Goal: Task Accomplishment & Management: Complete application form

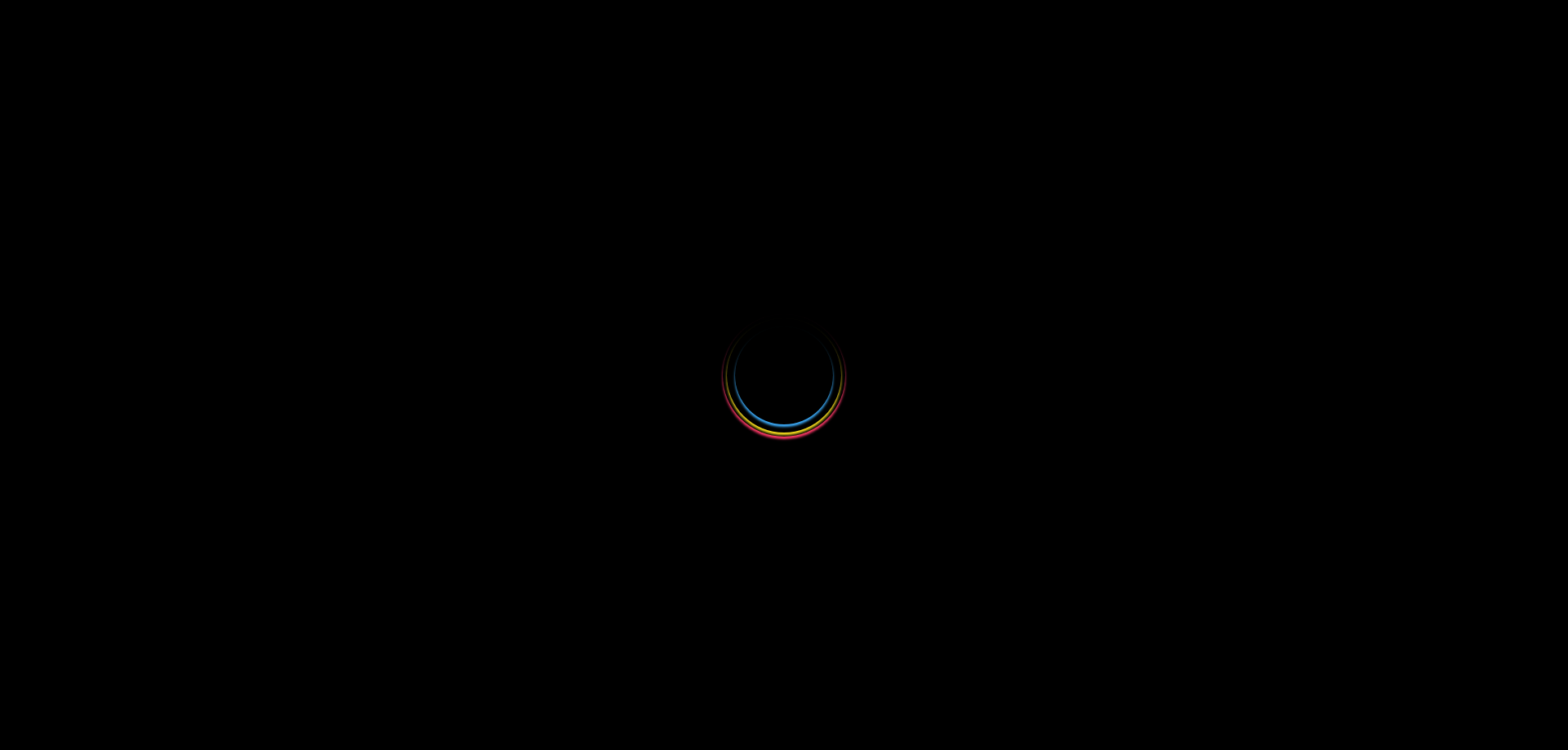
select select
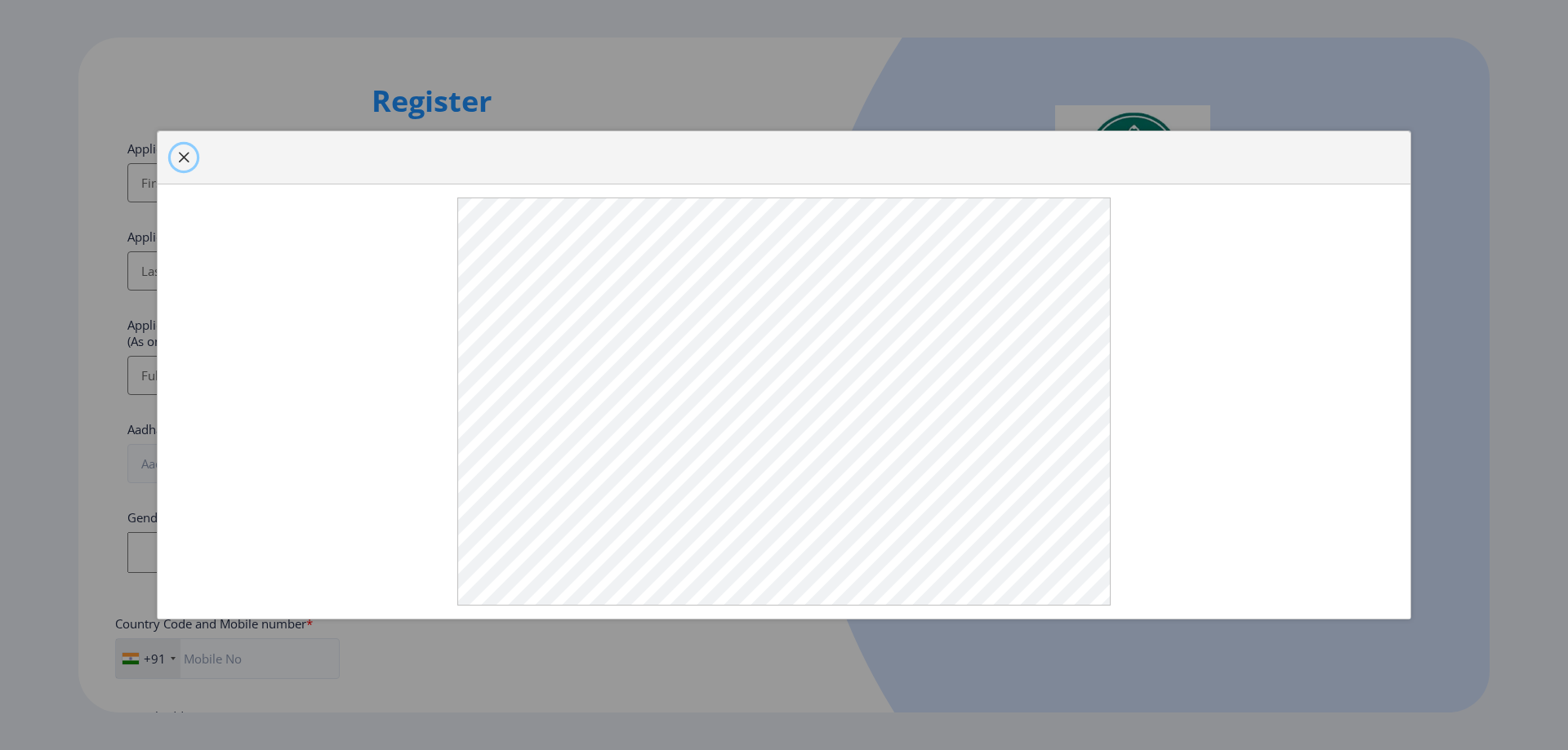
click at [181, 165] on span "button" at bounding box center [183, 157] width 13 height 13
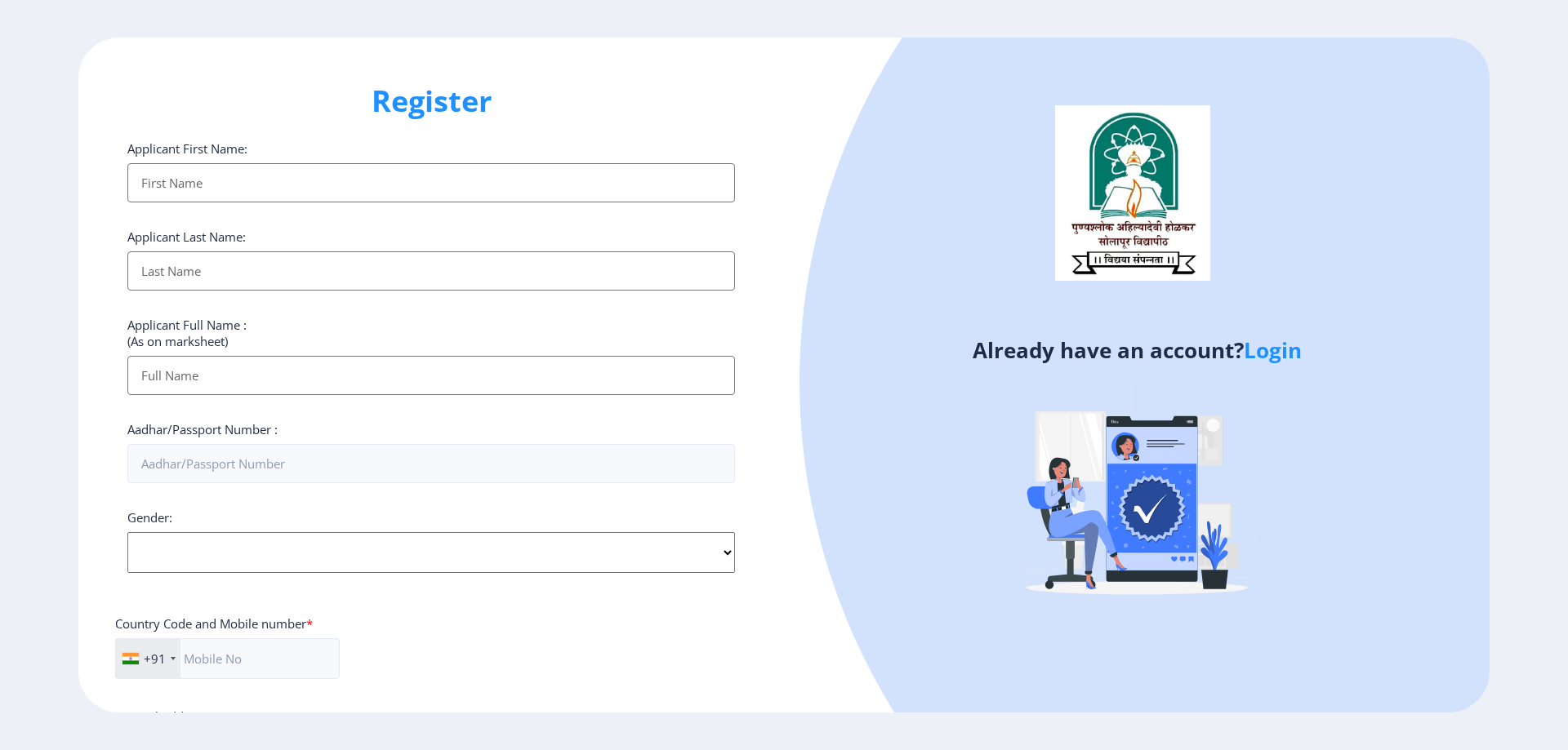
click at [1288, 356] on link "Login" at bounding box center [1273, 349] width 58 height 29
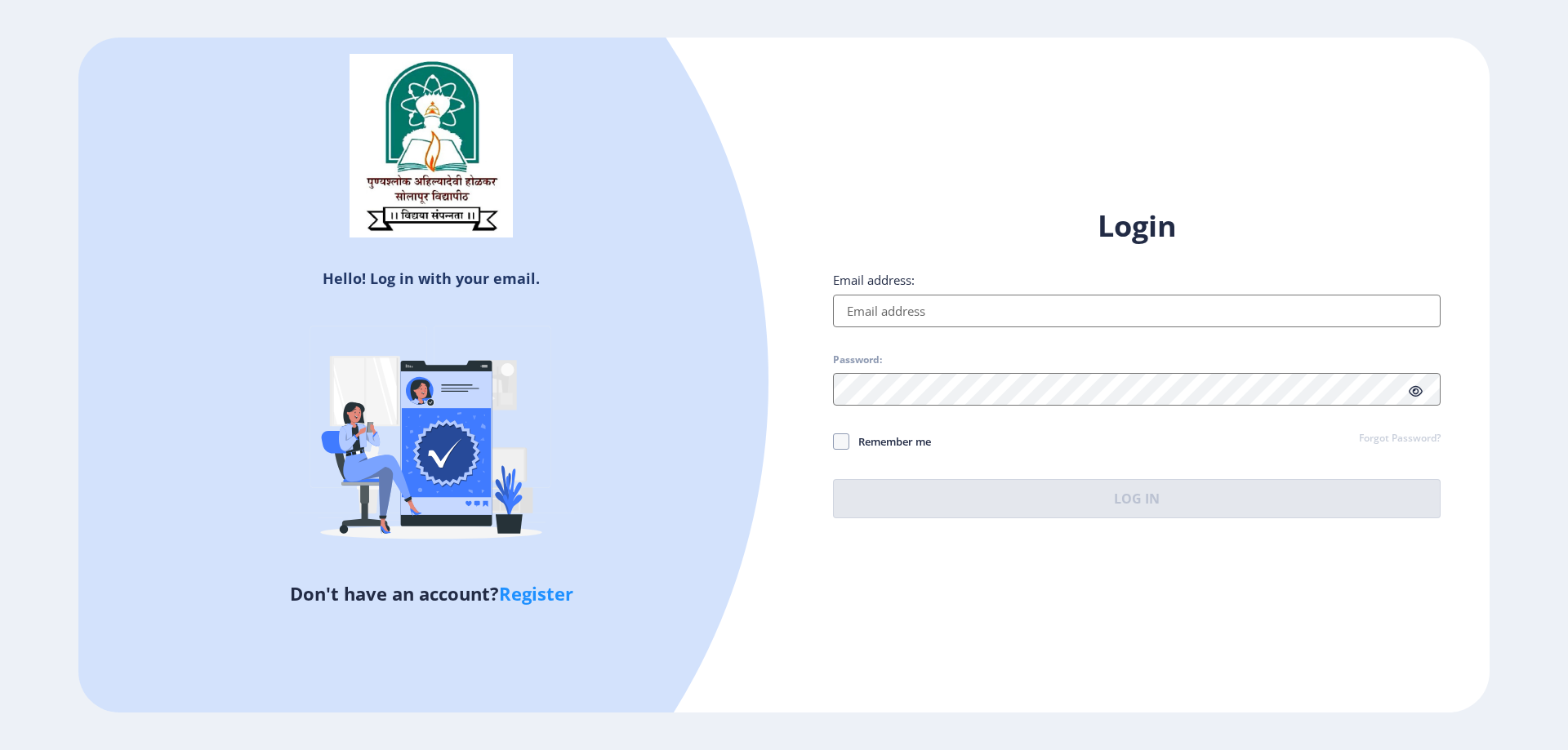
click at [1220, 323] on input "Email address:" at bounding box center [1136, 310] width 608 height 33
type input "[EMAIL_ADDRESS][DOMAIN_NAME]"
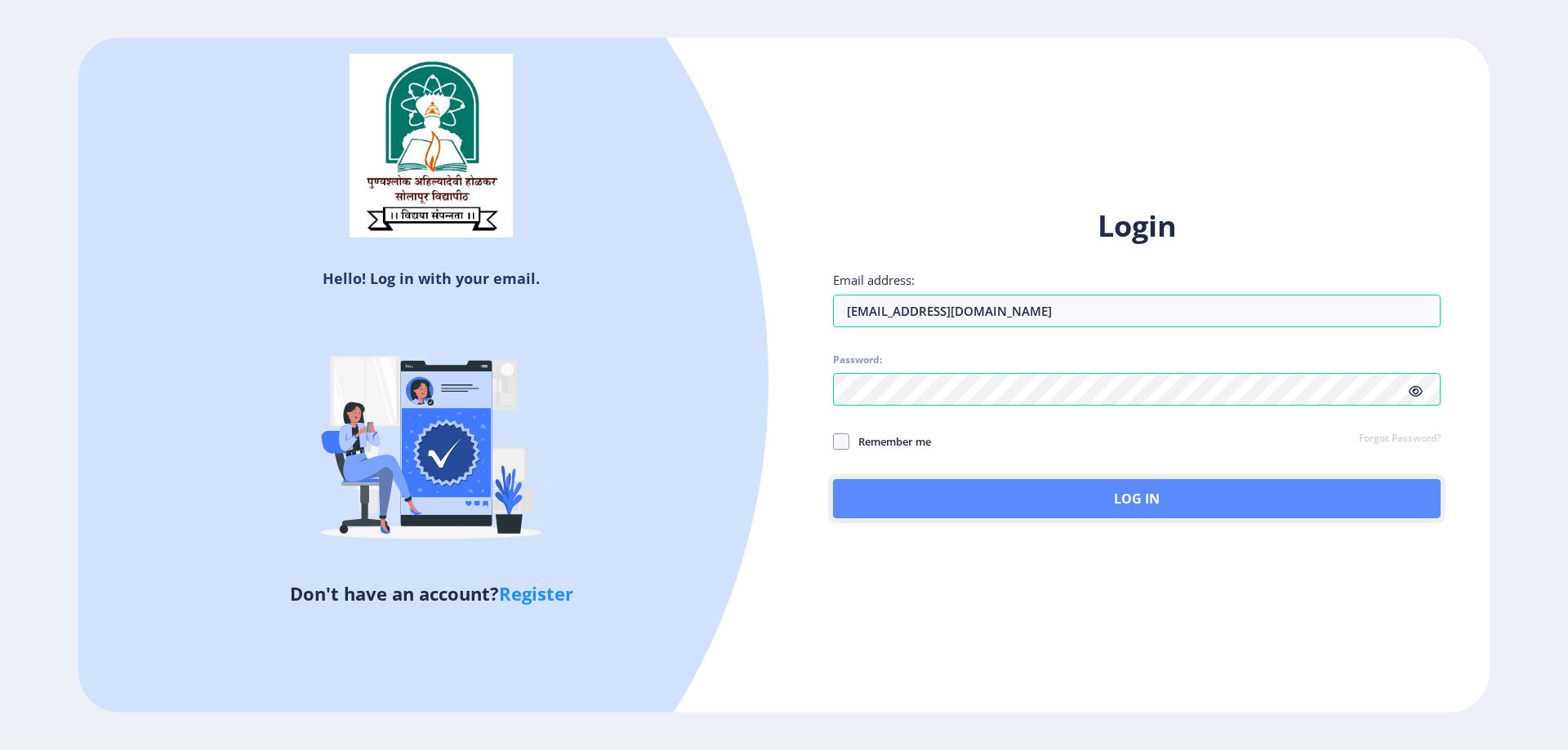
click at [1107, 494] on button "Log In" at bounding box center [1136, 499] width 608 height 39
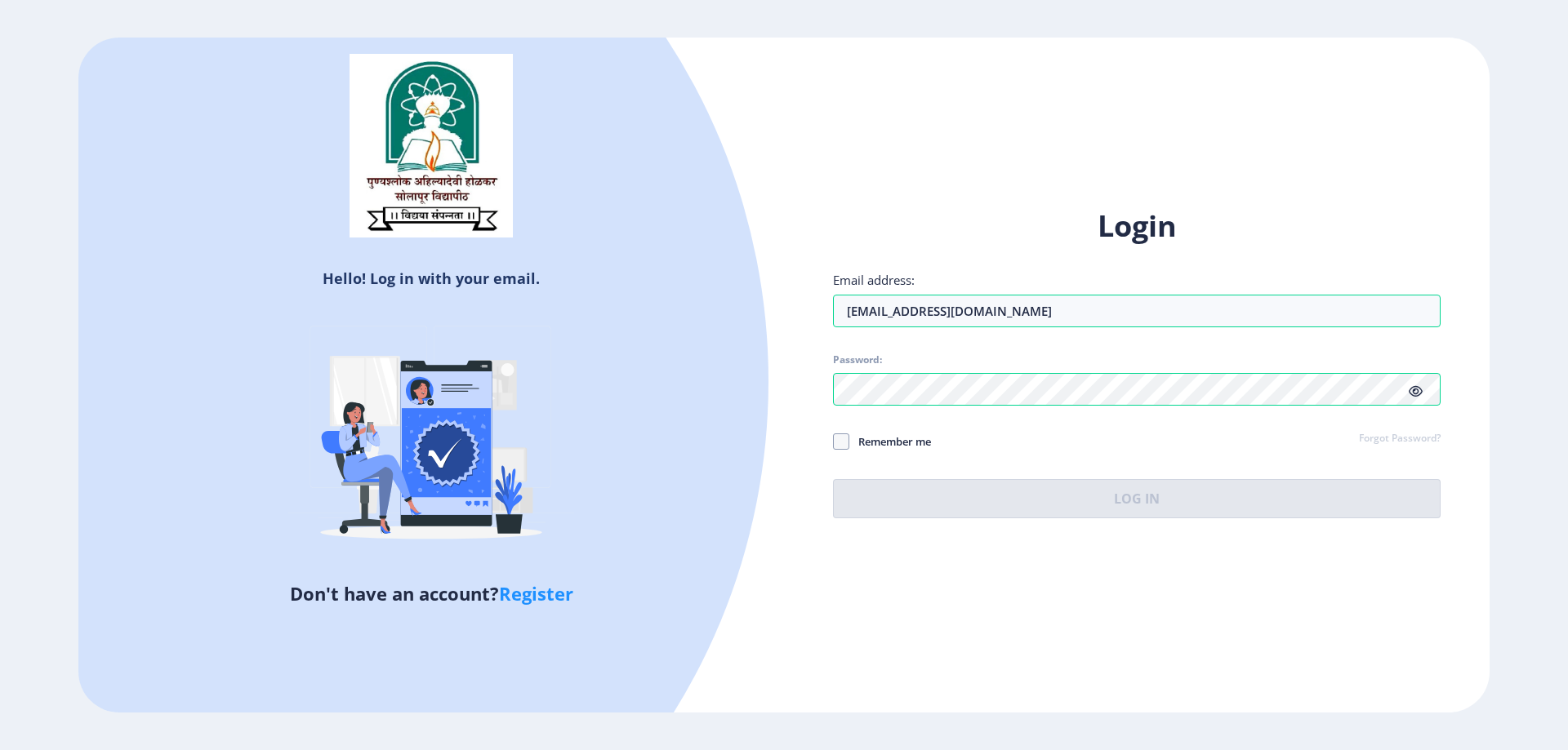
click at [1412, 391] on icon at bounding box center [1416, 392] width 14 height 12
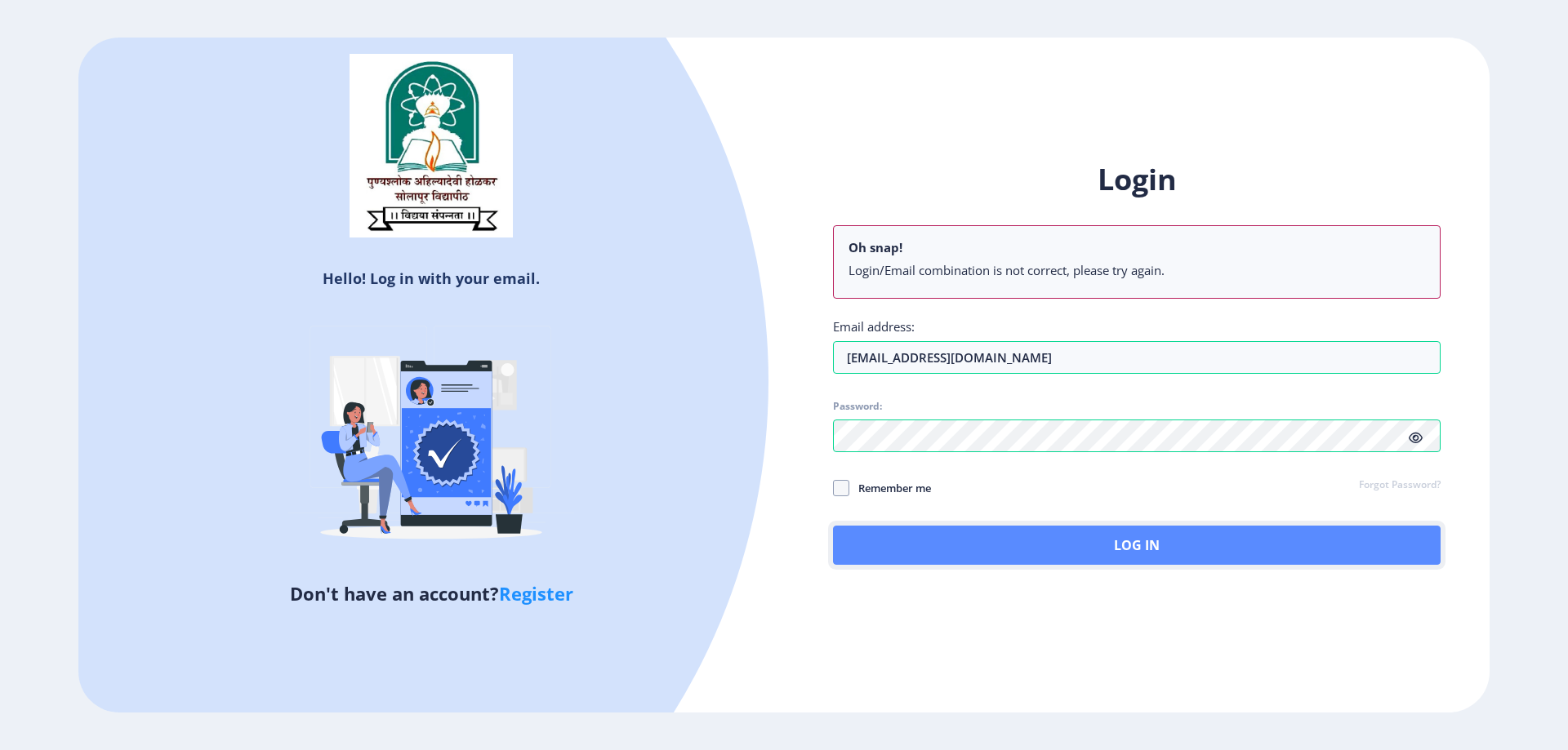
click at [1018, 533] on button "Log In" at bounding box center [1136, 545] width 608 height 39
click at [1236, 545] on button "Log In" at bounding box center [1136, 545] width 608 height 39
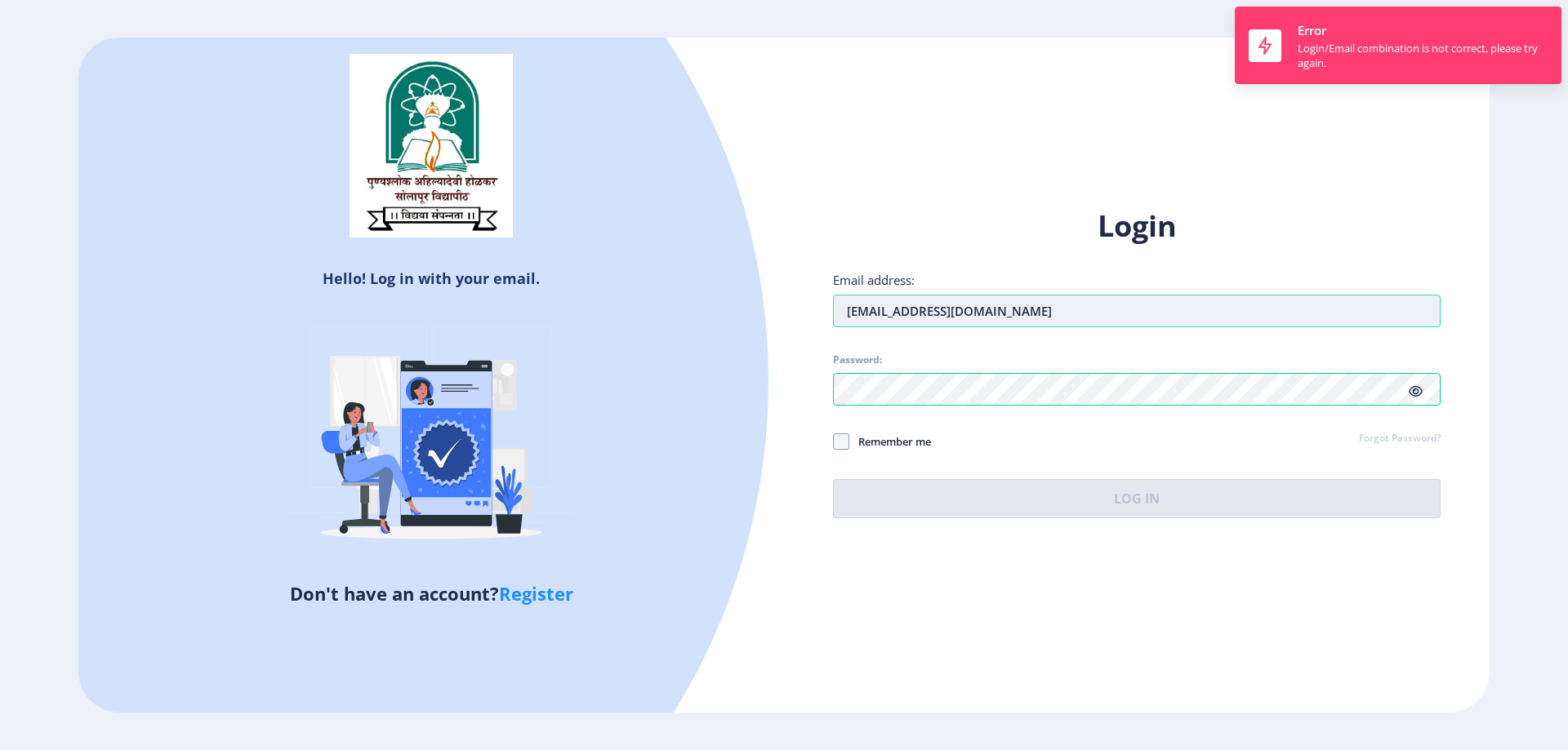
click at [1094, 310] on input "[EMAIL_ADDRESS][DOMAIN_NAME]" at bounding box center [1136, 310] width 608 height 33
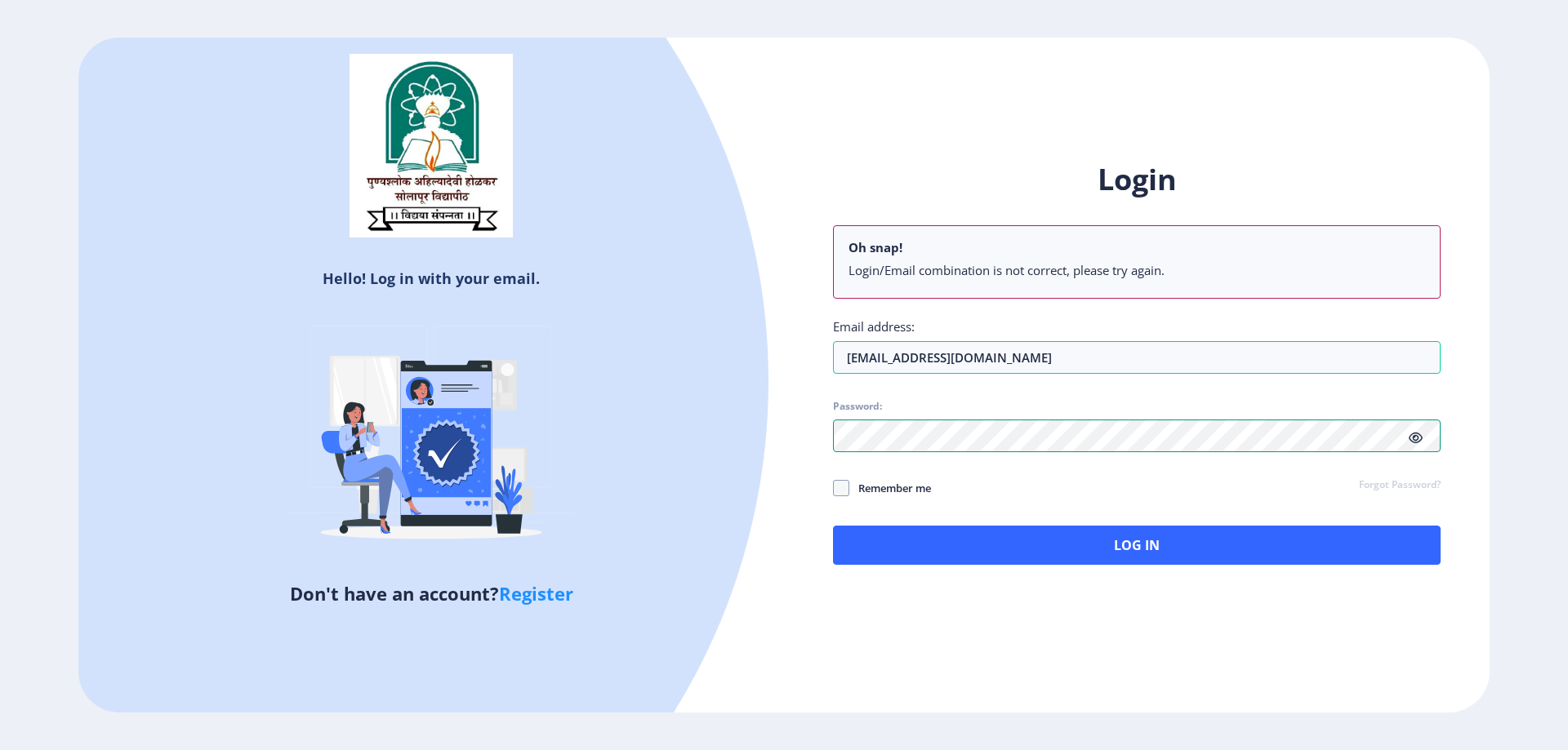
click at [1015, 378] on div "Login Oh snap! Login/Email combination is not correct, please try again. Email …" at bounding box center [1136, 363] width 608 height 405
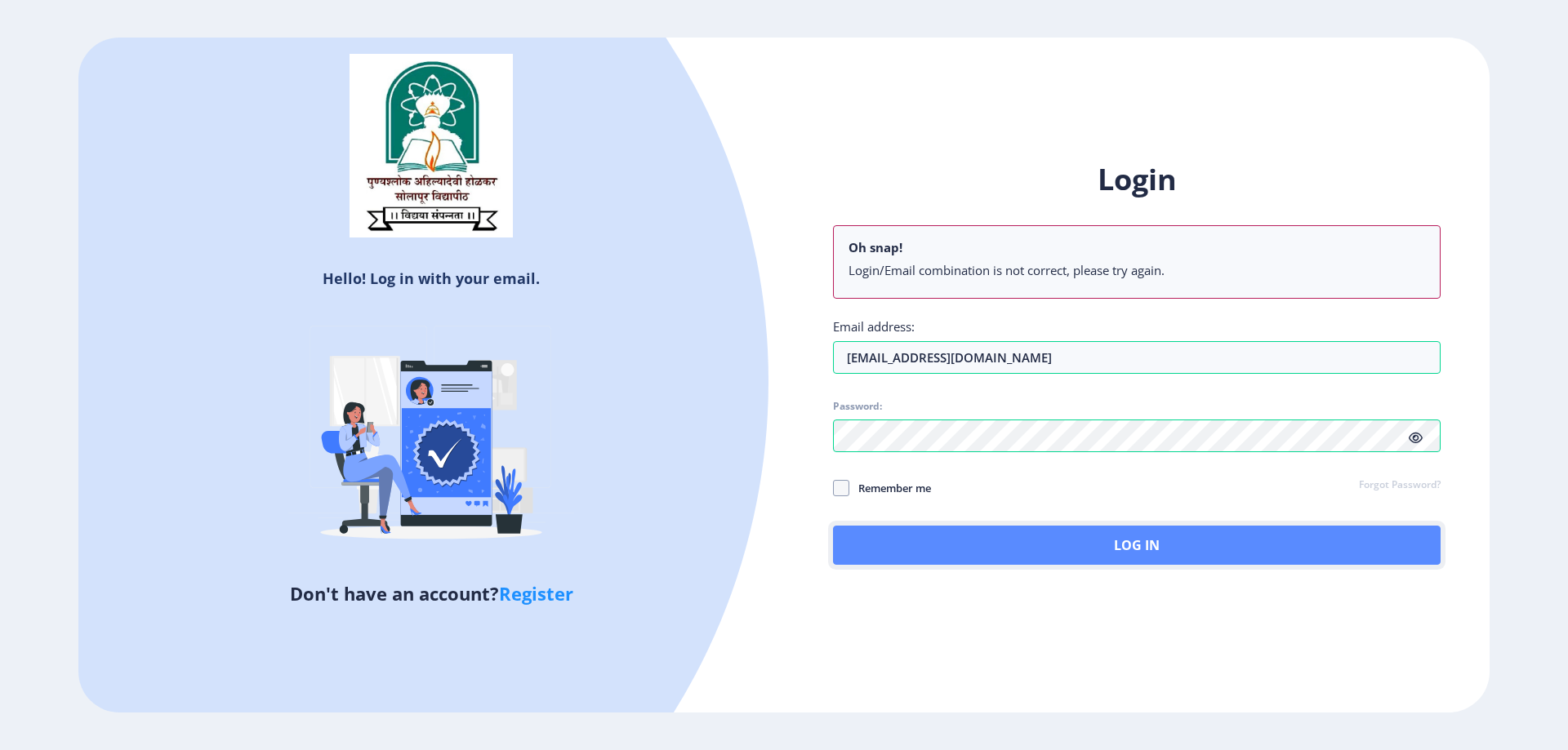
click at [1183, 550] on button "Log In" at bounding box center [1136, 545] width 608 height 39
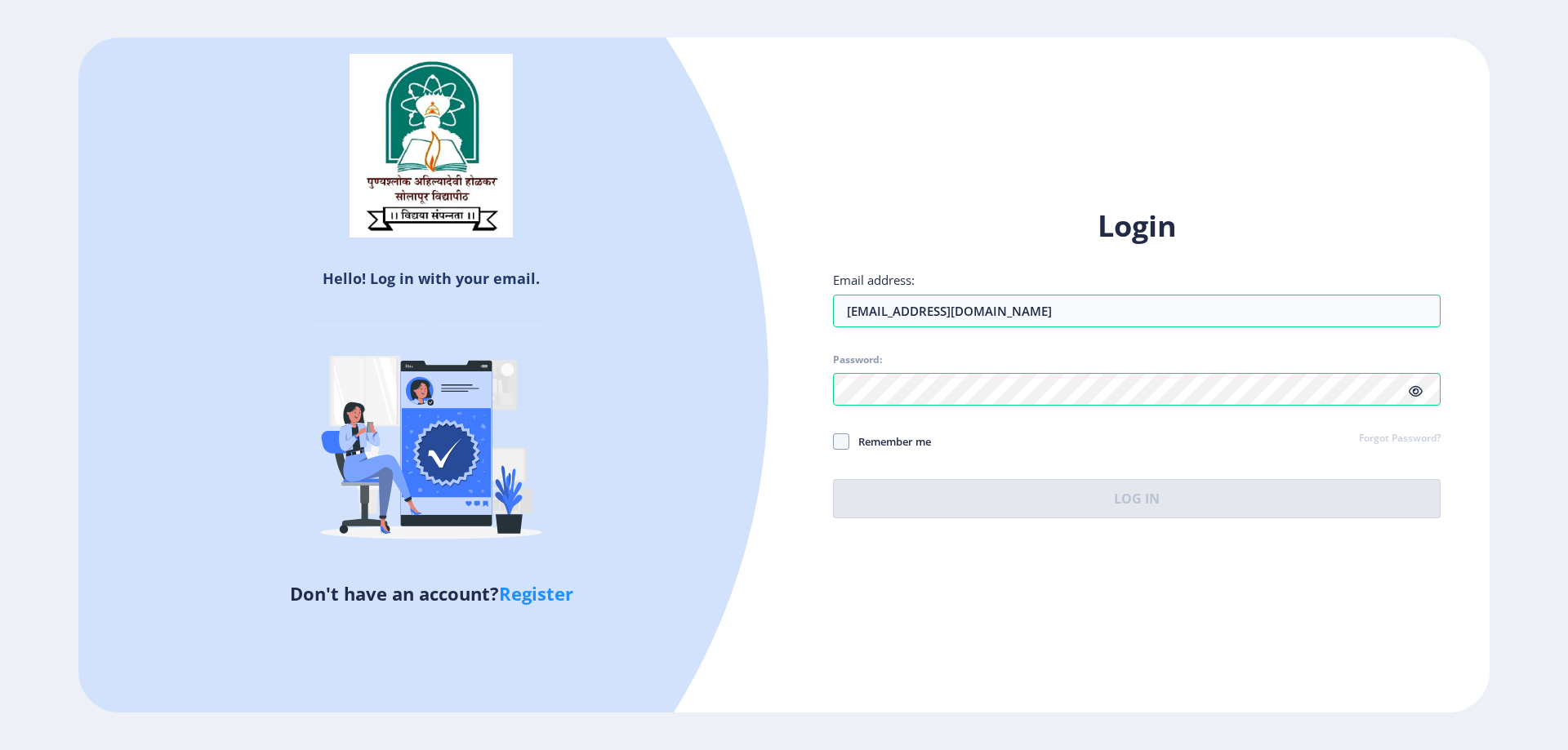
click at [1395, 440] on div "Login Email address: sapanamungapatil@gmail.com Password: Remember me Forgot Pa…" at bounding box center [1136, 363] width 608 height 312
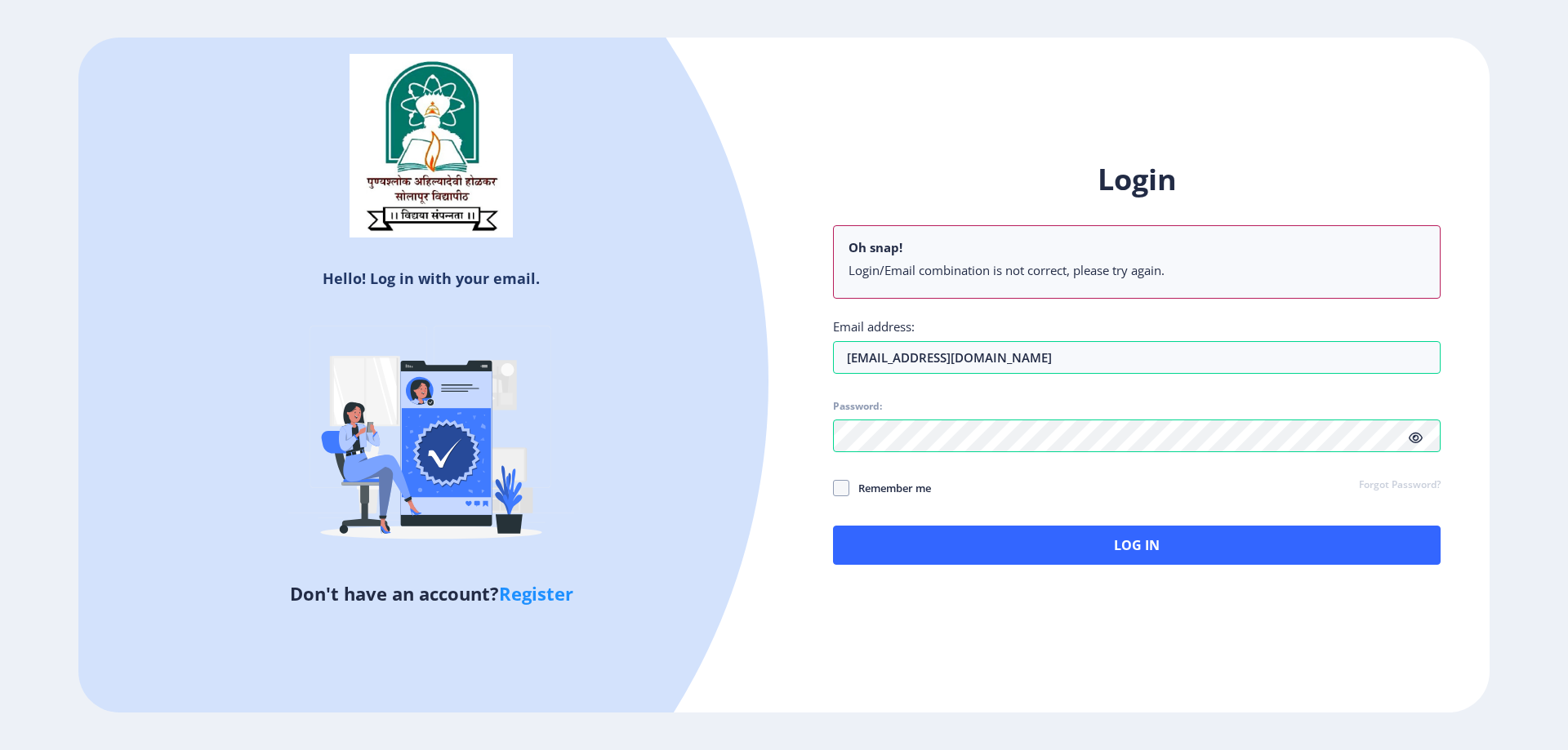
select select
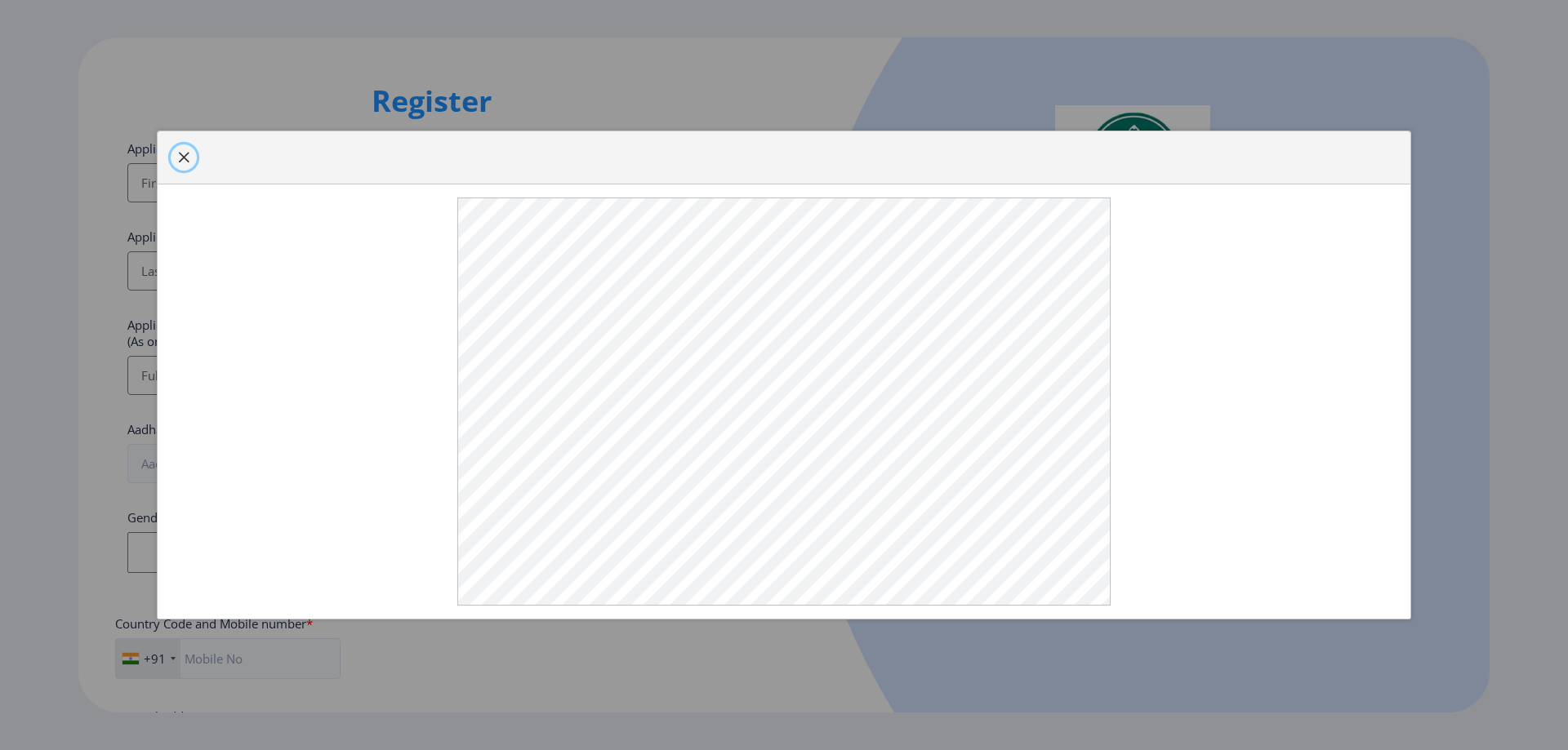
click at [185, 165] on span "button" at bounding box center [183, 157] width 13 height 13
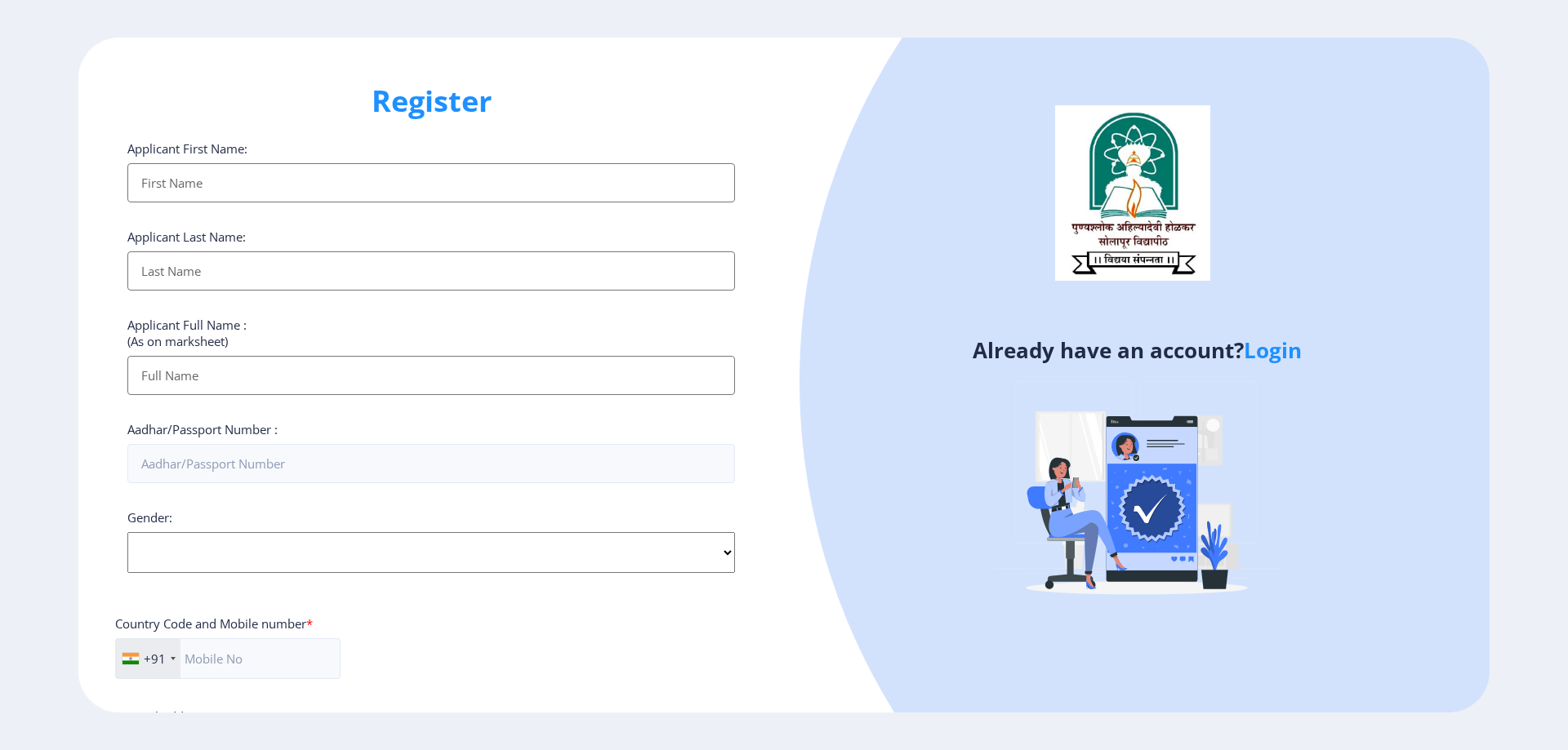
click at [1280, 356] on link "Login" at bounding box center [1273, 349] width 58 height 29
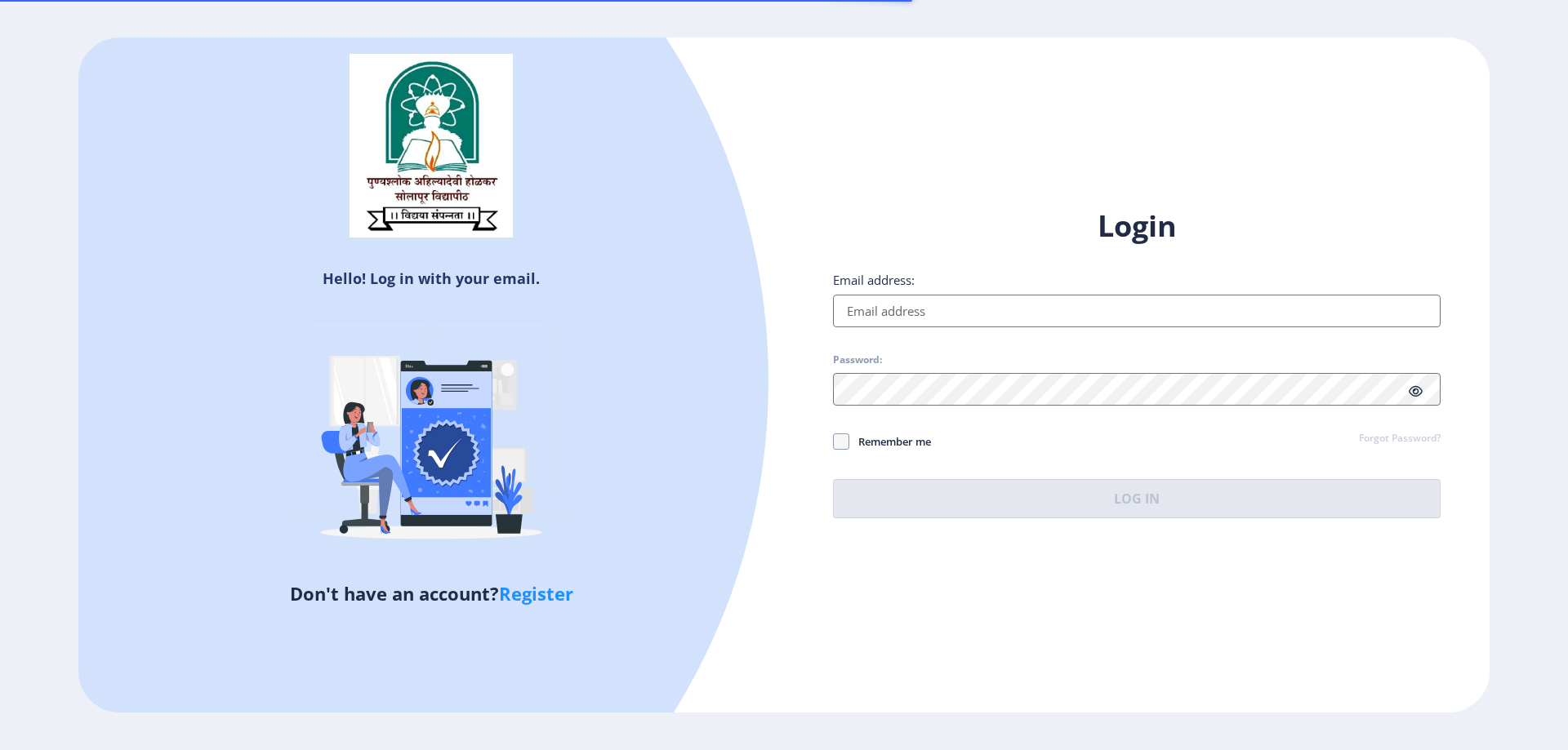
click at [1077, 325] on input "Email address:" at bounding box center [1136, 310] width 608 height 33
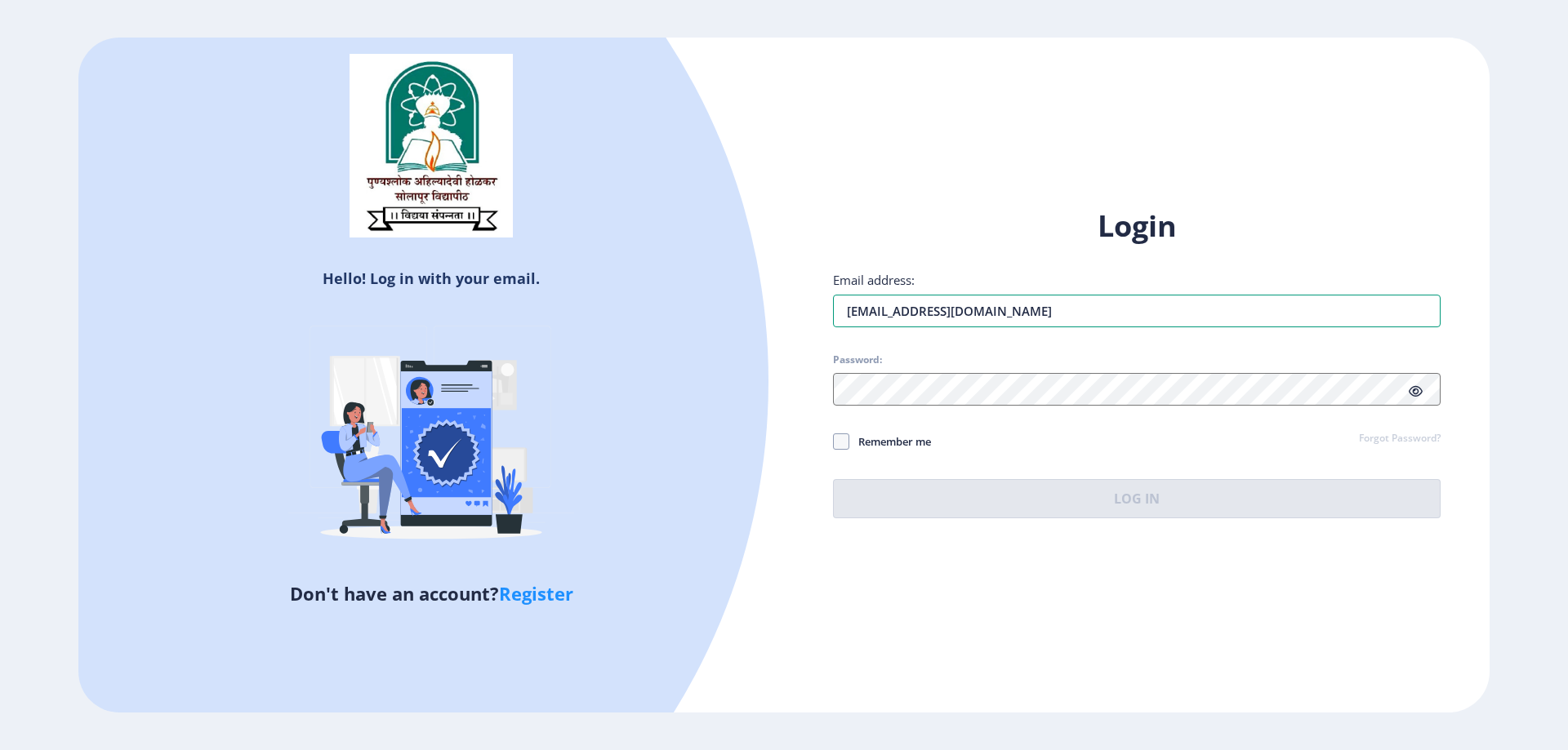
type input "[EMAIL_ADDRESS][DOMAIN_NAME]"
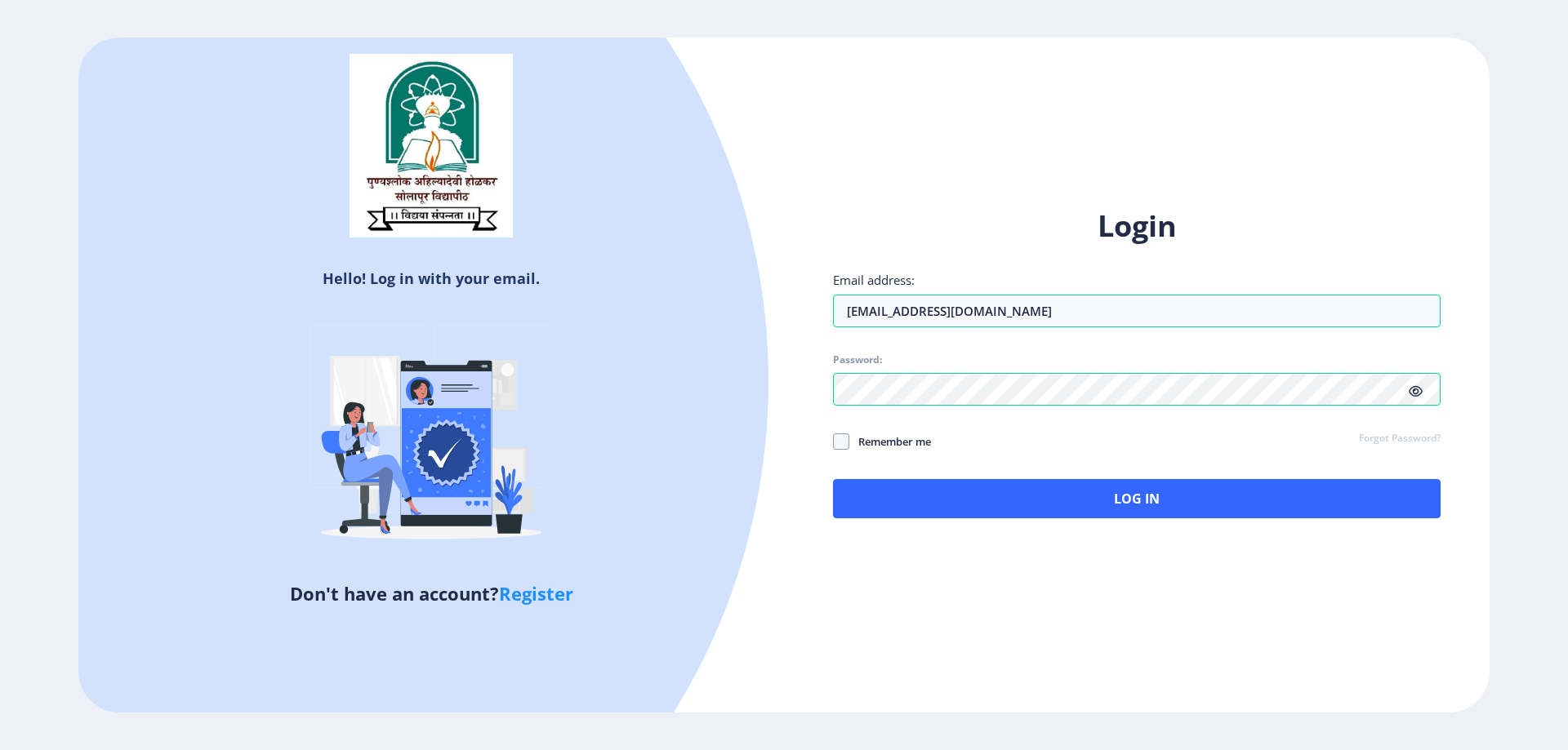
click at [1414, 393] on icon at bounding box center [1416, 392] width 14 height 12
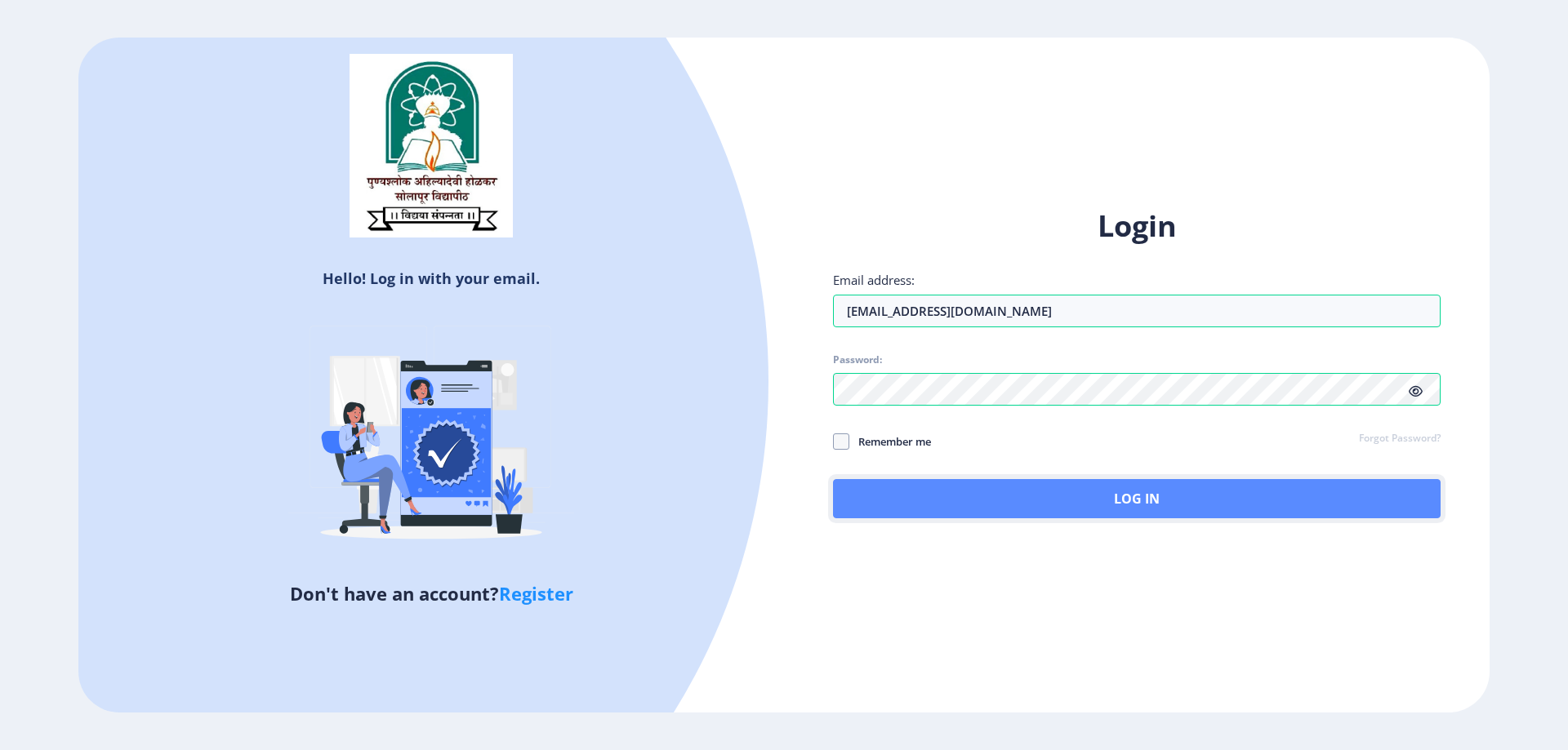
click at [1027, 498] on button "Log In" at bounding box center [1136, 499] width 608 height 39
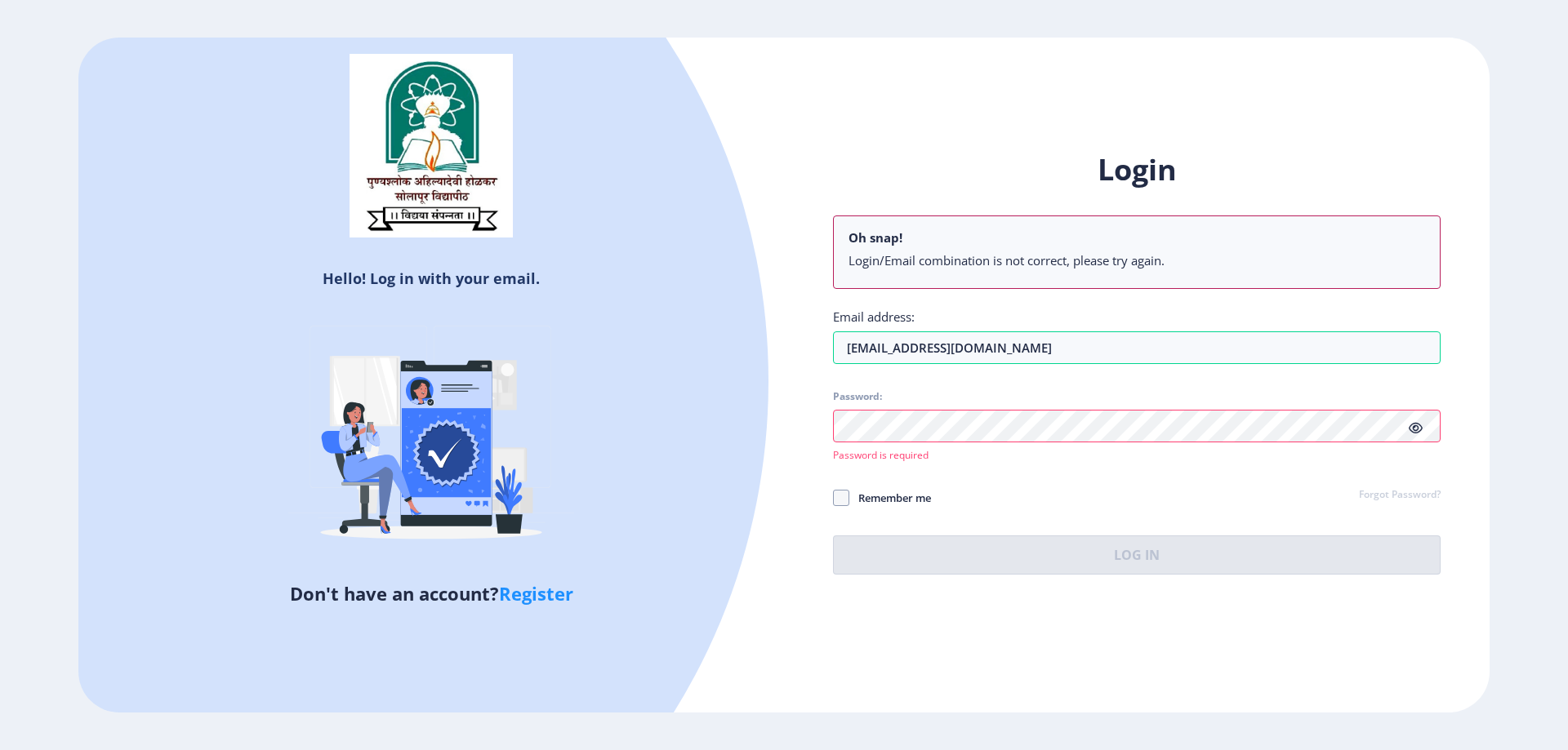
select select
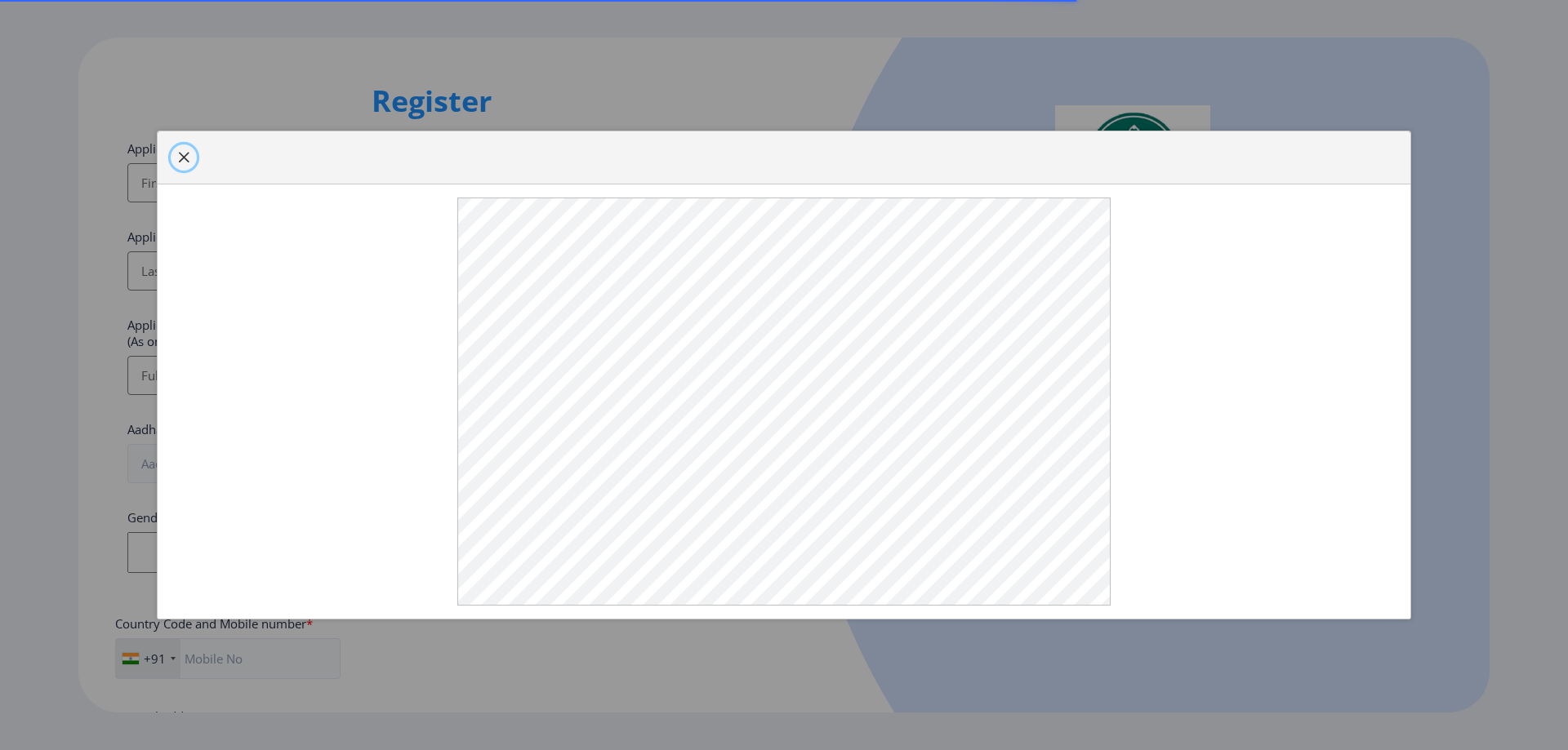
click at [181, 165] on span "button" at bounding box center [183, 157] width 13 height 13
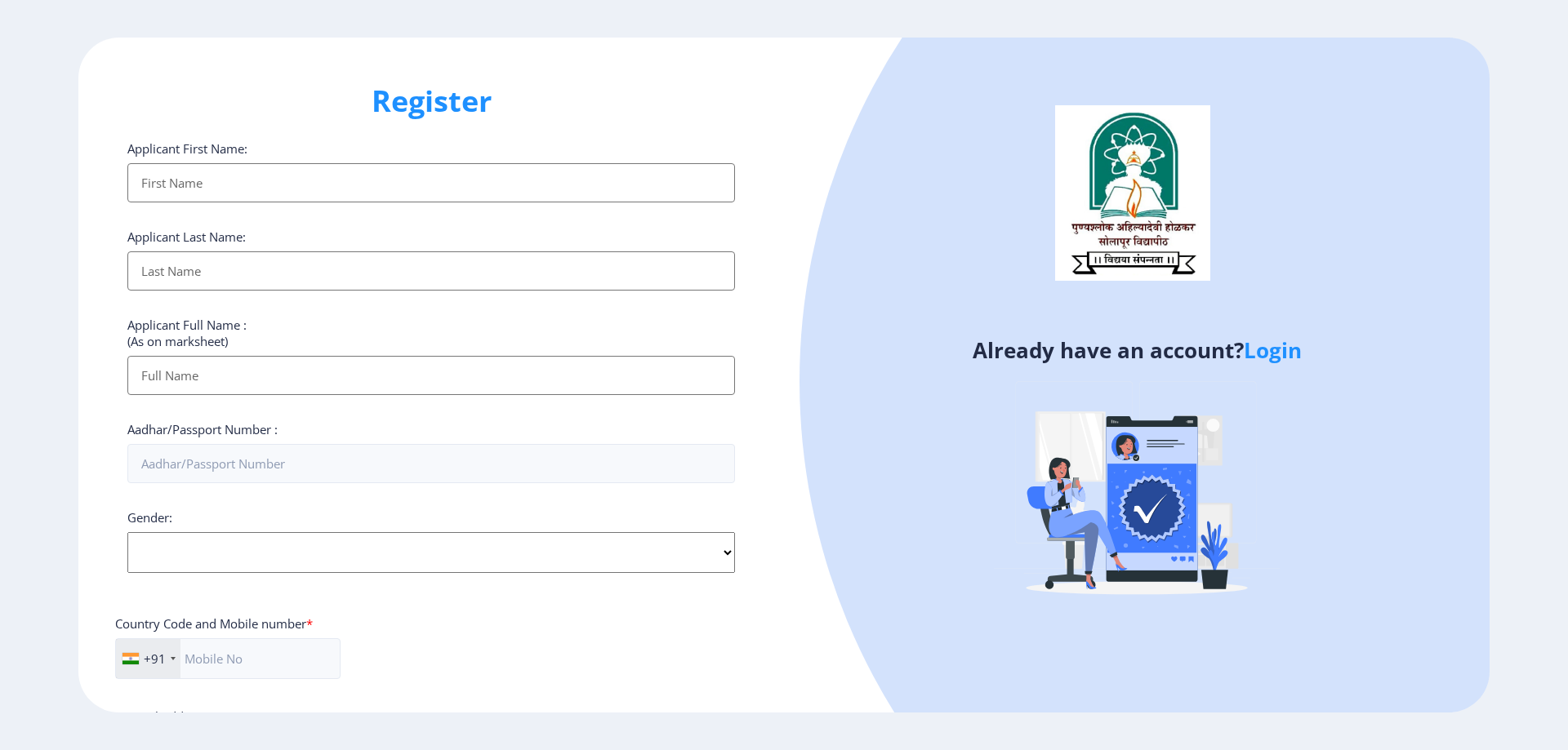
click at [1289, 356] on link "Login" at bounding box center [1273, 349] width 58 height 29
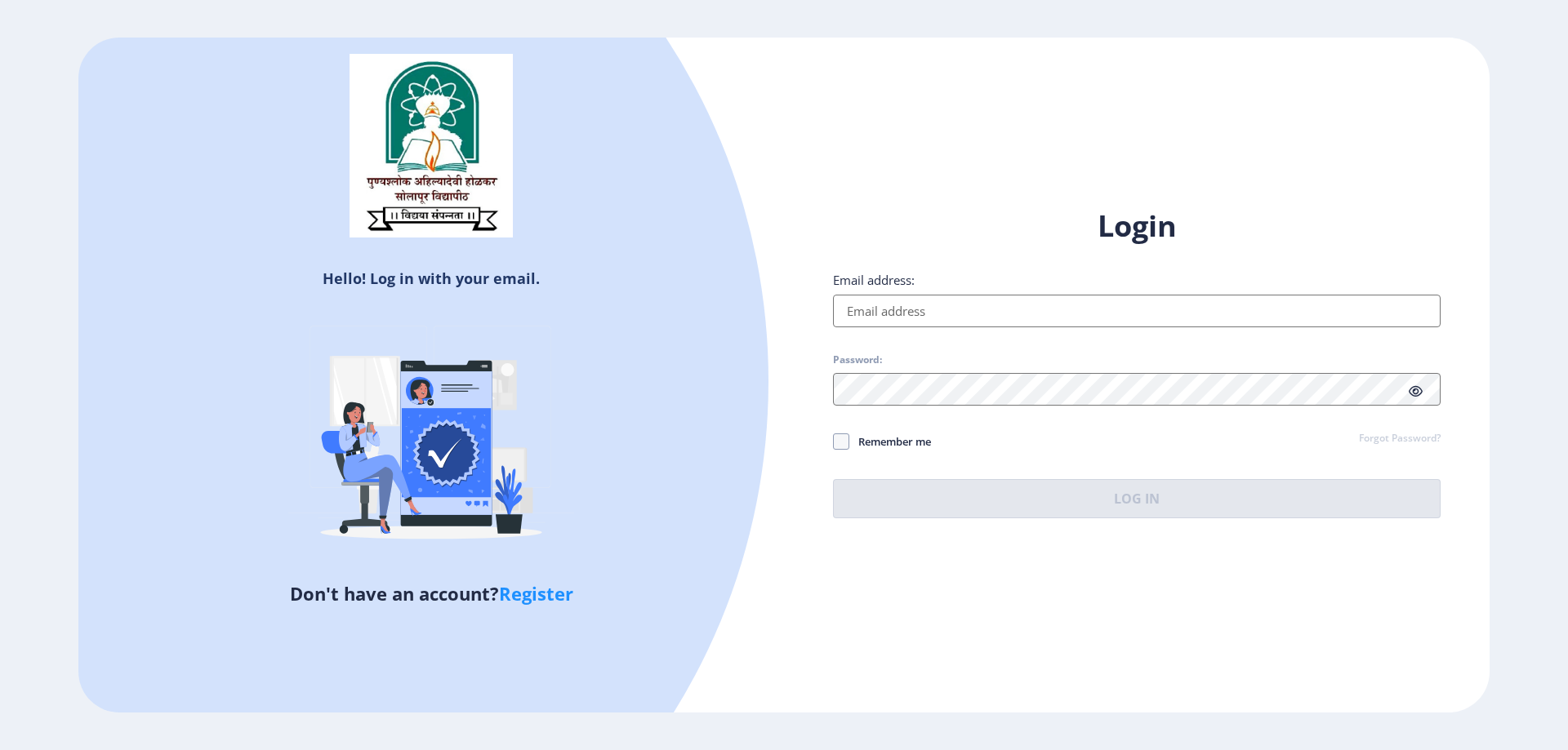
click at [1106, 302] on input "Email address:" at bounding box center [1136, 310] width 608 height 33
click at [1407, 432] on link "Forgot Password?" at bounding box center [1400, 439] width 81 height 15
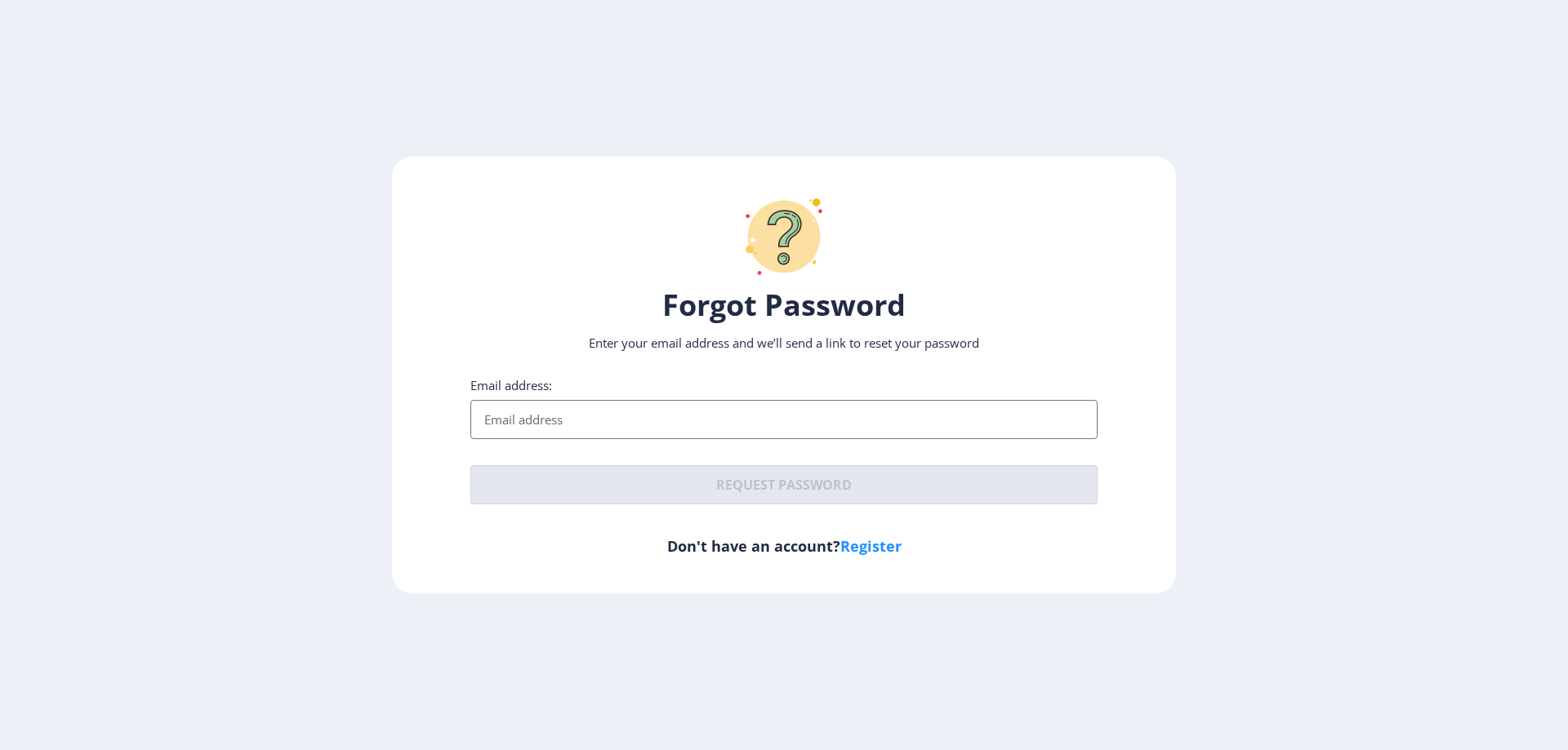
click at [618, 411] on input "Email address:" at bounding box center [784, 419] width 627 height 39
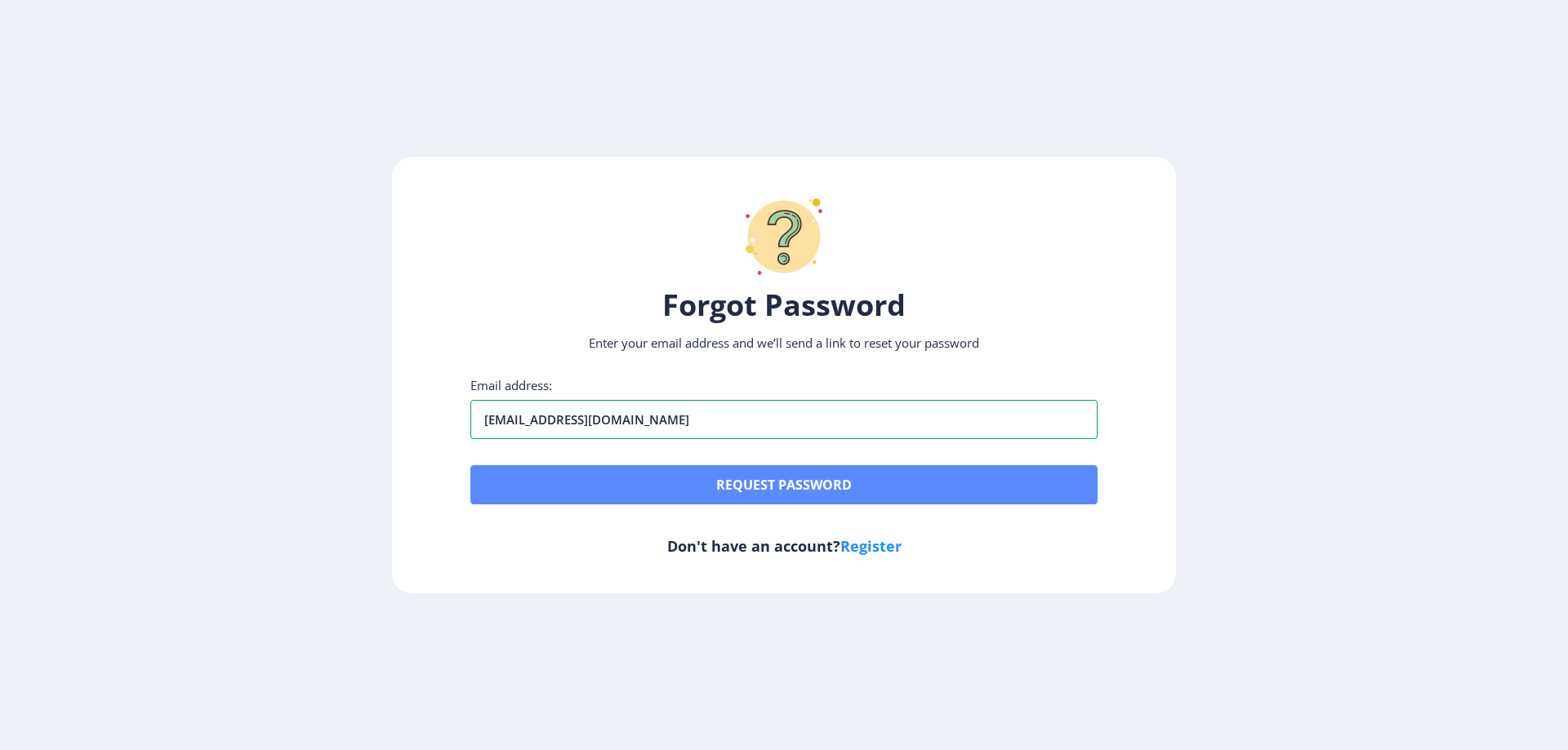
type input "[EMAIL_ADDRESS][DOMAIN_NAME]"
click at [897, 497] on button "Request password" at bounding box center [784, 485] width 627 height 39
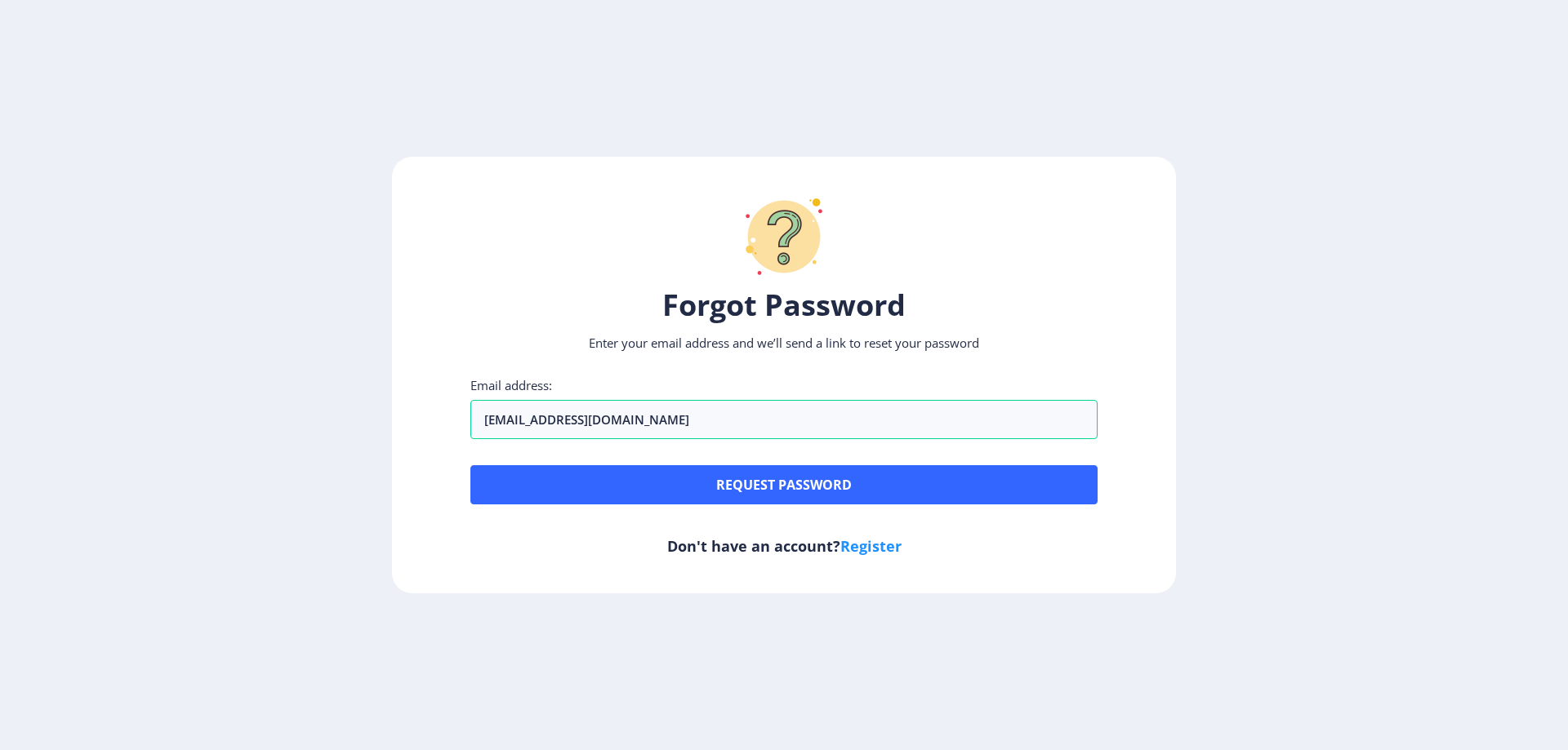
scroll to position [0, 30]
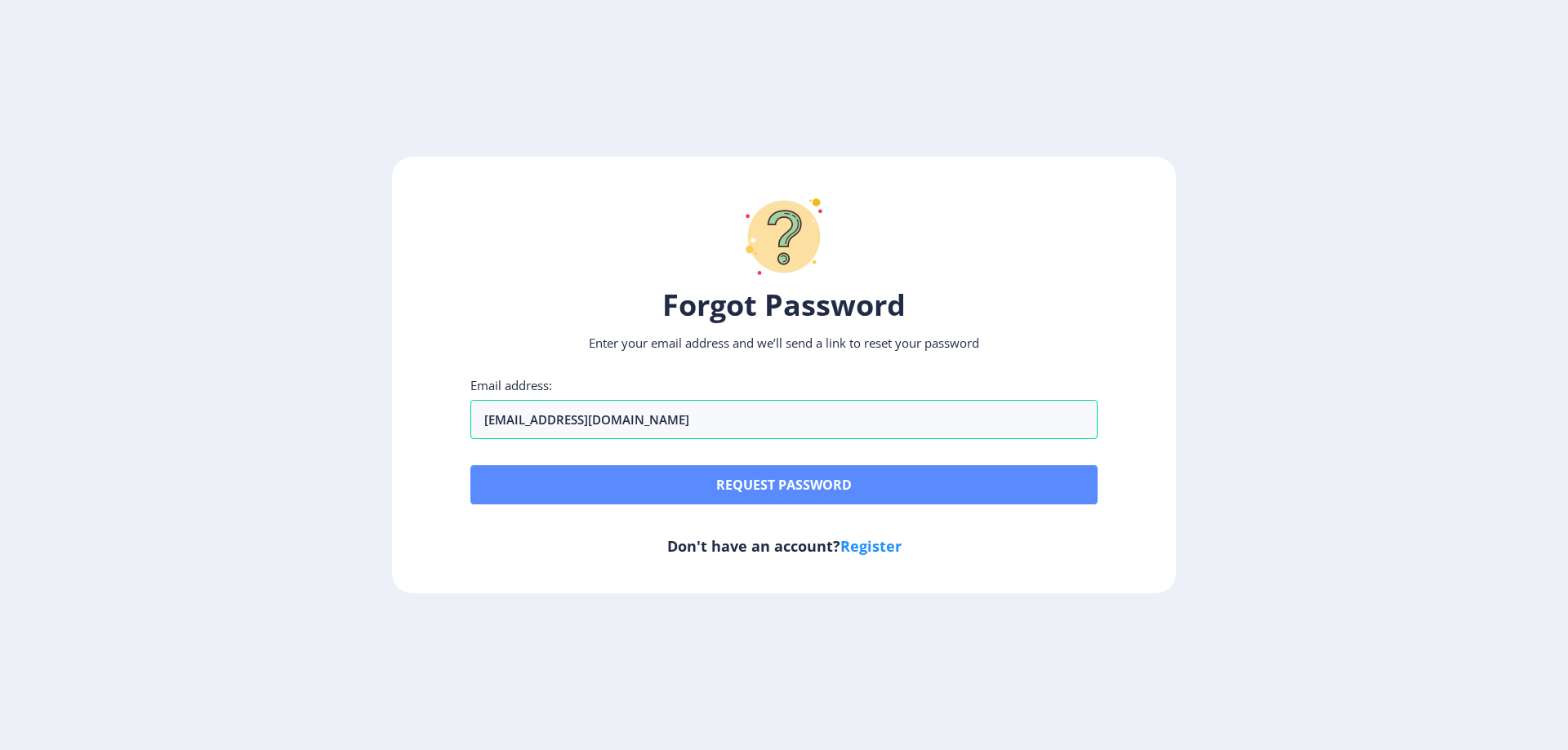
type input "[EMAIL_ADDRESS][DOMAIN_NAME]"
click at [538, 465] on button "Request password" at bounding box center [784, 485] width 627 height 39
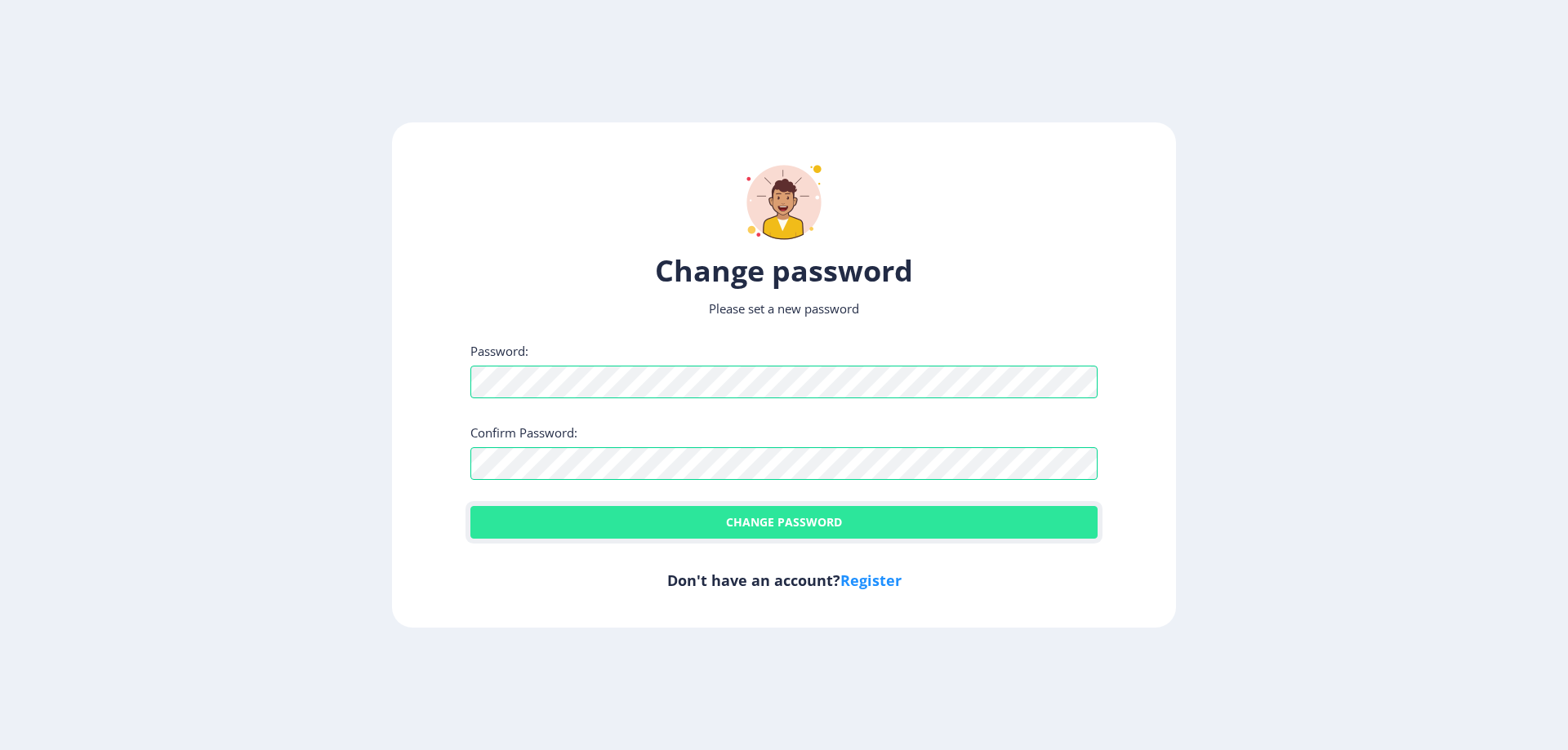
click at [941, 518] on button "Change password" at bounding box center [784, 522] width 627 height 33
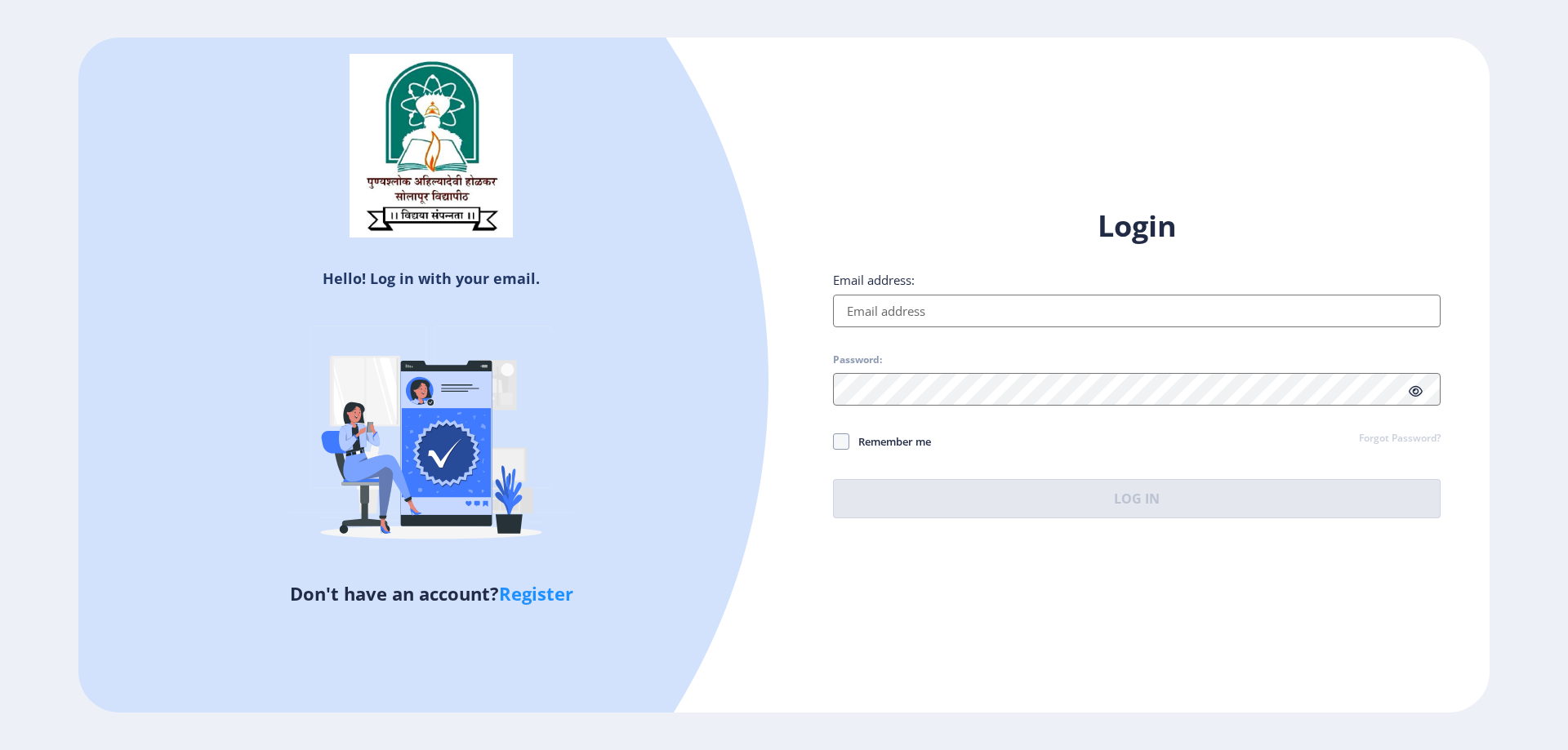
click at [1005, 303] on input "Email address:" at bounding box center [1136, 310] width 608 height 33
type input "[EMAIL_ADDRESS][DOMAIN_NAME]"
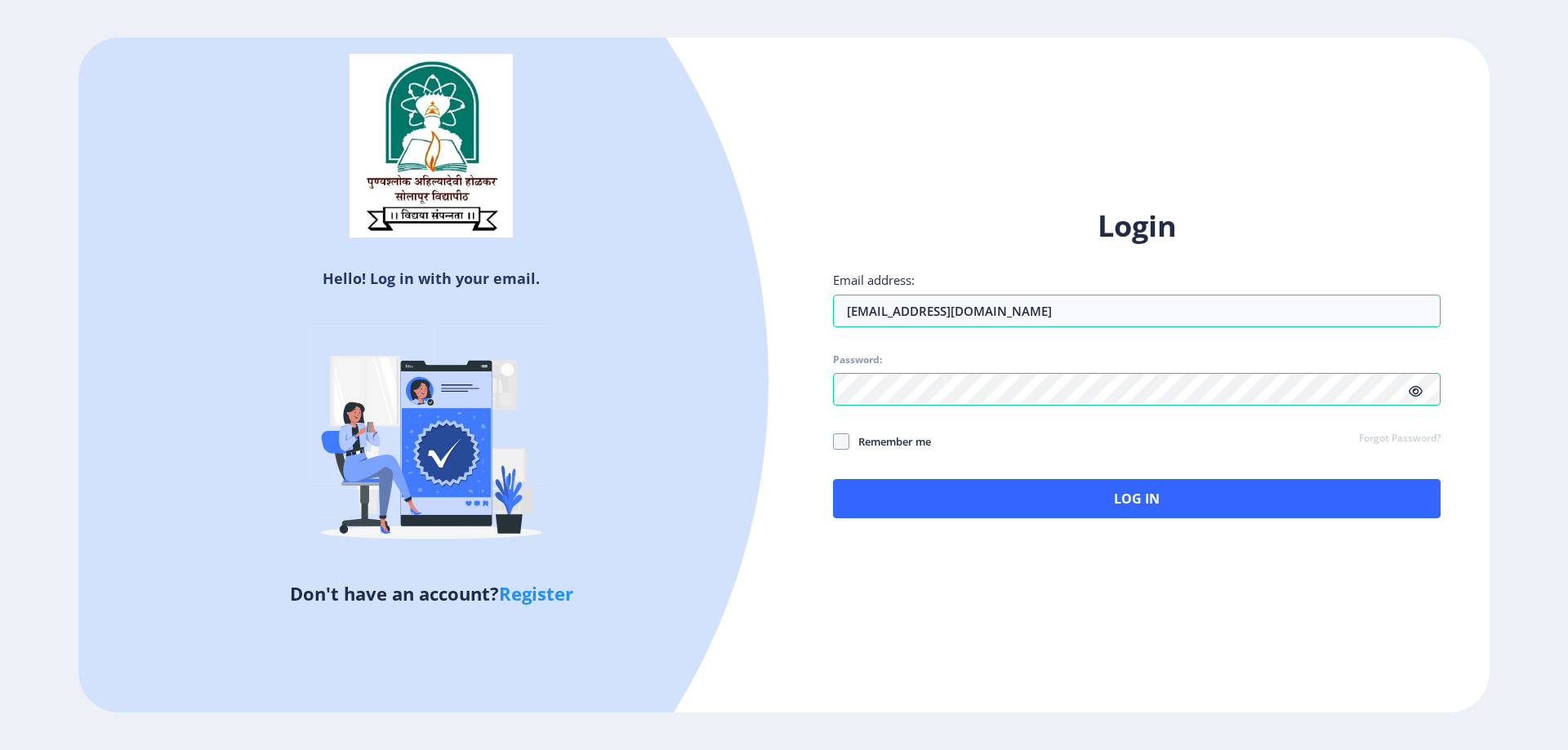
click at [1418, 392] on icon at bounding box center [1416, 392] width 14 height 12
click at [838, 440] on span at bounding box center [841, 441] width 16 height 16
click at [834, 440] on input "Remember me" at bounding box center [833, 440] width 1 height 1
checkbox input "true"
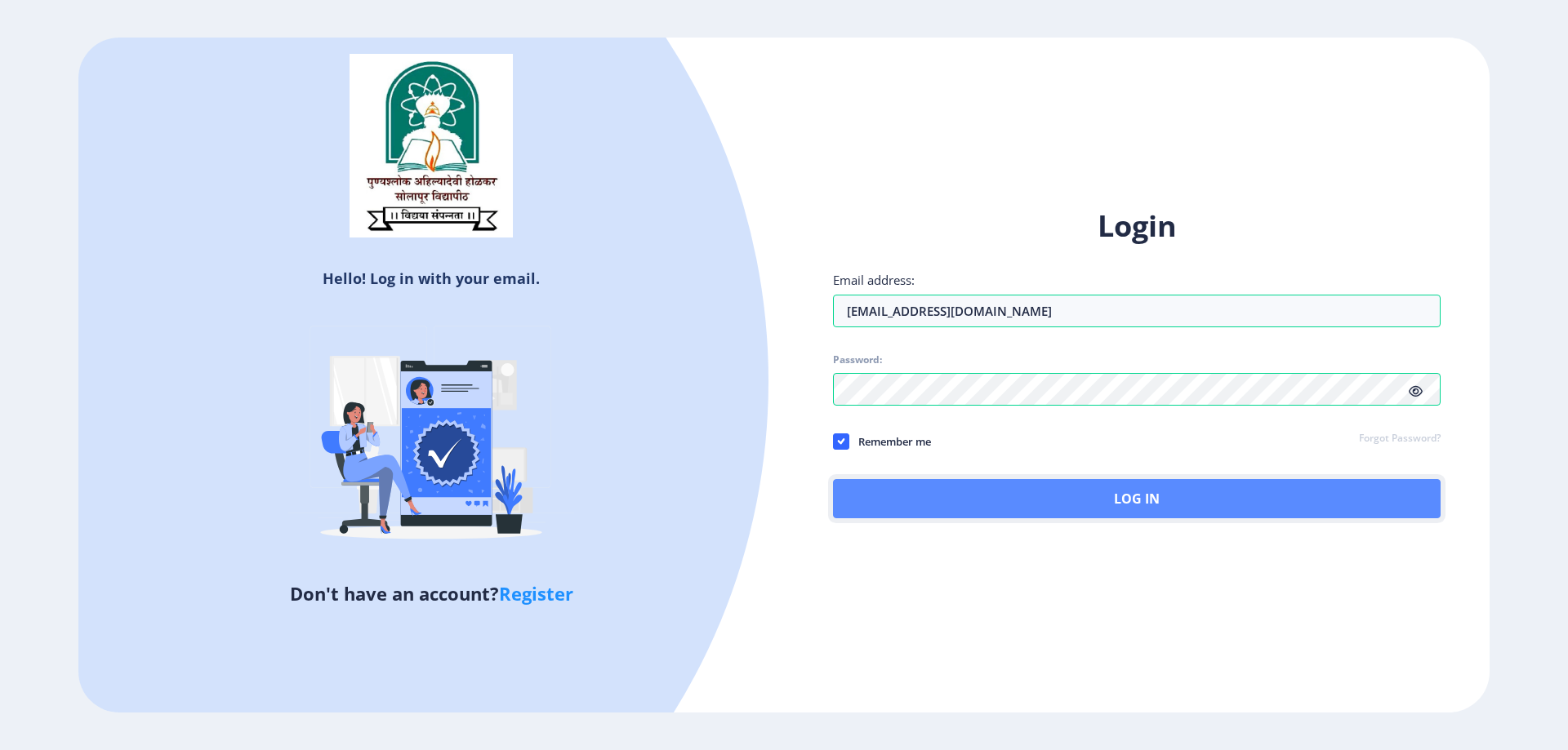
click at [1171, 506] on button "Log In" at bounding box center [1136, 499] width 608 height 39
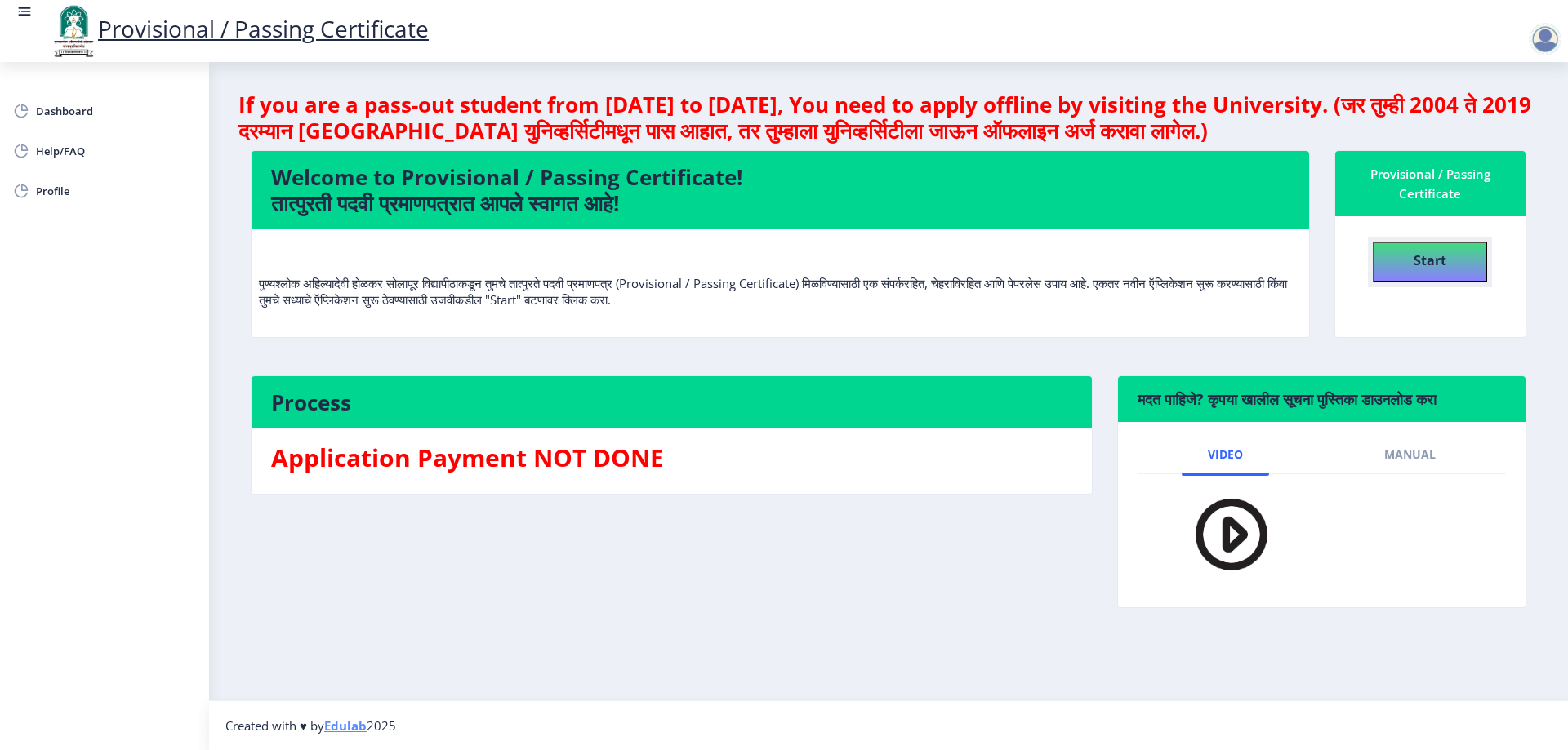
click at [1439, 261] on b "Start" at bounding box center [1430, 260] width 33 height 18
select select
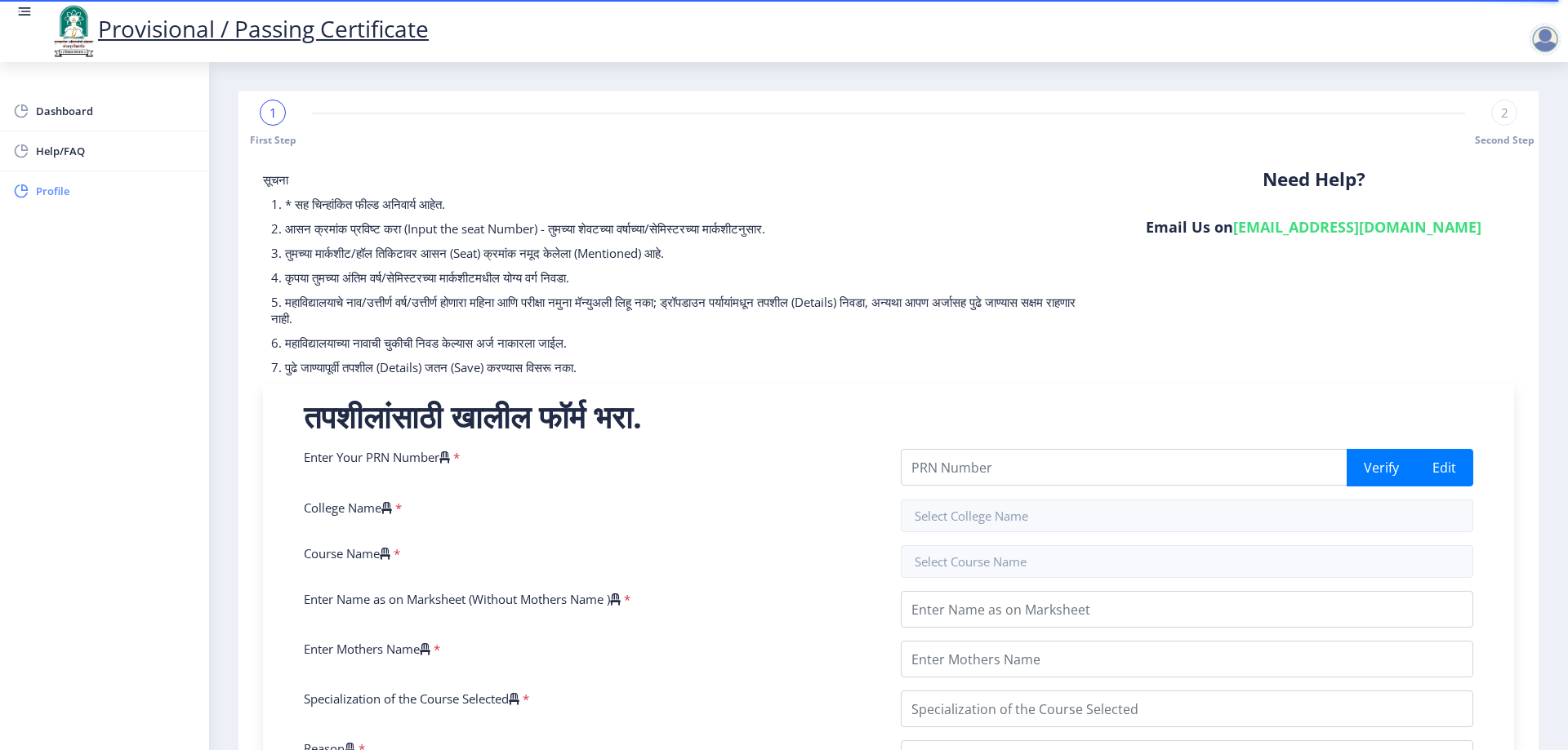
click at [78, 184] on span "Profile" at bounding box center [116, 191] width 160 height 19
select select
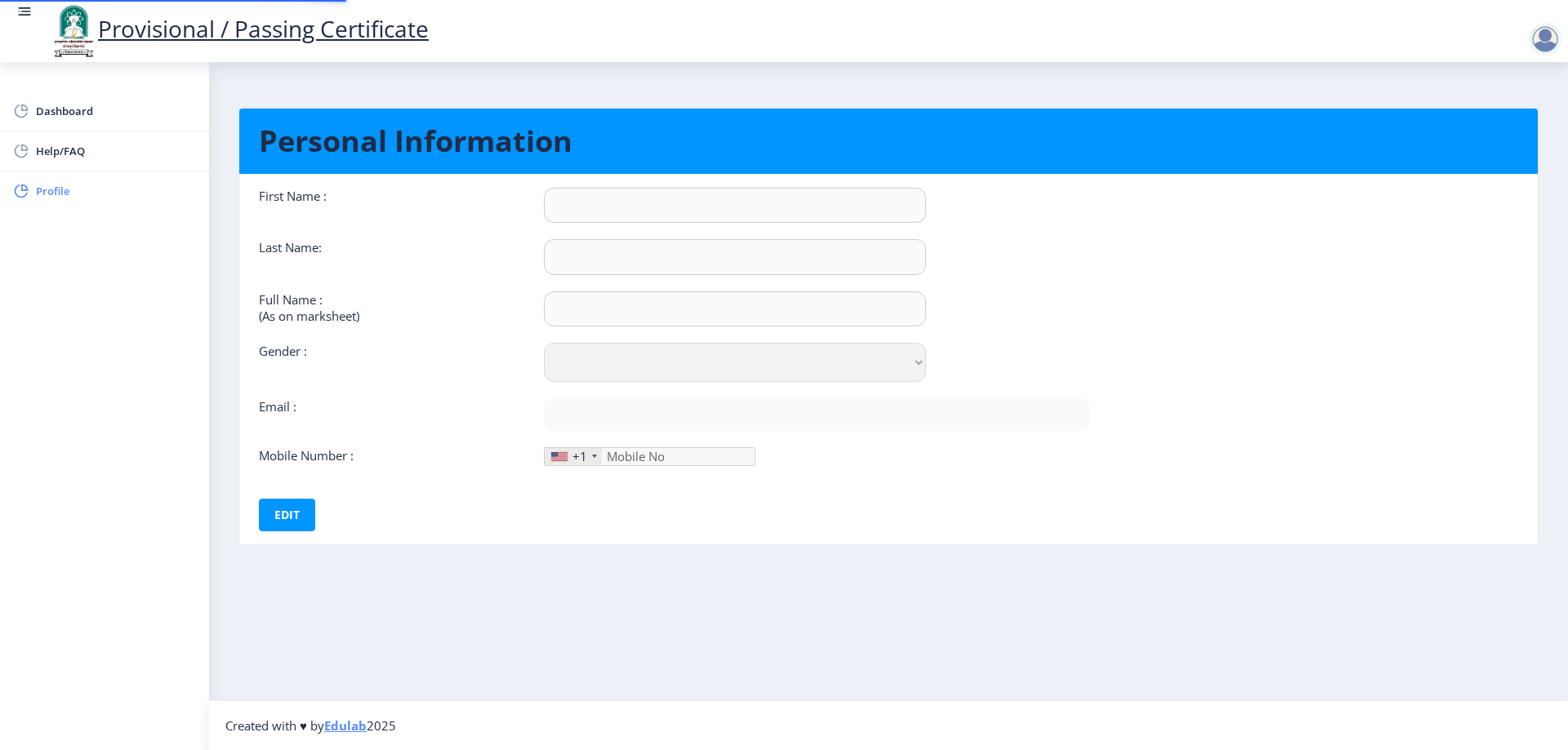
type input "[PERSON_NAME]"
type input "durgam"
type input "[PERSON_NAME] [PERSON_NAME]"
select select "[DEMOGRAPHIC_DATA]"
type input "[EMAIL_ADDRESS][DOMAIN_NAME]"
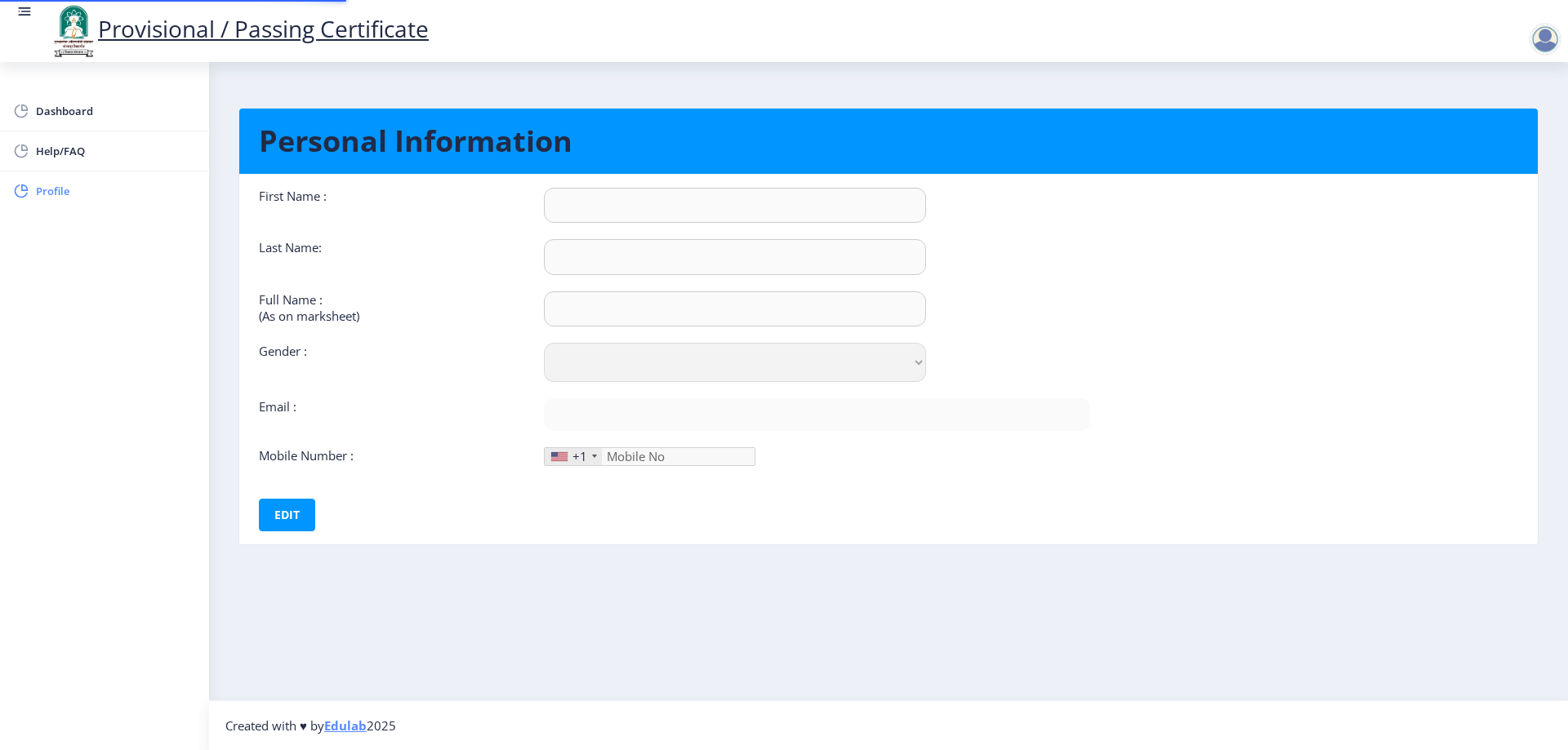
type input "8530268747"
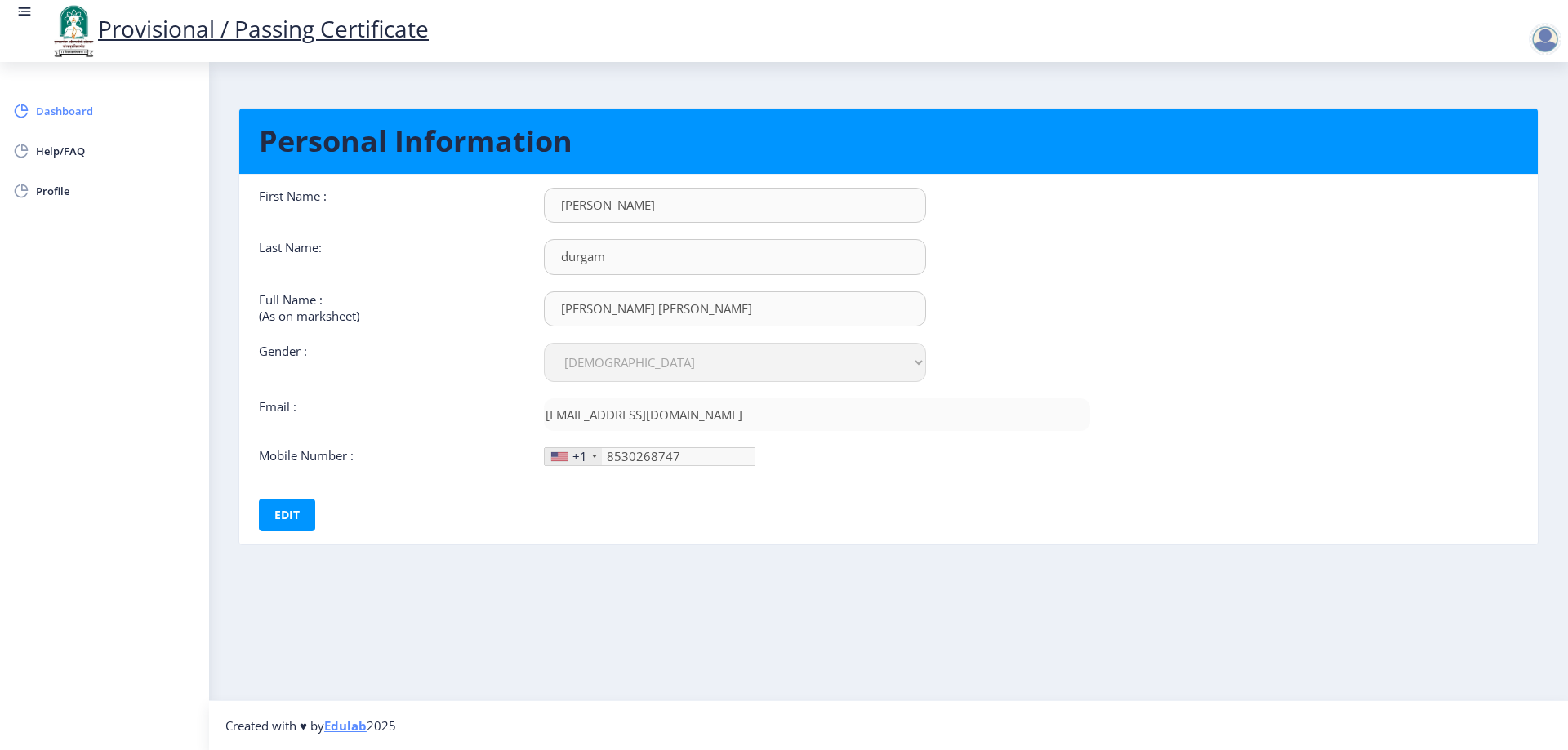
click at [58, 114] on span "Dashboard" at bounding box center [116, 111] width 160 height 19
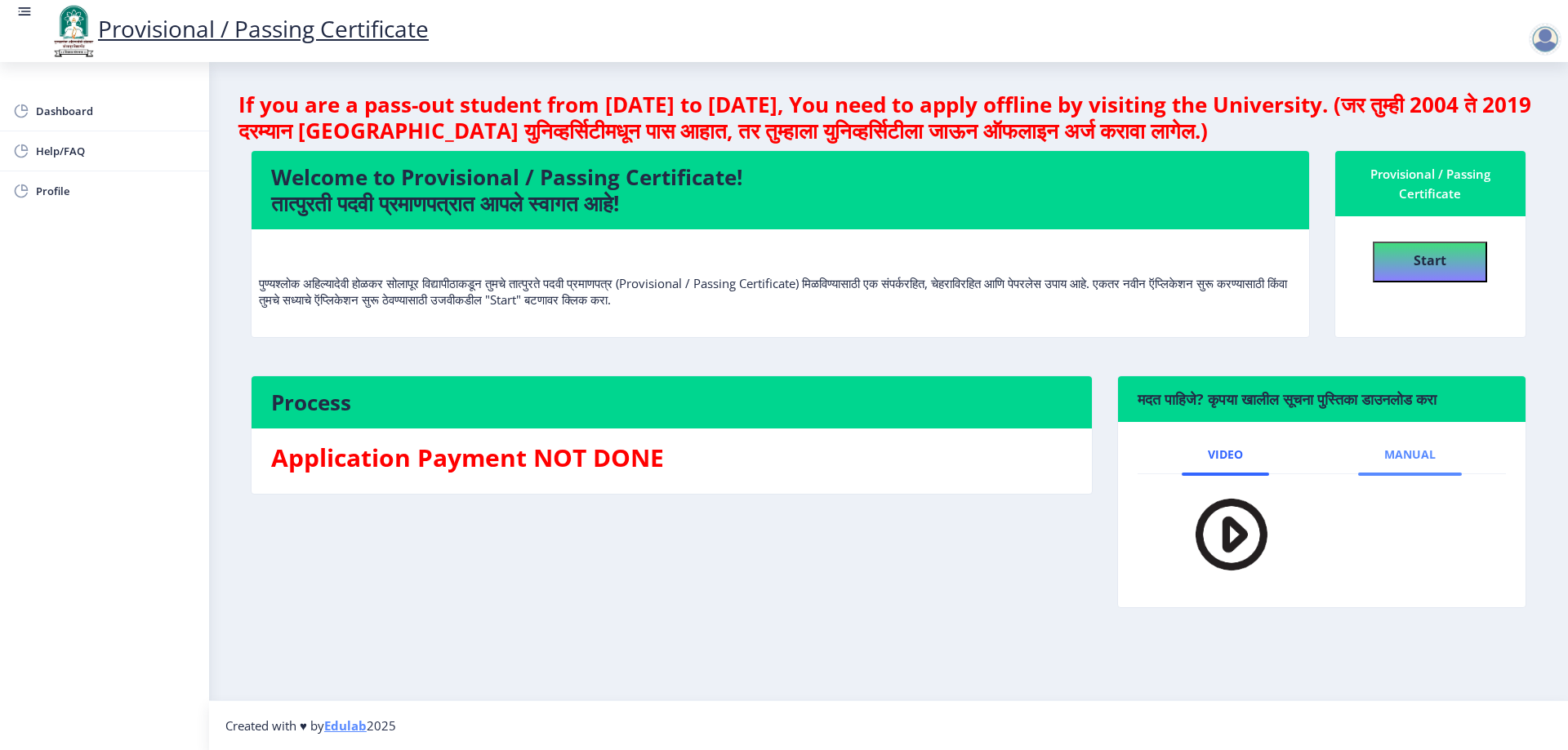
click at [1417, 446] on link "Manual" at bounding box center [1410, 455] width 104 height 39
click at [1418, 262] on b "Start" at bounding box center [1430, 260] width 33 height 18
select select
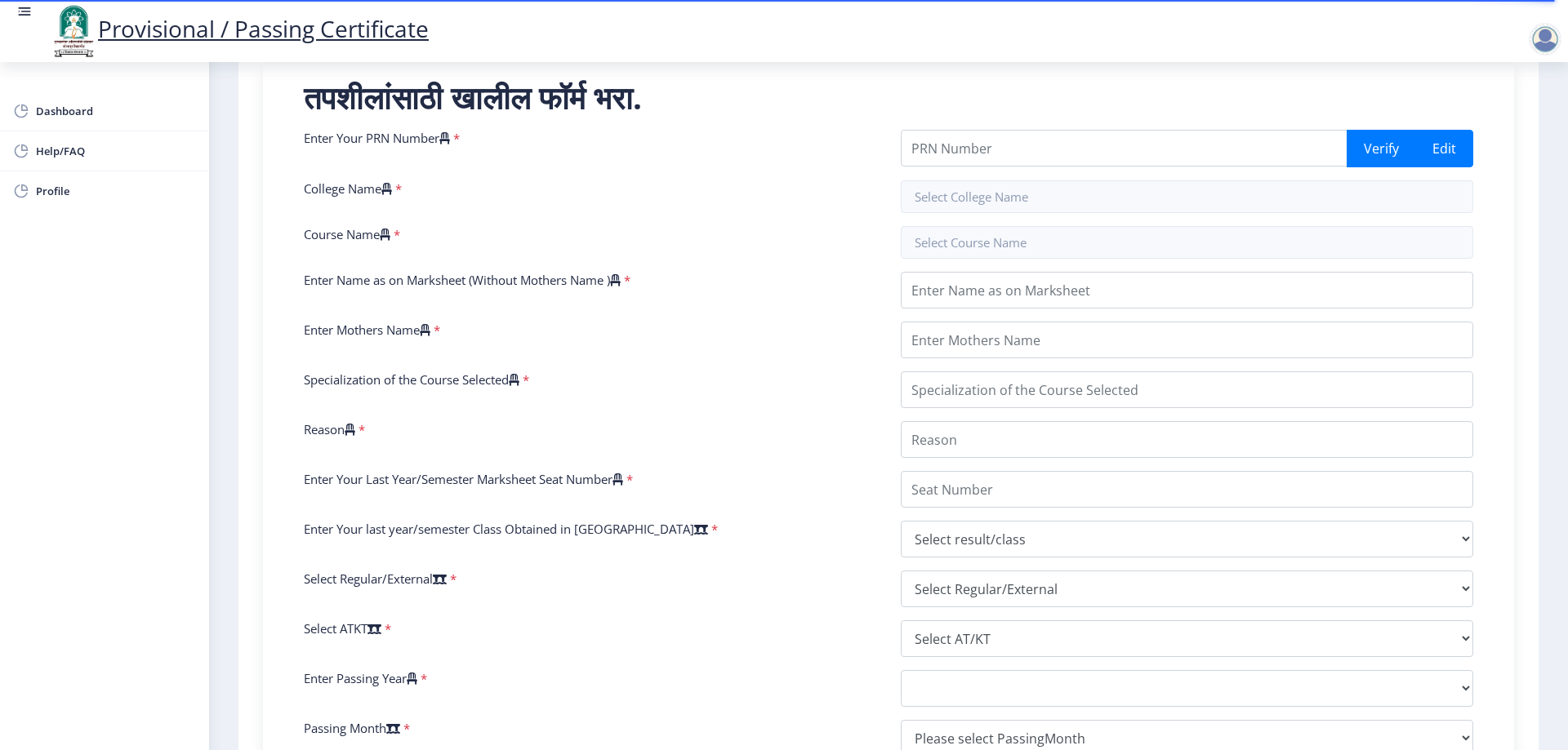
scroll to position [326, 0]
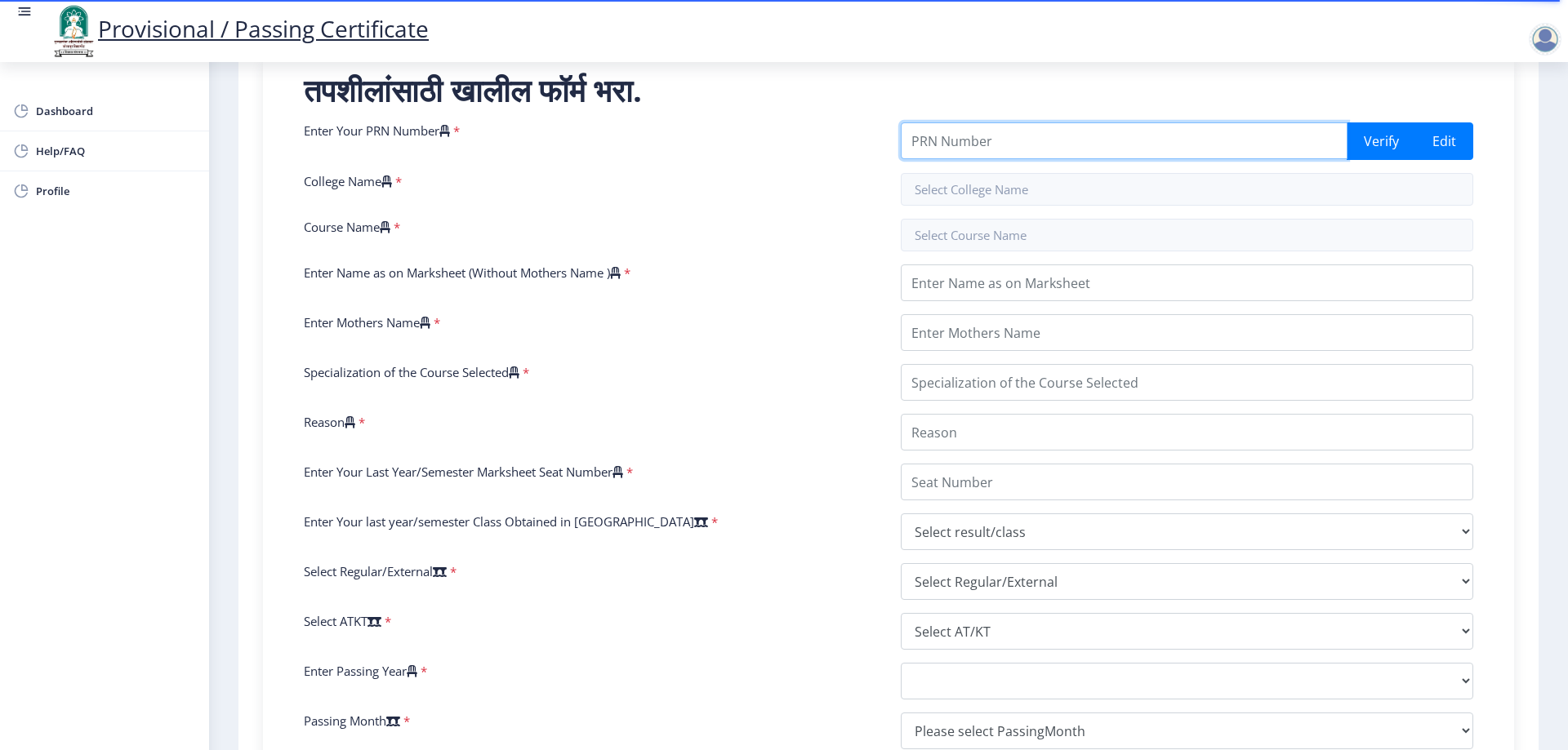
click at [1100, 144] on input "Enter Your PRN Number" at bounding box center [1124, 141] width 447 height 37
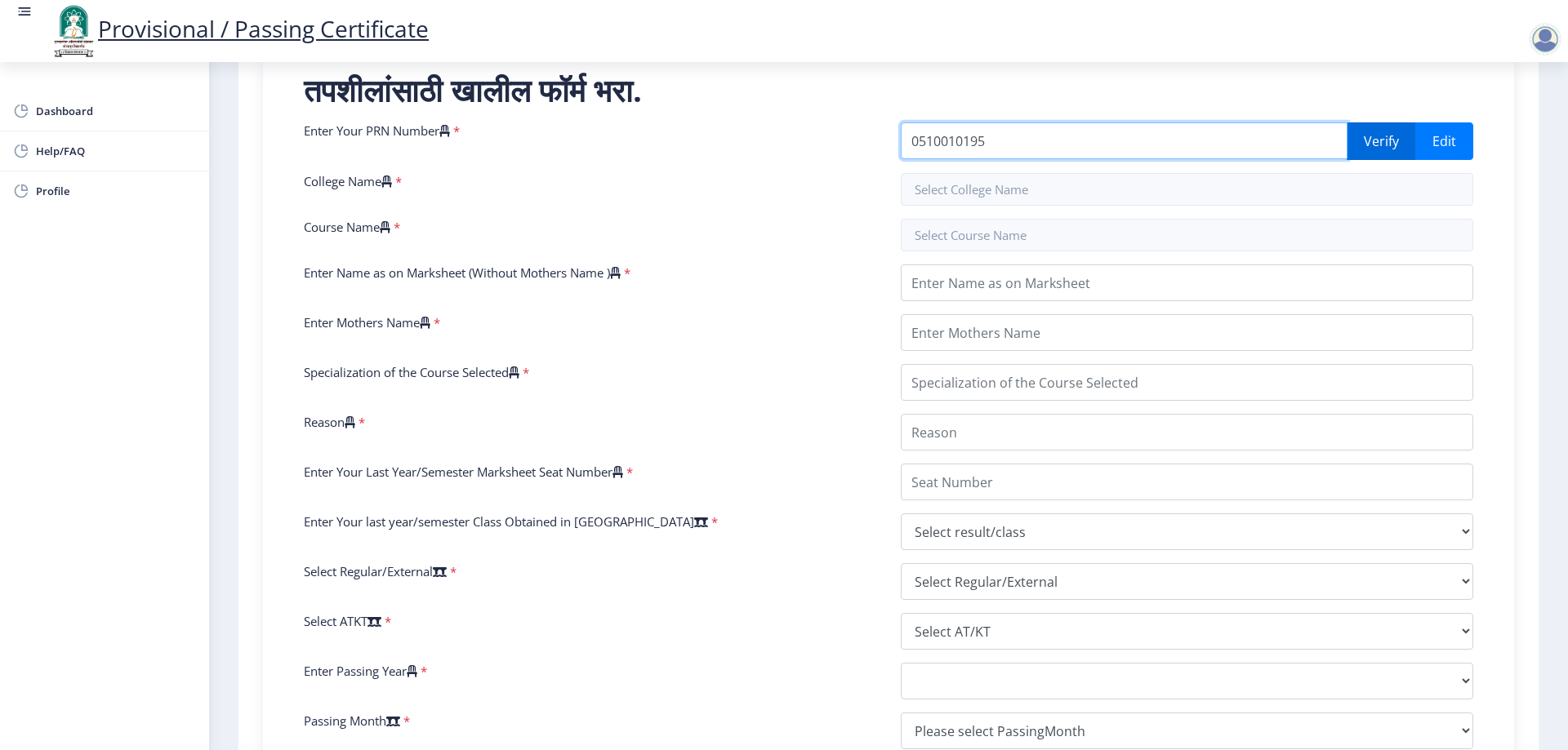
type input "0510010195"
click at [1395, 144] on button "Verify" at bounding box center [1381, 141] width 69 height 37
click at [1374, 145] on button "Verify" at bounding box center [1381, 141] width 69 height 37
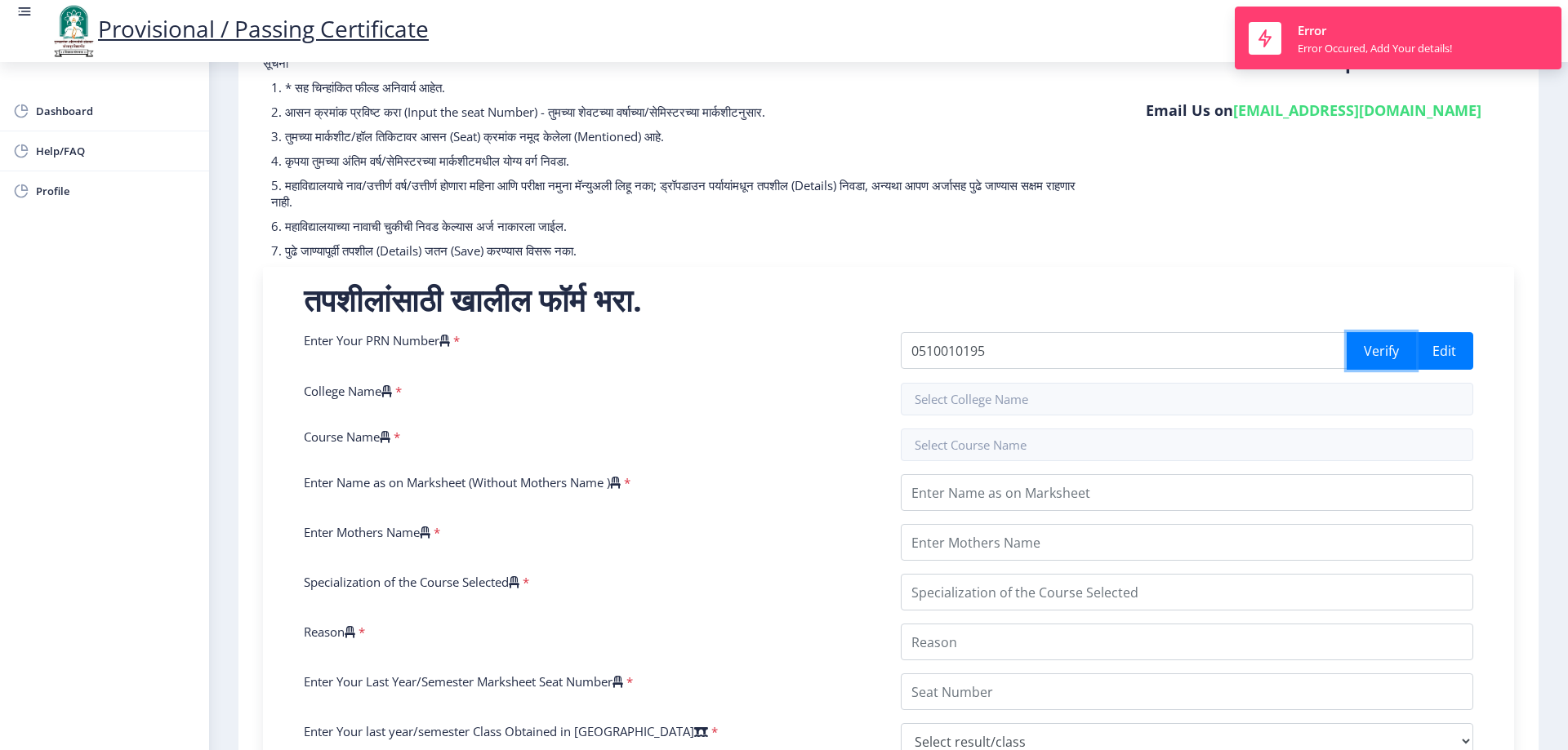
scroll to position [0, 0]
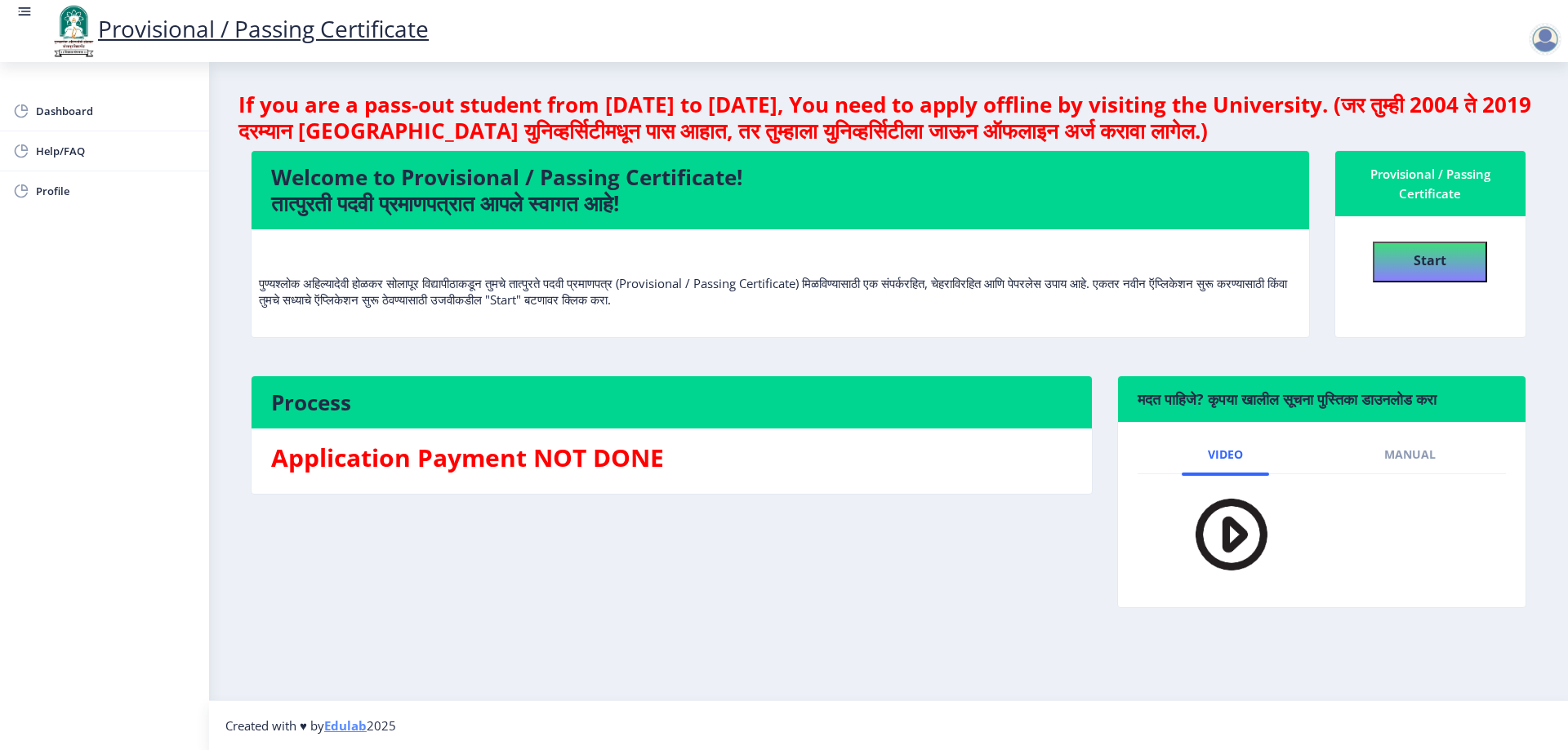
select select
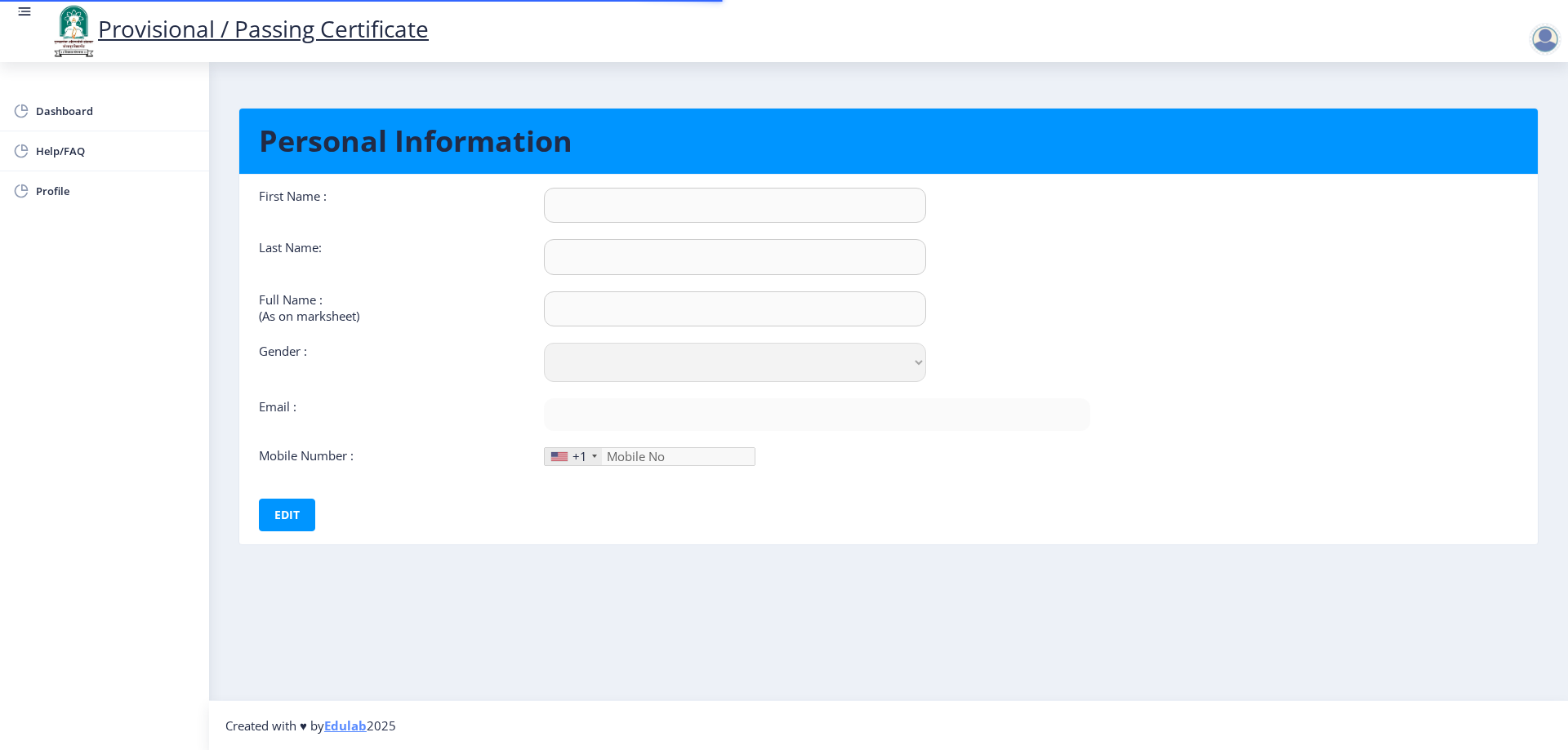
type input "[PERSON_NAME]"
type input "durgam"
type input "[PERSON_NAME] [PERSON_NAME]"
select select "[DEMOGRAPHIC_DATA]"
type input "[EMAIL_ADDRESS][DOMAIN_NAME]"
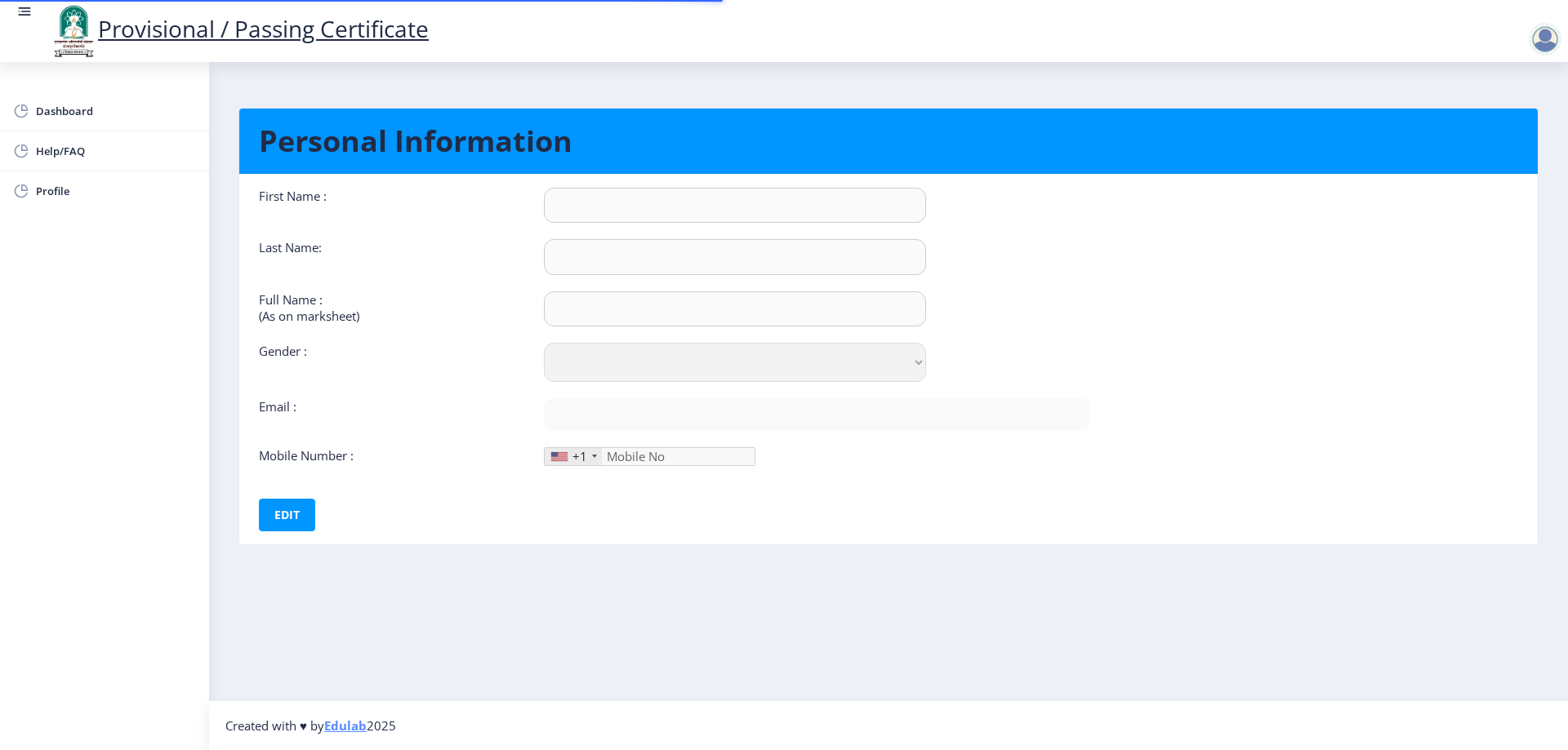
type input "8530268747"
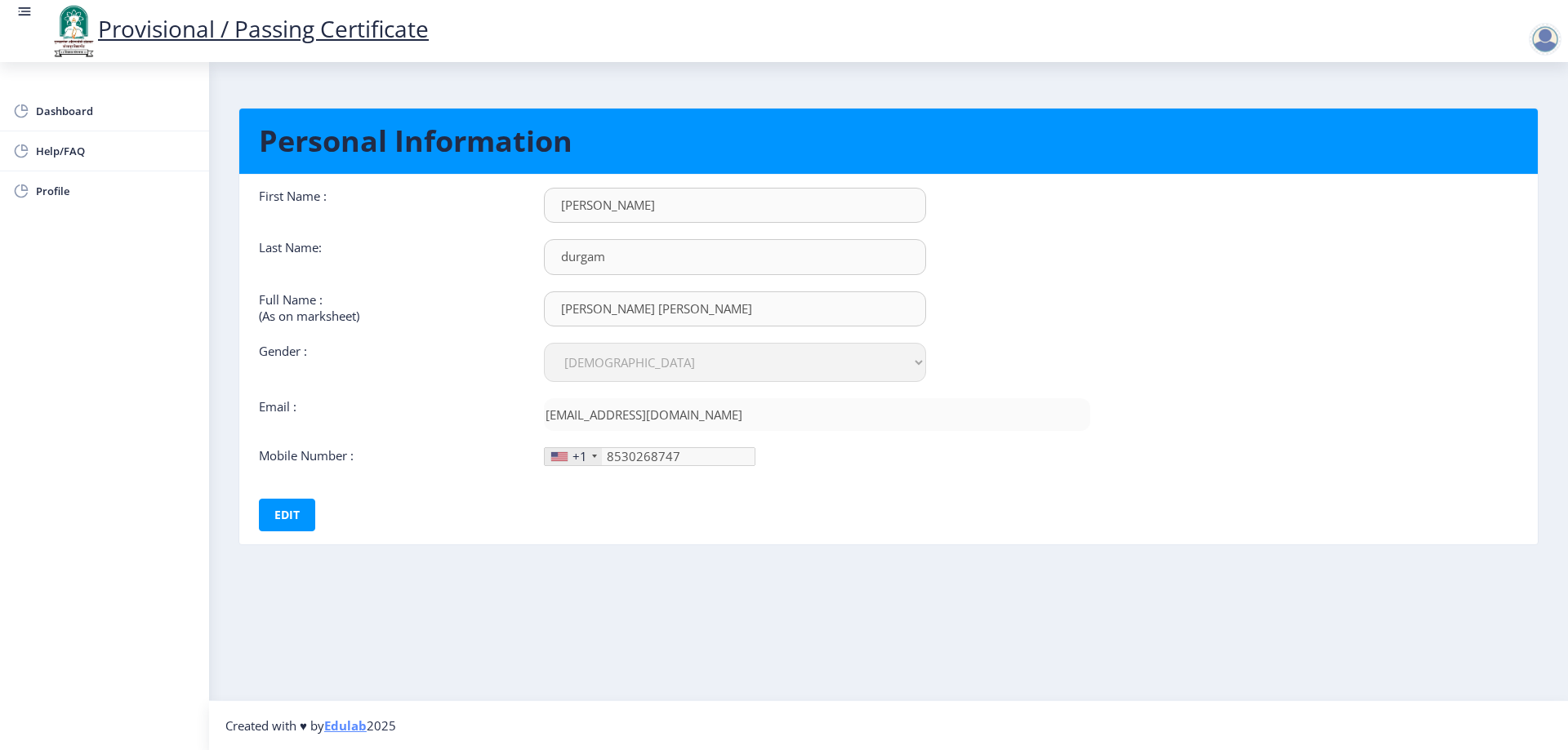
select select
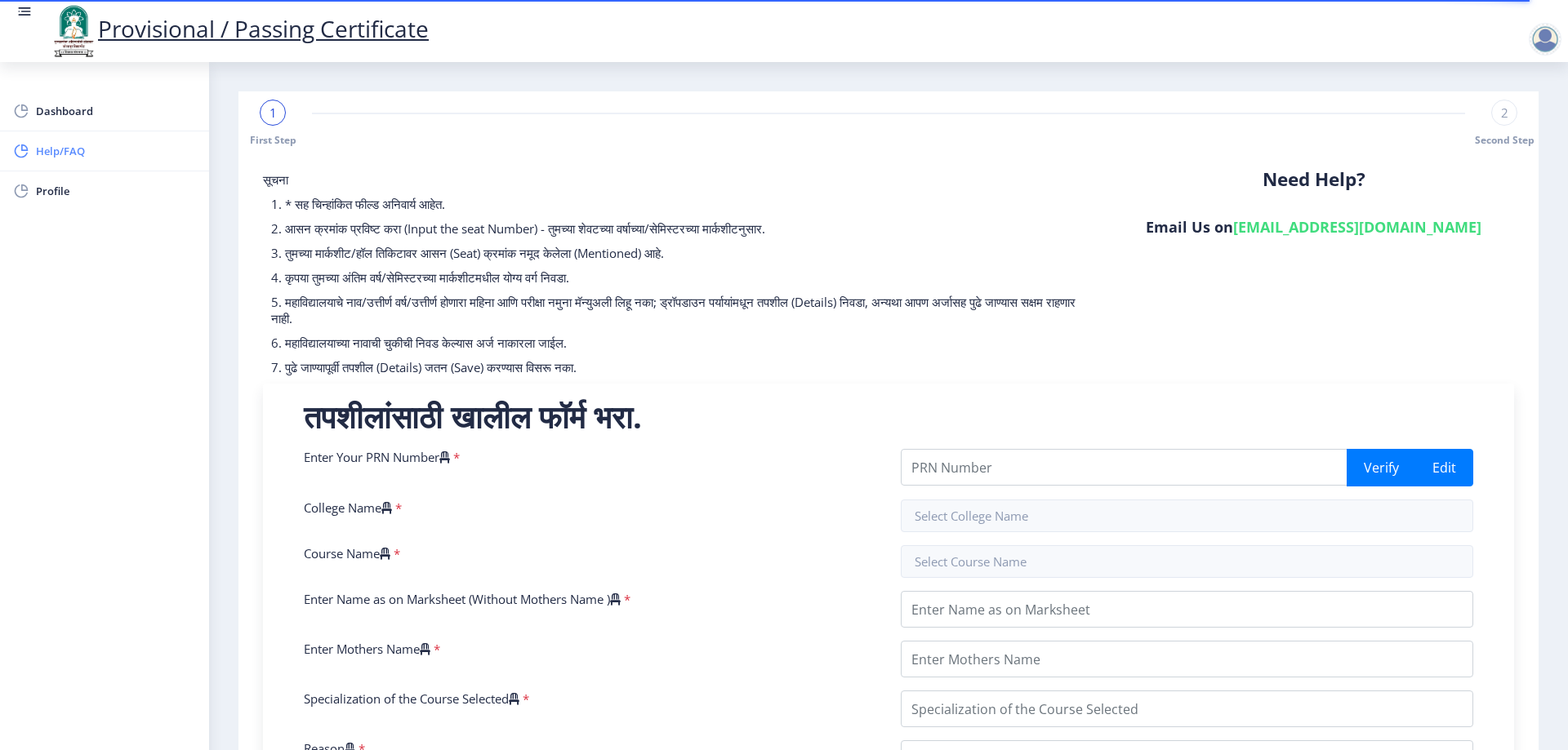
click at [41, 154] on span "Help/FAQ" at bounding box center [116, 151] width 160 height 19
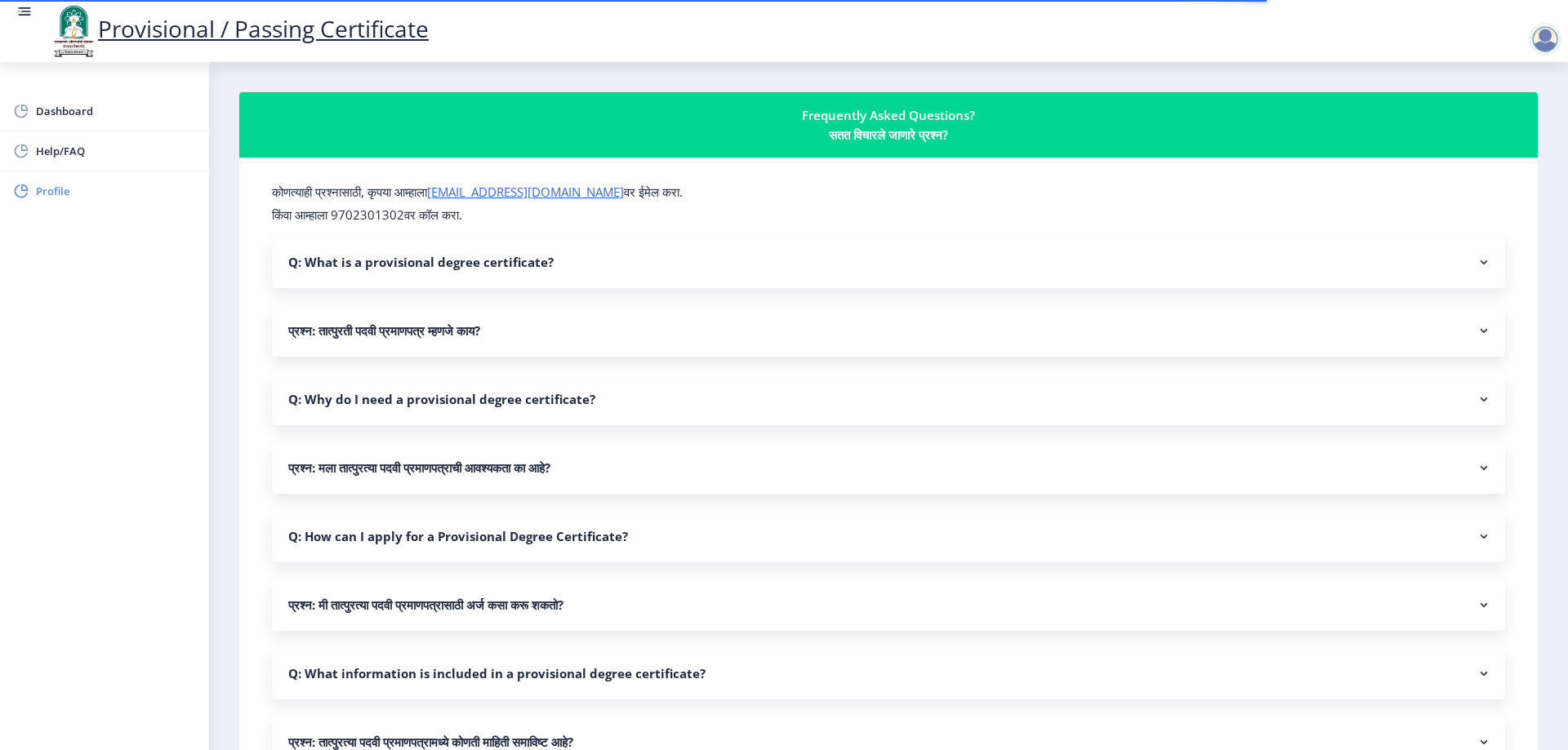
click at [54, 197] on span "Profile" at bounding box center [116, 191] width 160 height 19
select select
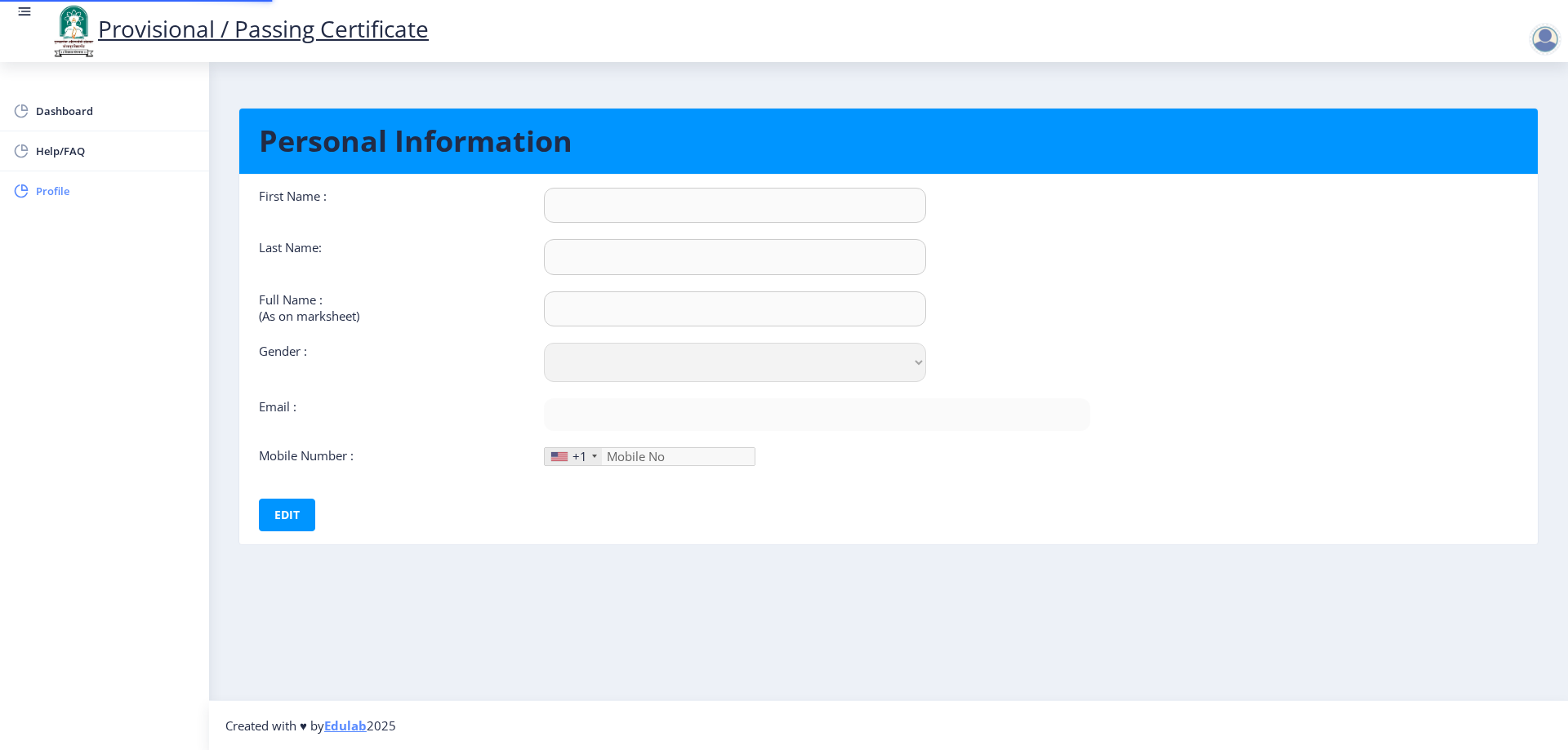
type input "[PERSON_NAME]"
type input "durgam"
type input "[PERSON_NAME] [PERSON_NAME]"
select select "[DEMOGRAPHIC_DATA]"
type input "[EMAIL_ADDRESS][DOMAIN_NAME]"
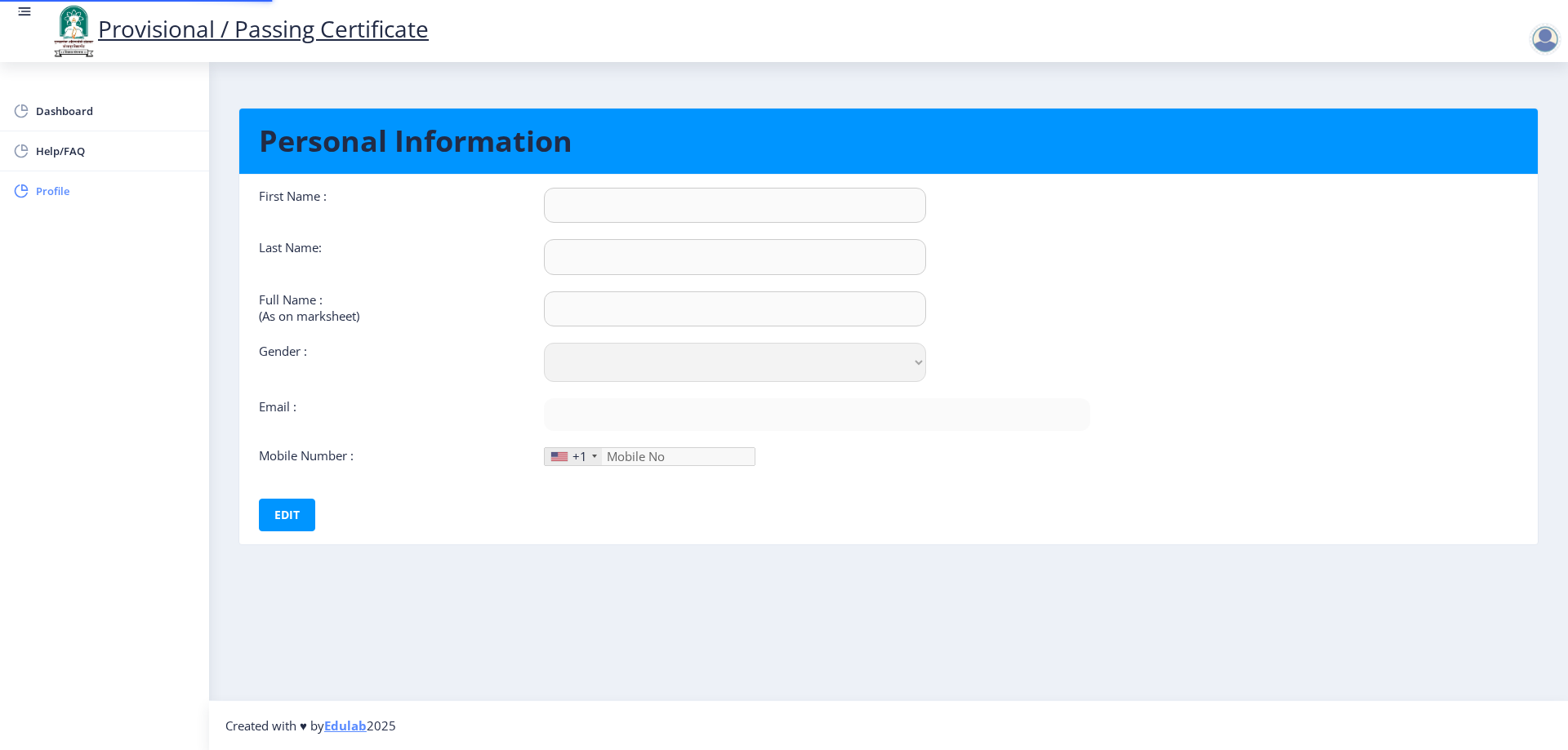
type input "8530268747"
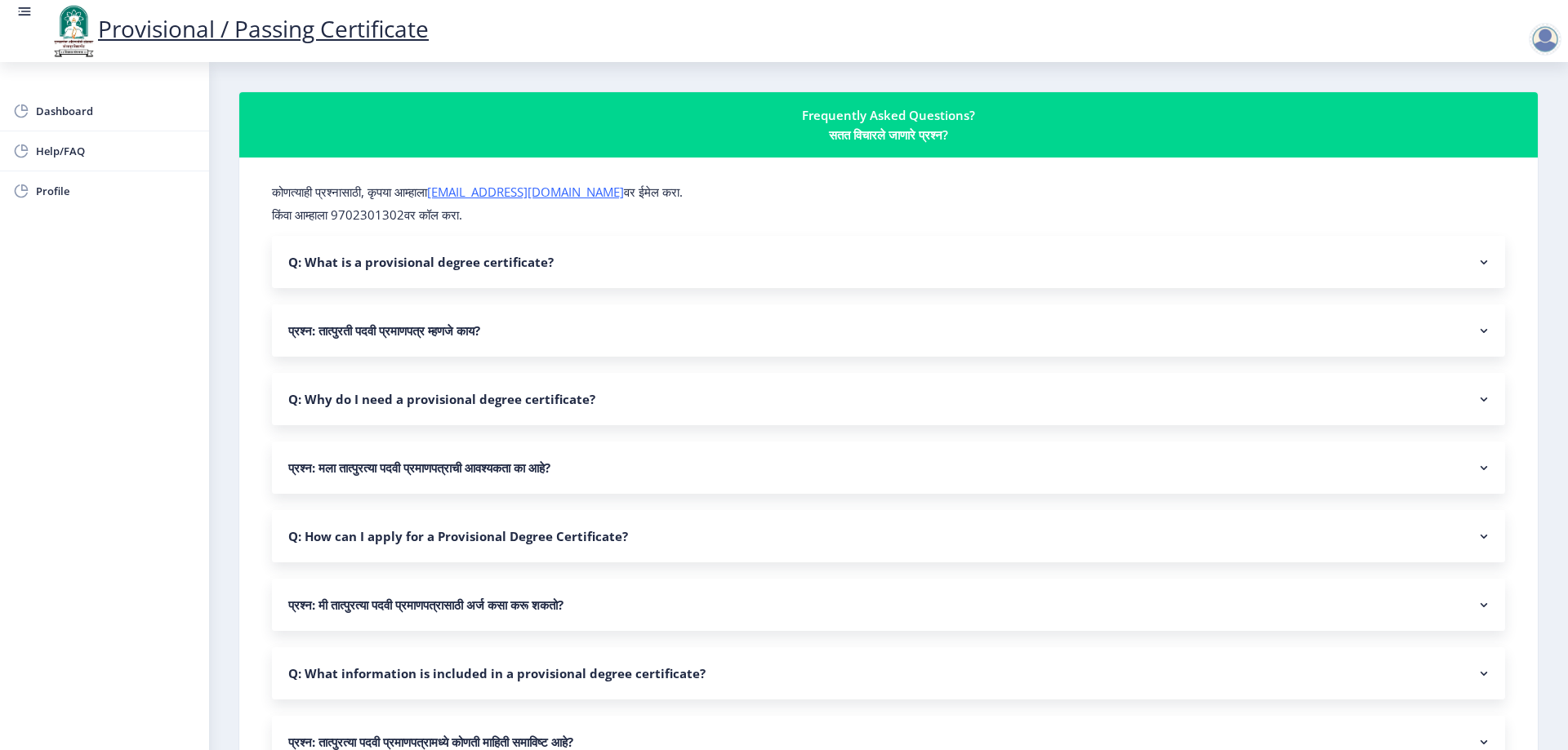
select select
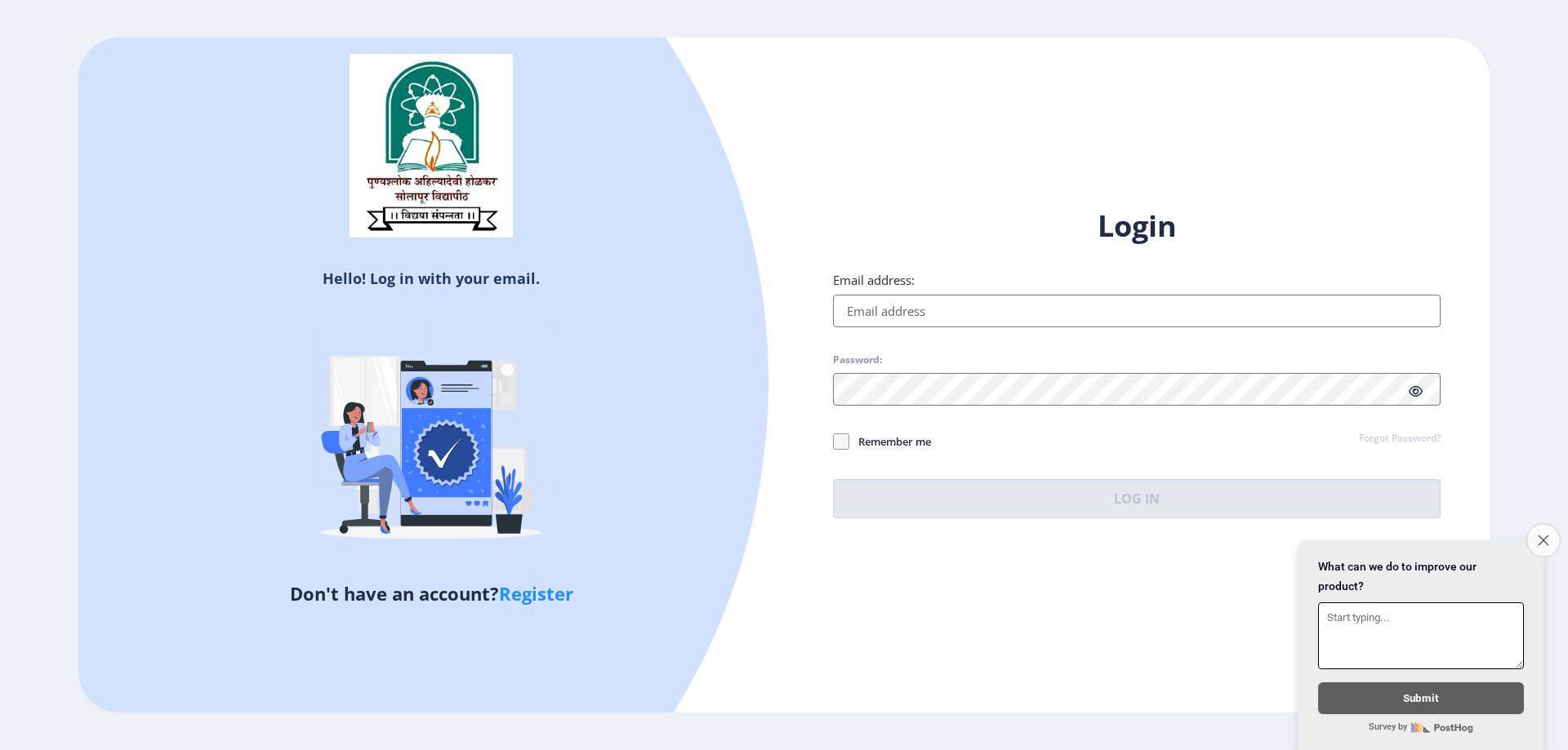
click at [1542, 538] on button "Close survey" at bounding box center [1543, 540] width 35 height 34
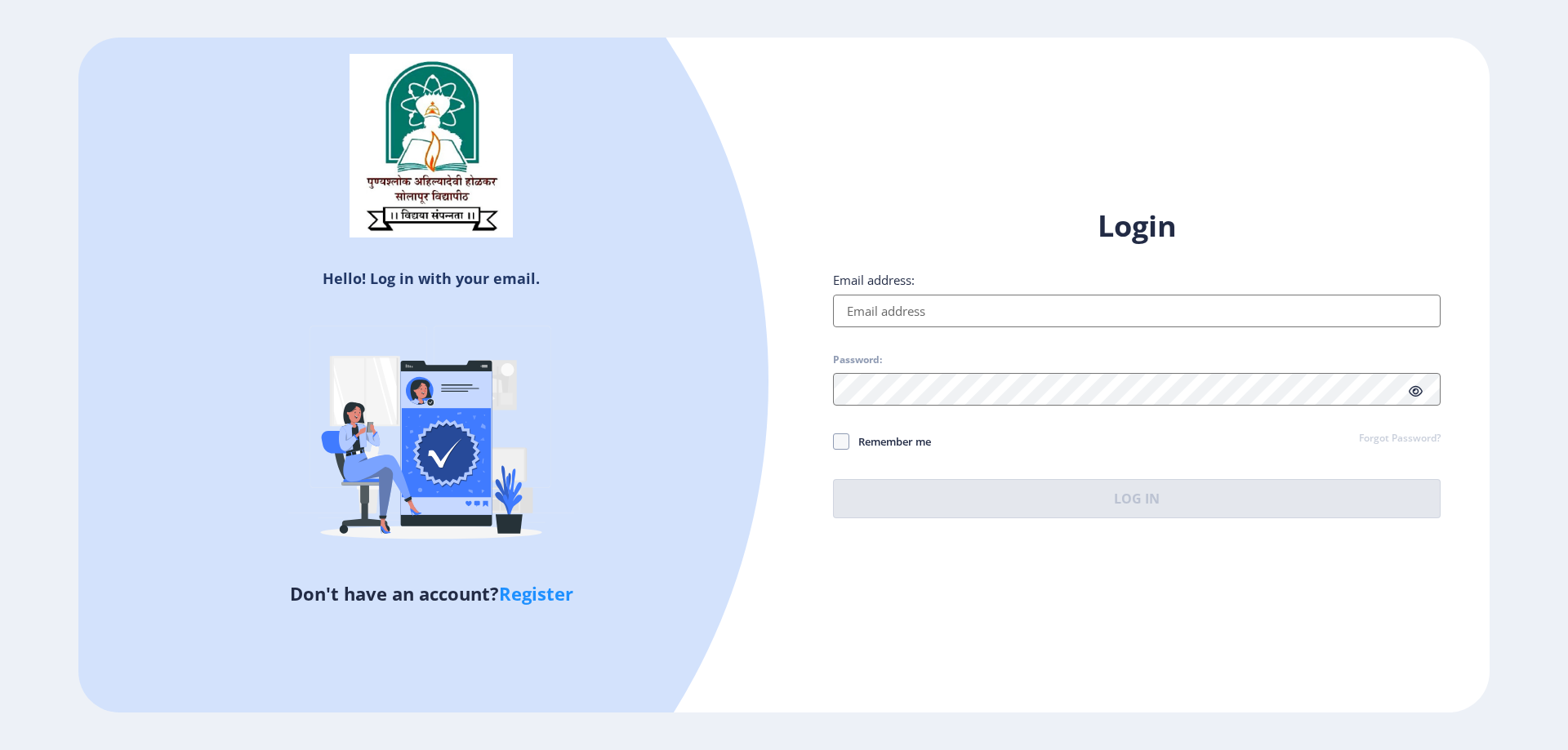
click at [1070, 307] on input "Email address:" at bounding box center [1136, 310] width 608 height 33
type input "[EMAIL_ADDRESS][DOMAIN_NAME]"
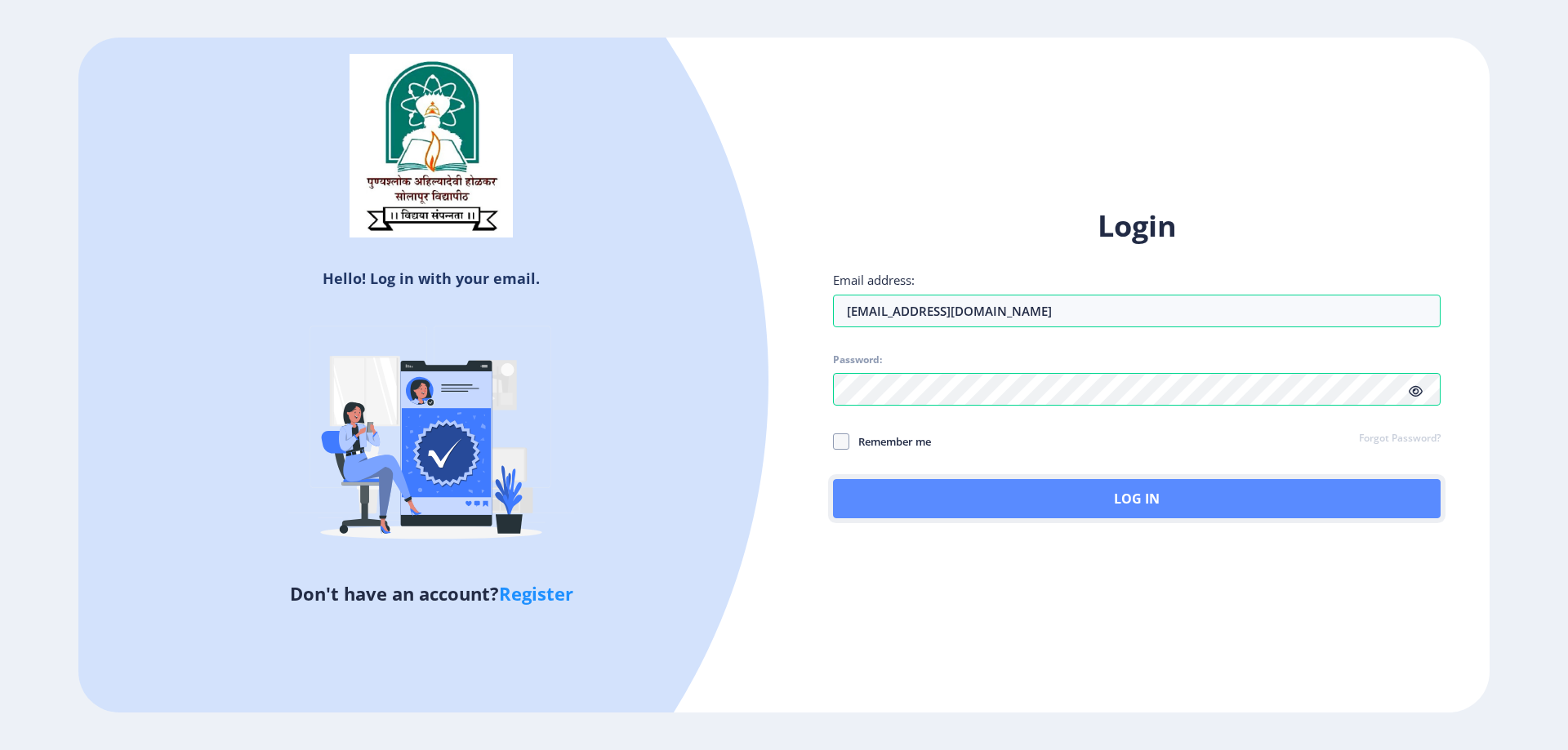
click at [999, 494] on button "Log In" at bounding box center [1136, 499] width 608 height 39
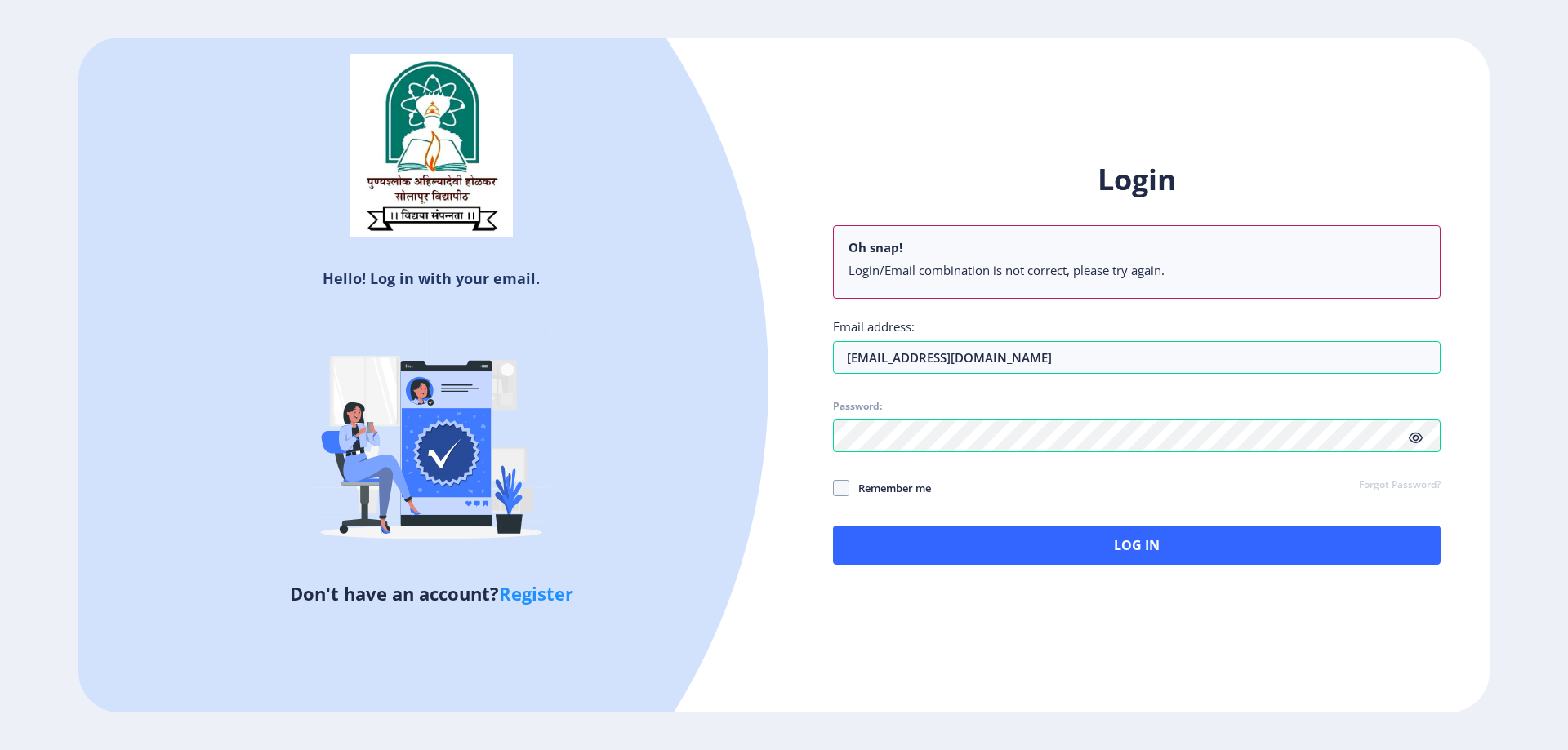
click at [1419, 391] on div "Login Oh snap! Login/Email combination is not correct, please try again. Email …" at bounding box center [1136, 363] width 608 height 405
click at [1414, 440] on icon at bounding box center [1416, 438] width 14 height 12
click at [845, 490] on span at bounding box center [841, 488] width 16 height 16
click at [834, 488] on input "Remember me" at bounding box center [833, 487] width 1 height 1
checkbox input "true"
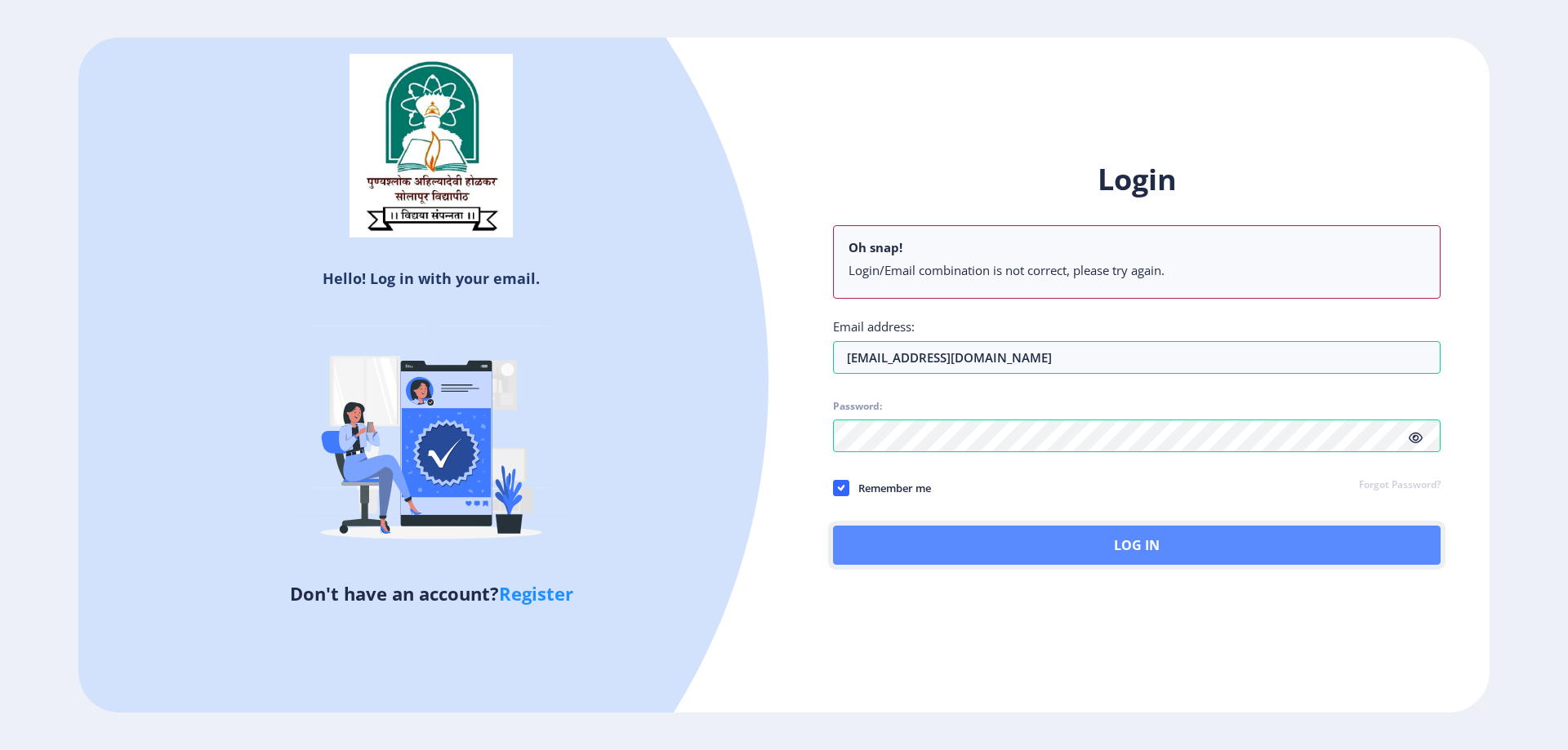
click at [1087, 552] on button "Log In" at bounding box center [1136, 545] width 608 height 39
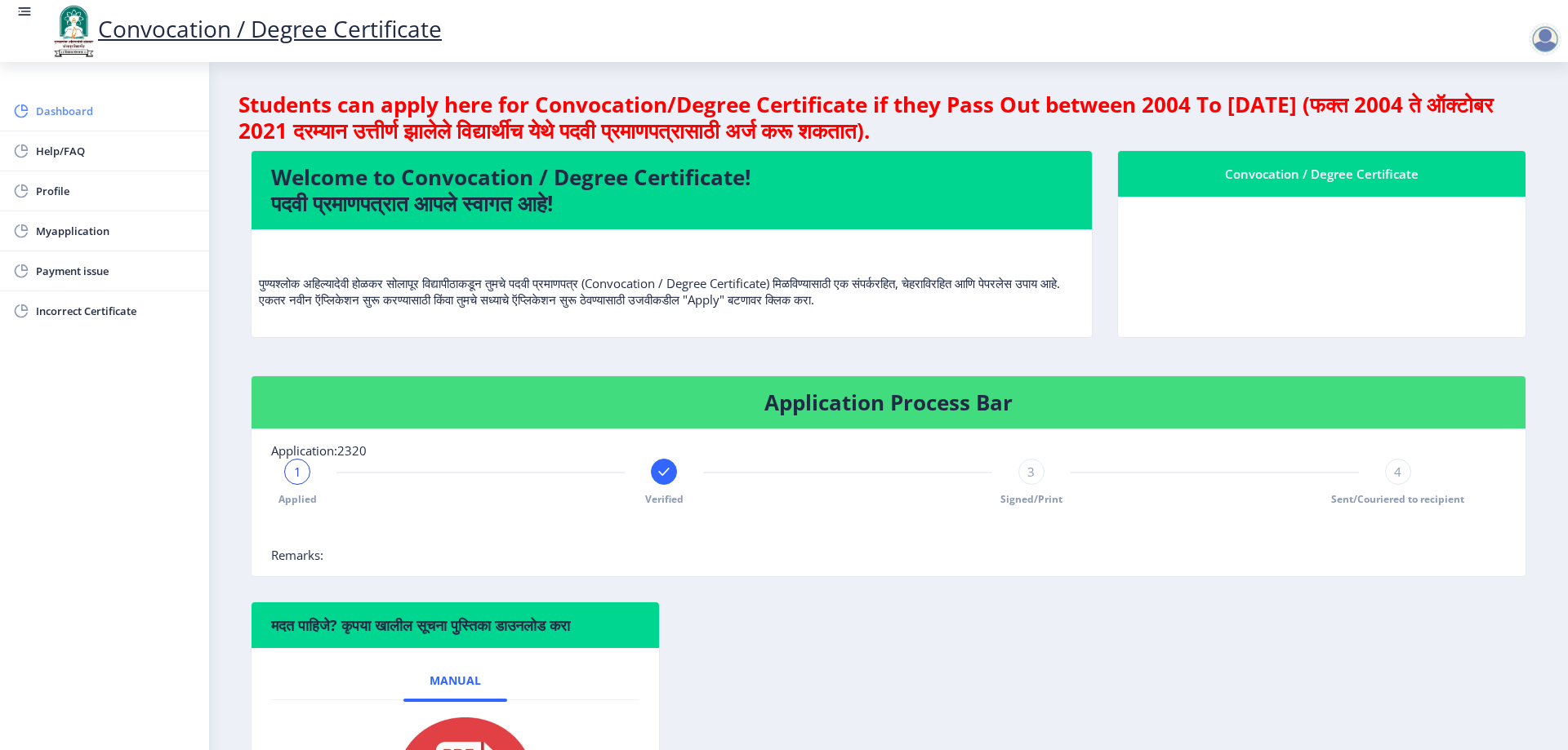
click at [58, 112] on span "Dashboard" at bounding box center [116, 111] width 160 height 19
click at [48, 188] on span "Profile" at bounding box center [116, 191] width 160 height 19
select select
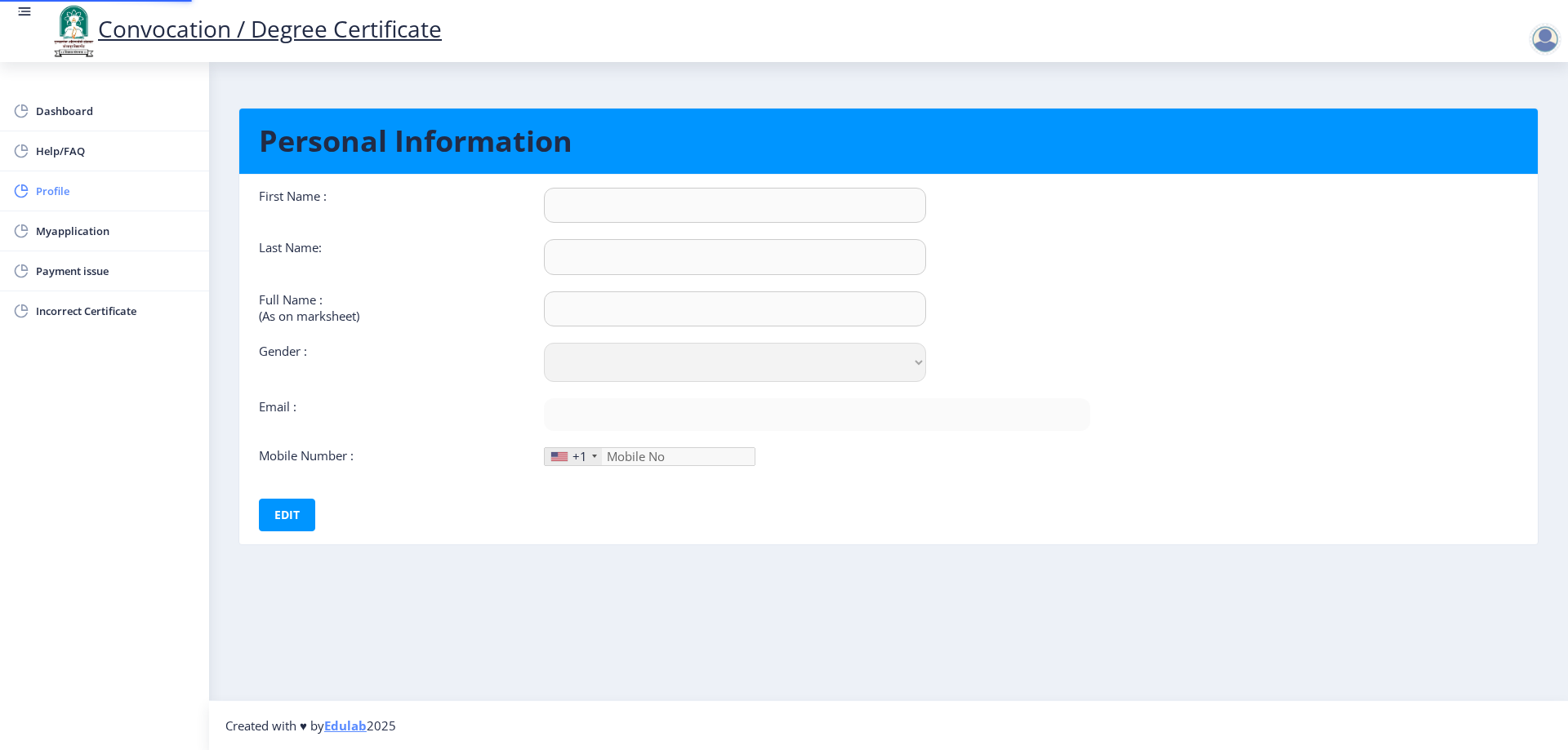
type input "[PERSON_NAME]"
type input "durgam"
type input "[PERSON_NAME] [PERSON_NAME]"
select select "[DEMOGRAPHIC_DATA]"
type input "[EMAIL_ADDRESS][DOMAIN_NAME]"
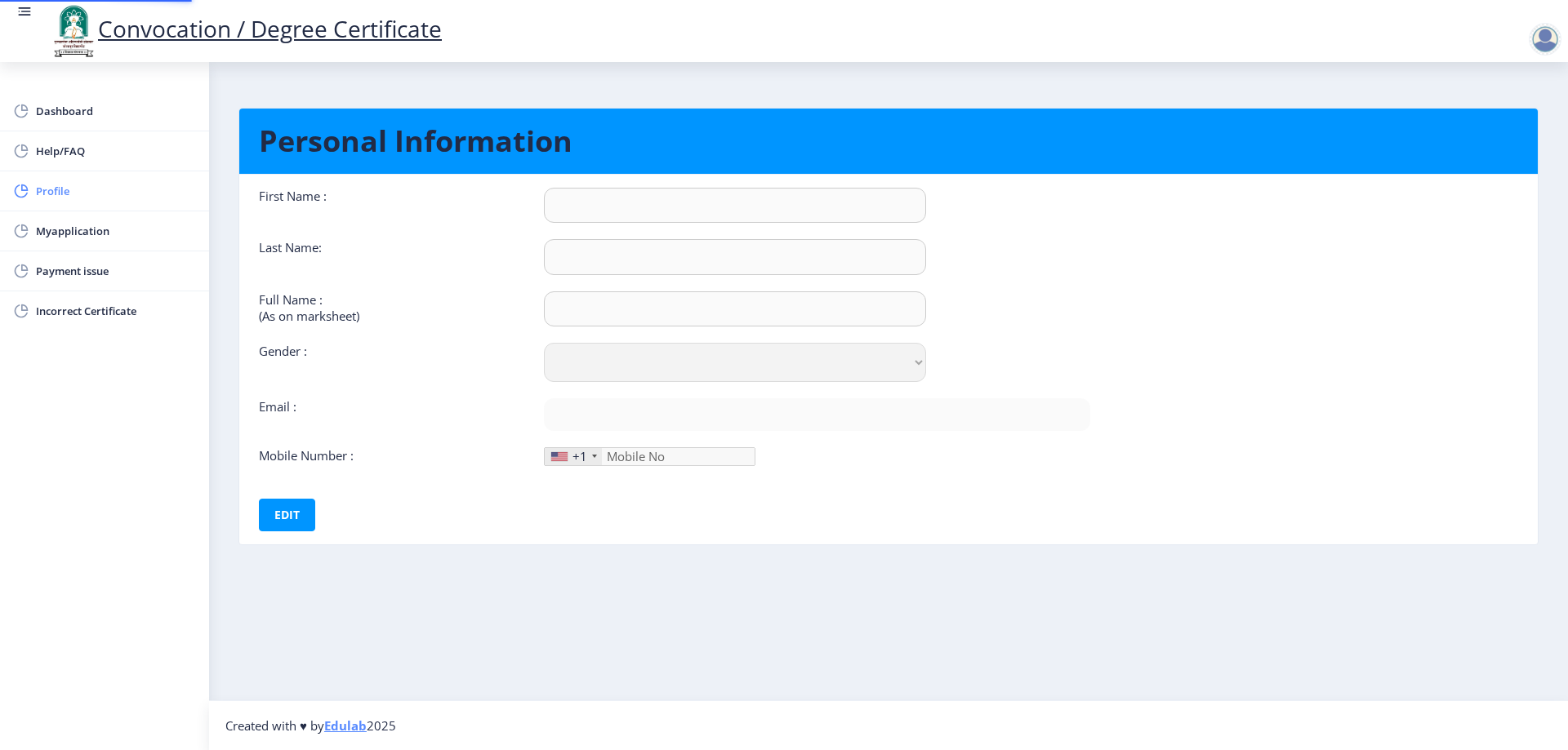
type input "8530268747"
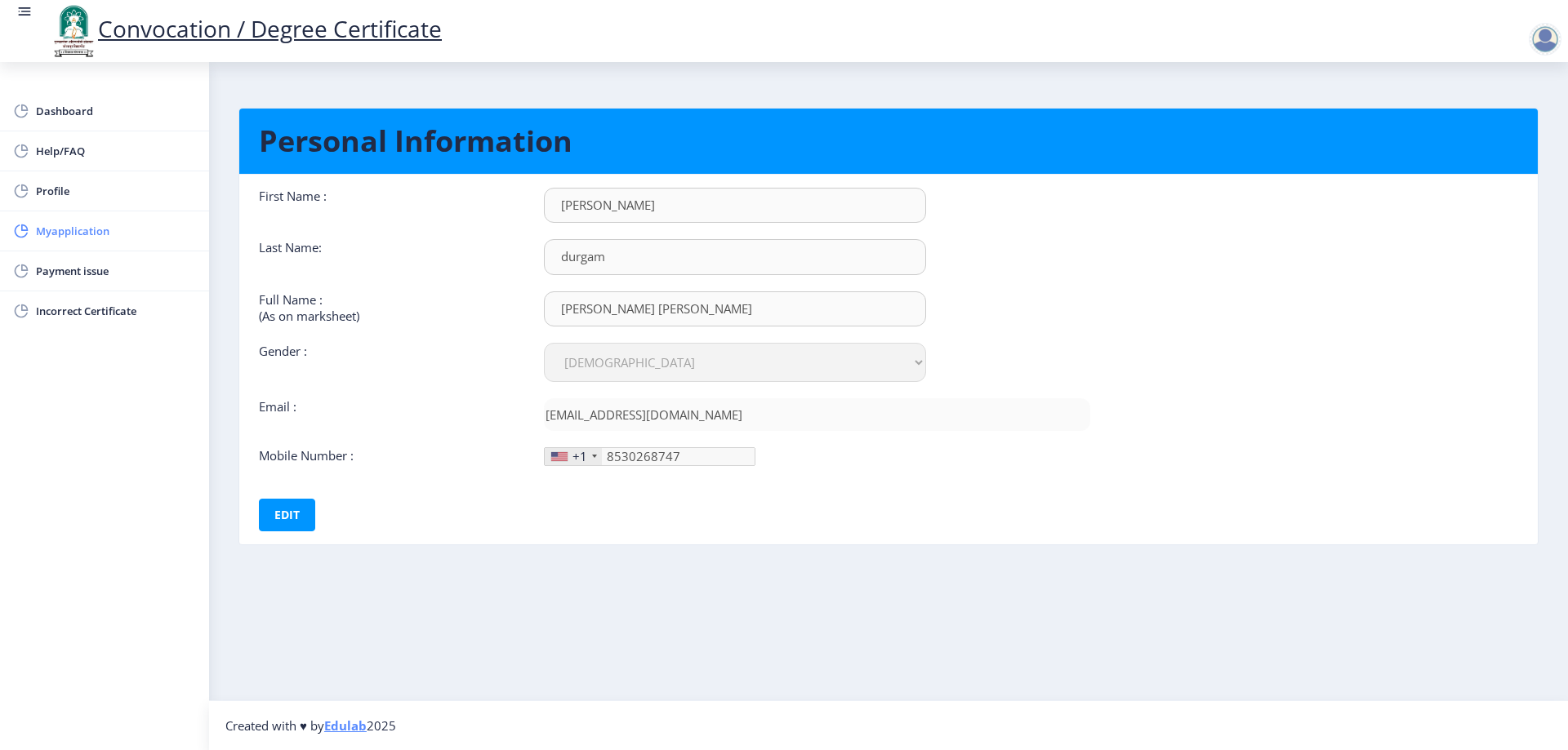
click at [48, 227] on span "Myapplication" at bounding box center [116, 231] width 160 height 19
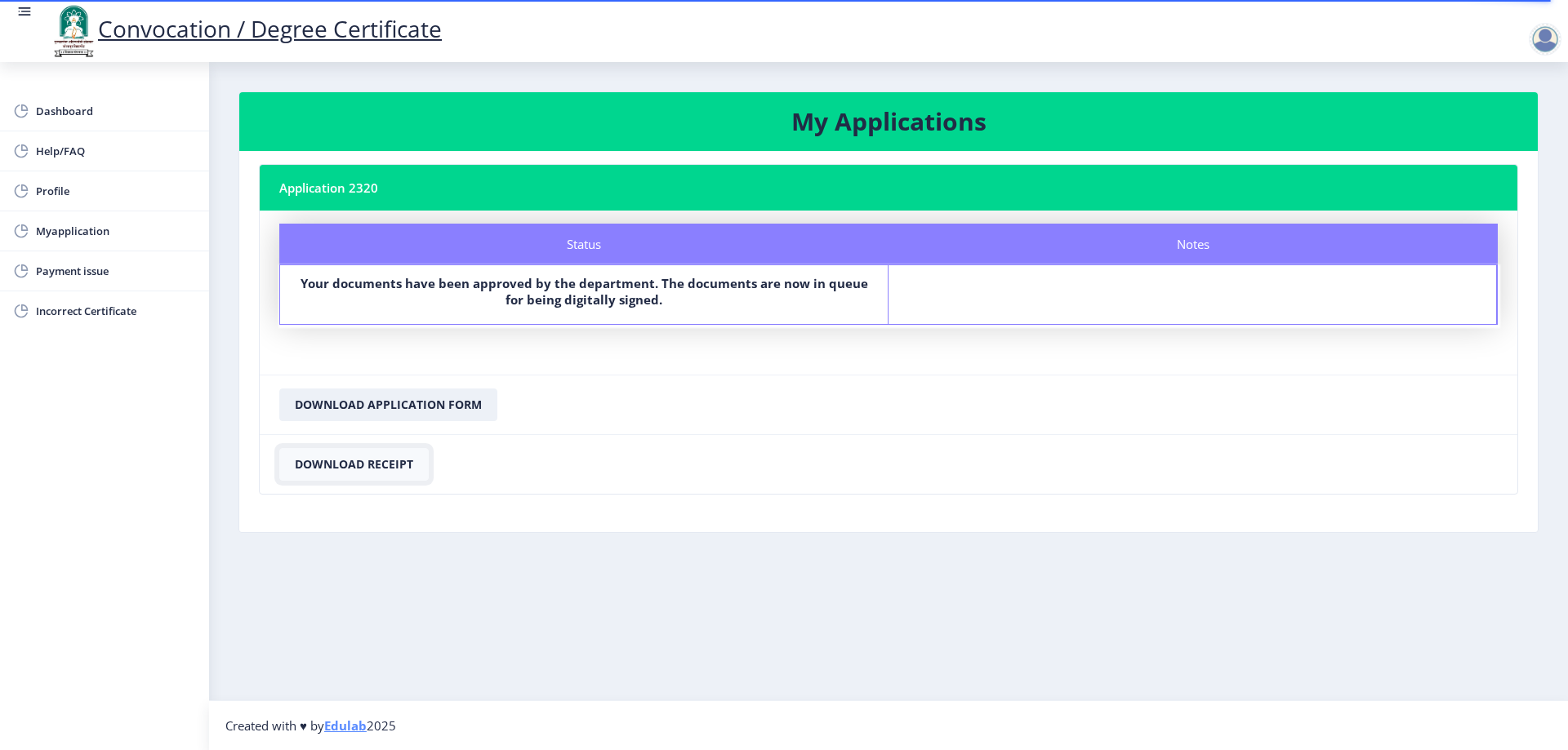
click at [356, 456] on button "Download Receipt" at bounding box center [354, 464] width 150 height 33
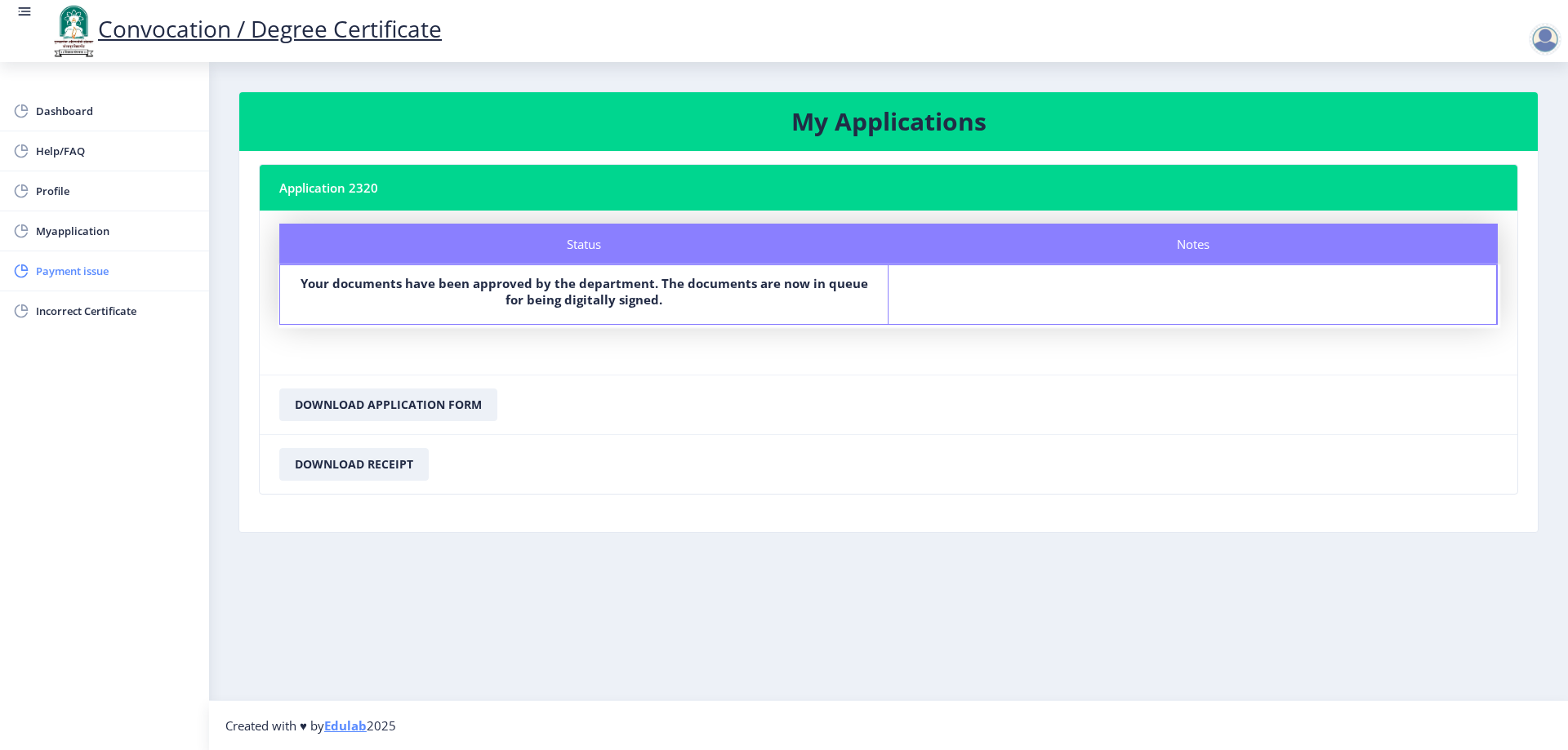
click at [109, 269] on span "Payment issue" at bounding box center [116, 271] width 160 height 19
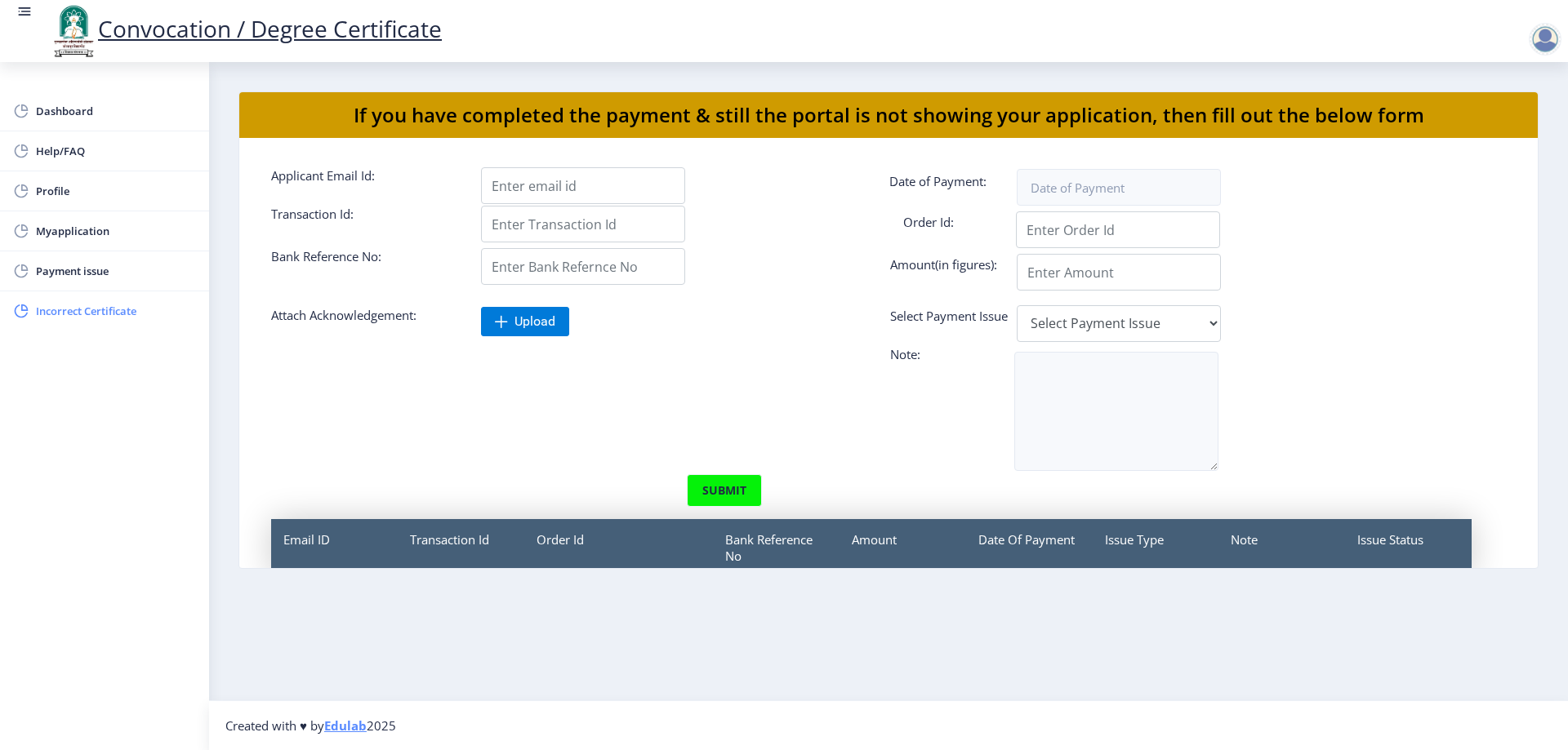
click at [48, 309] on span "Incorrect Certificate" at bounding box center [116, 311] width 160 height 19
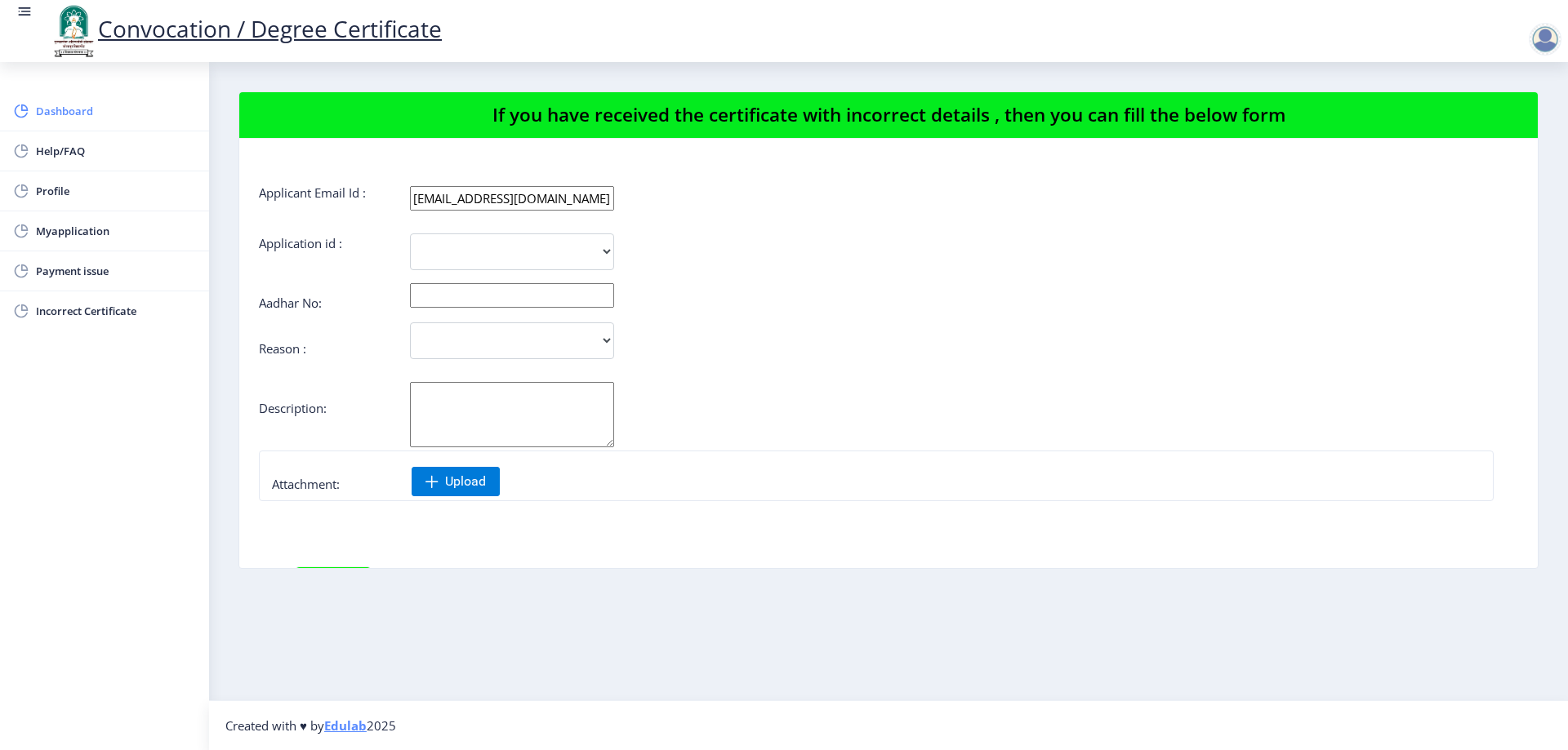
click at [107, 109] on span "Dashboard" at bounding box center [116, 111] width 160 height 19
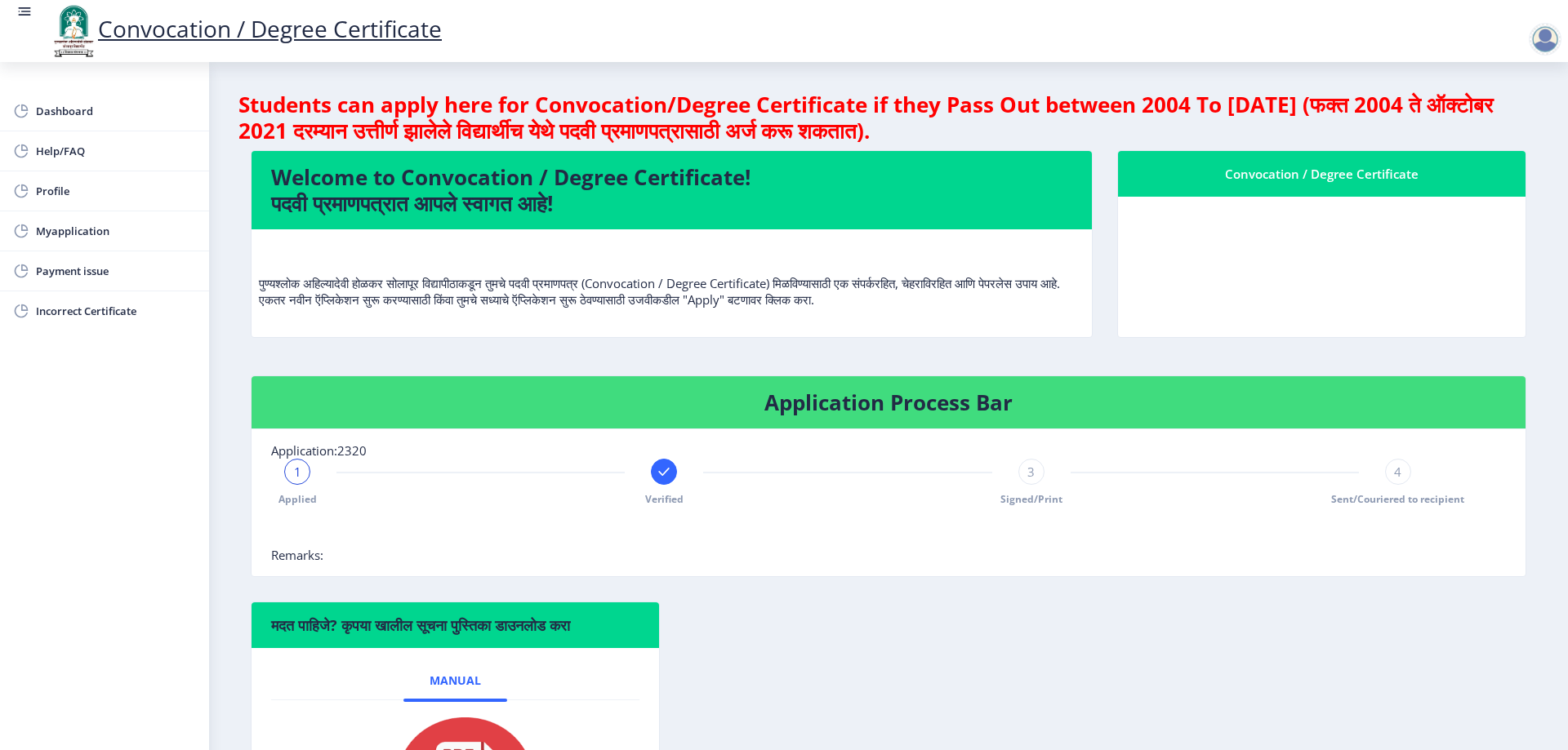
click at [1541, 41] on div at bounding box center [1545, 39] width 33 height 33
click at [1512, 122] on span "Log out" at bounding box center [1503, 127] width 104 height 19
